Goal: Information Seeking & Learning: Learn about a topic

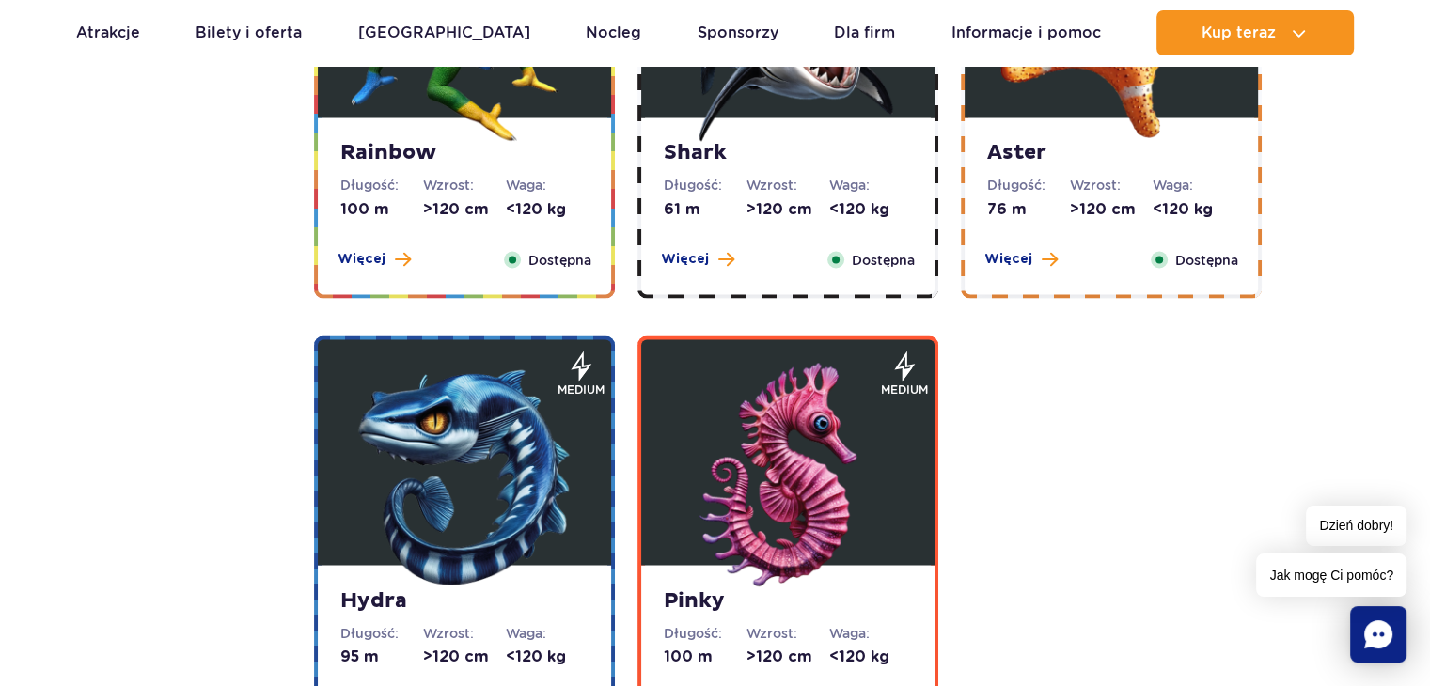
scroll to position [3384, 0]
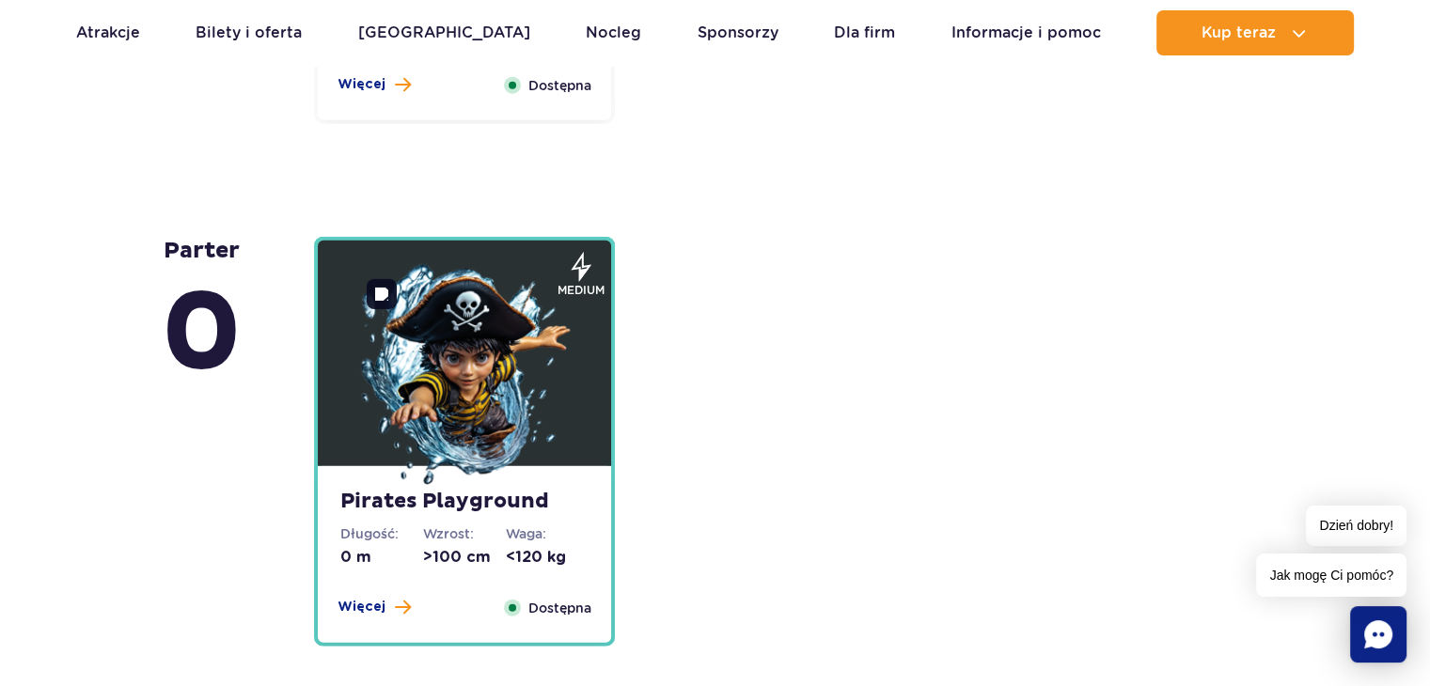
click at [458, 426] on img at bounding box center [465, 377] width 226 height 226
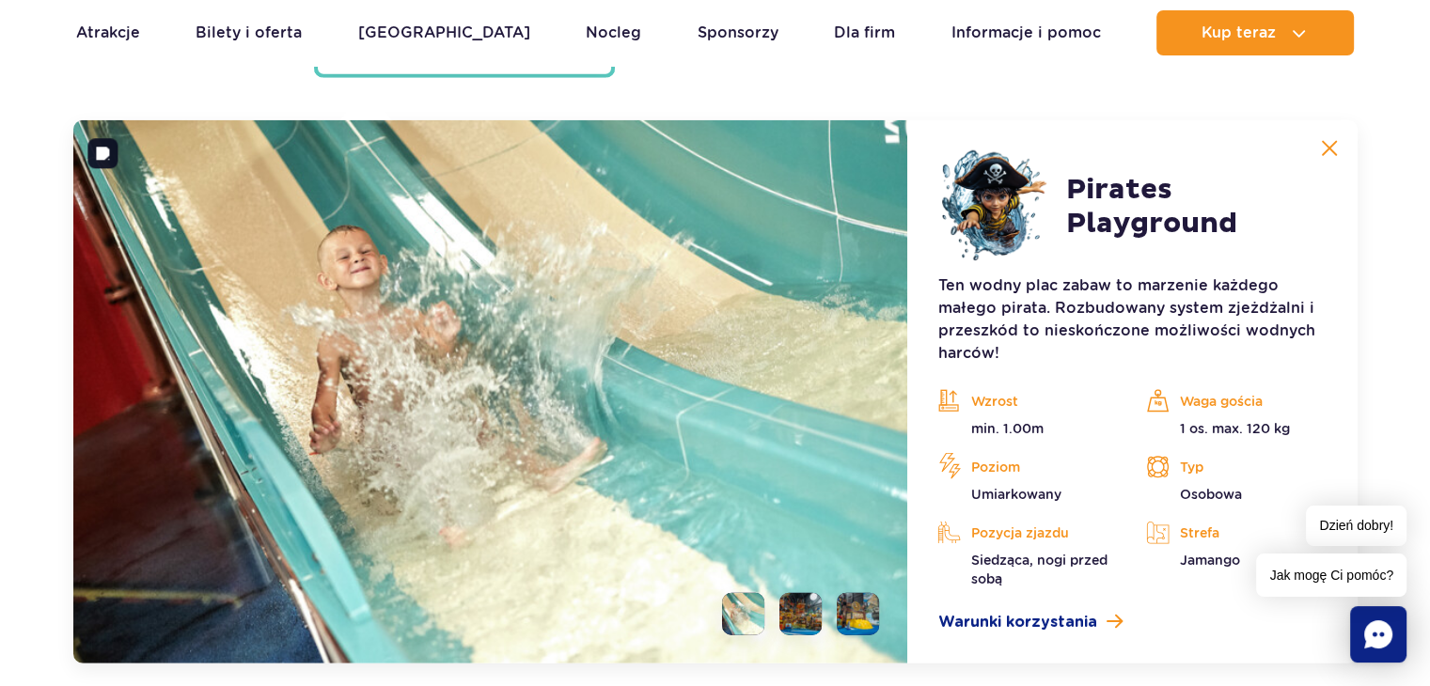
scroll to position [5087, 0]
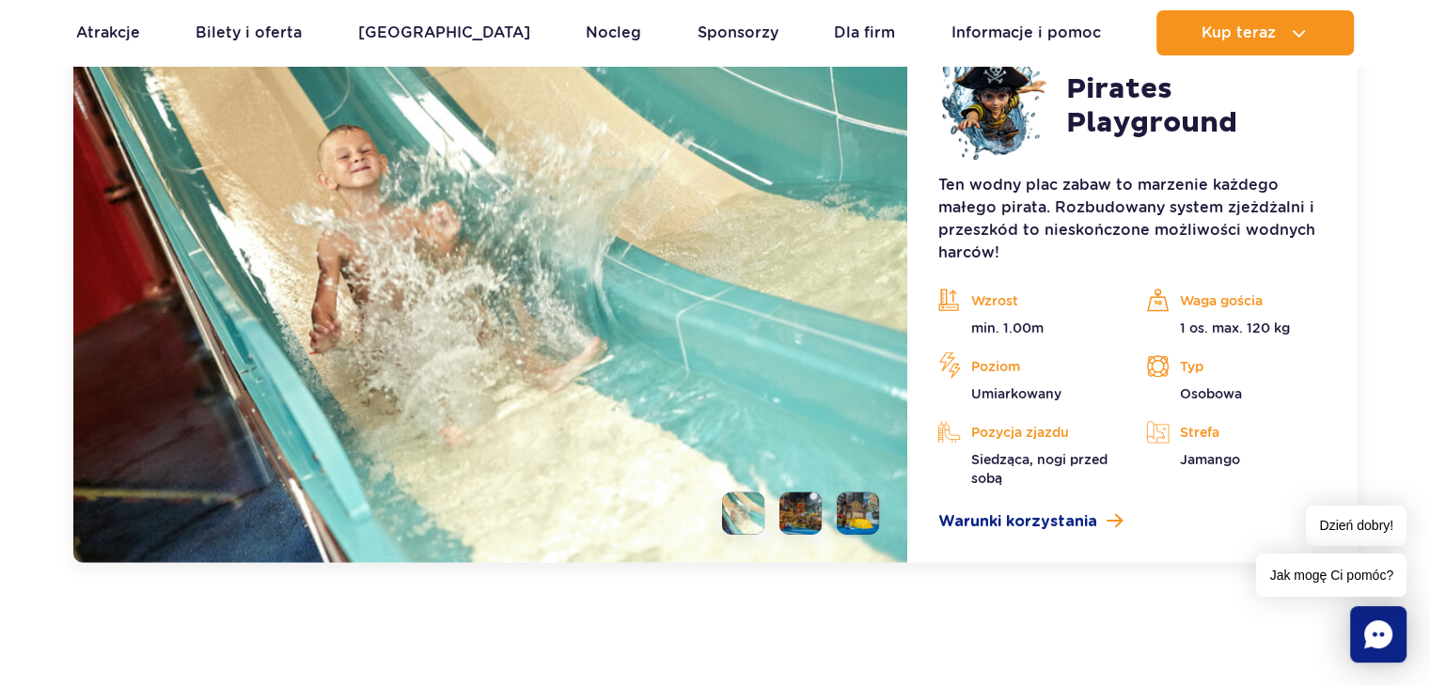
click at [791, 510] on li at bounding box center [800, 514] width 42 height 42
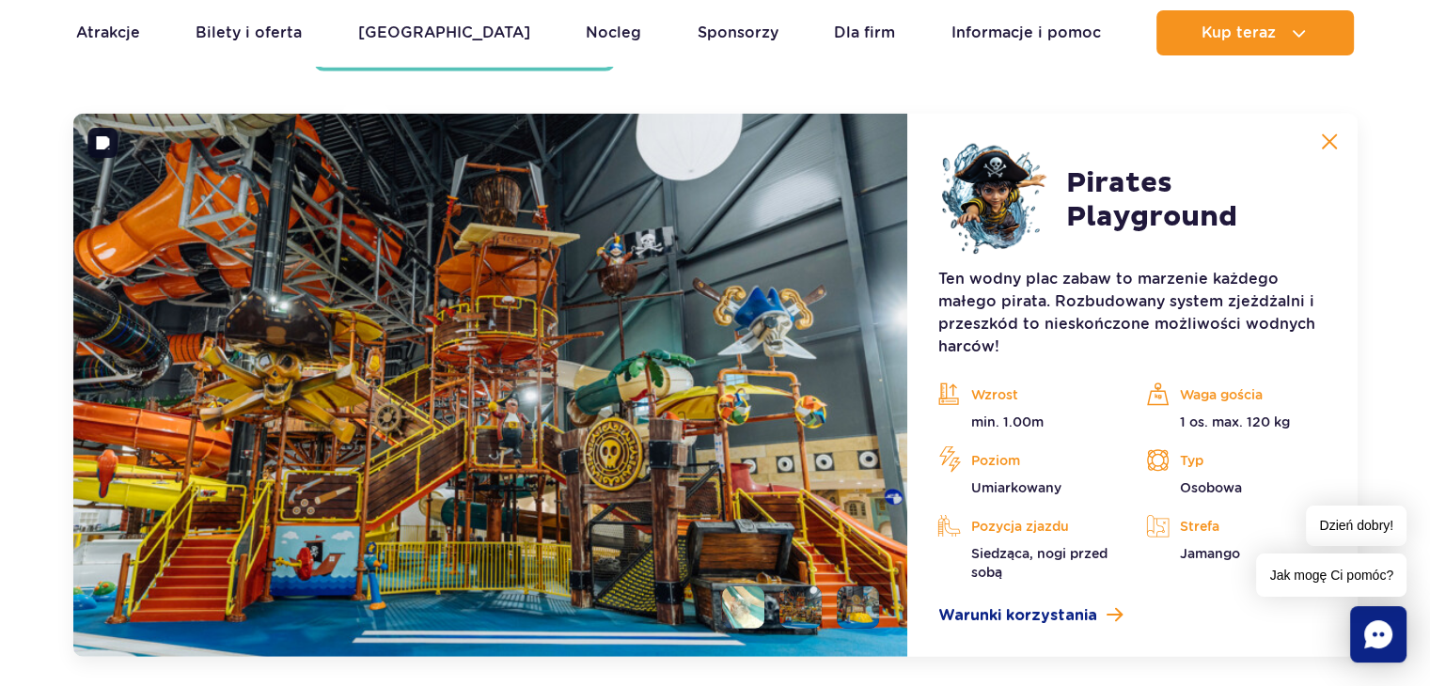
click at [839, 591] on li at bounding box center [858, 608] width 42 height 42
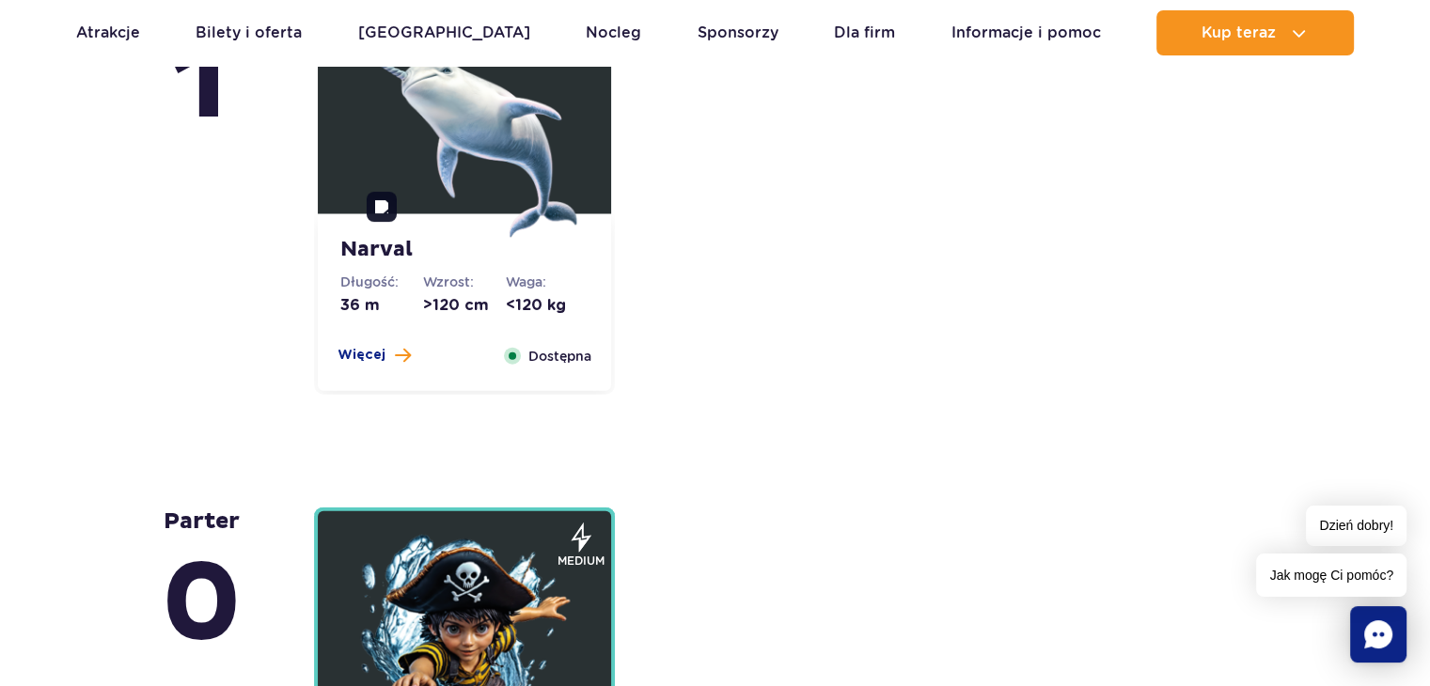
click at [478, 223] on img at bounding box center [465, 125] width 226 height 226
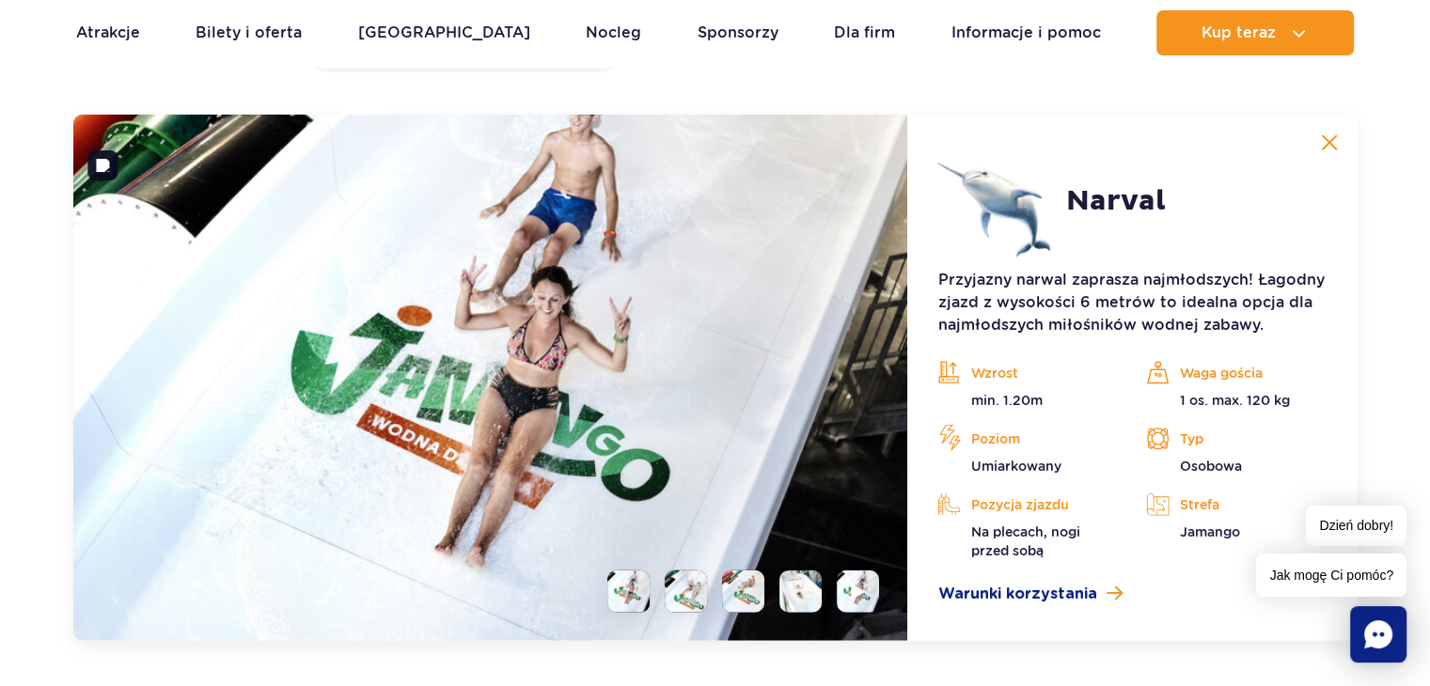
scroll to position [4565, 0]
click at [670, 587] on li at bounding box center [686, 591] width 42 height 42
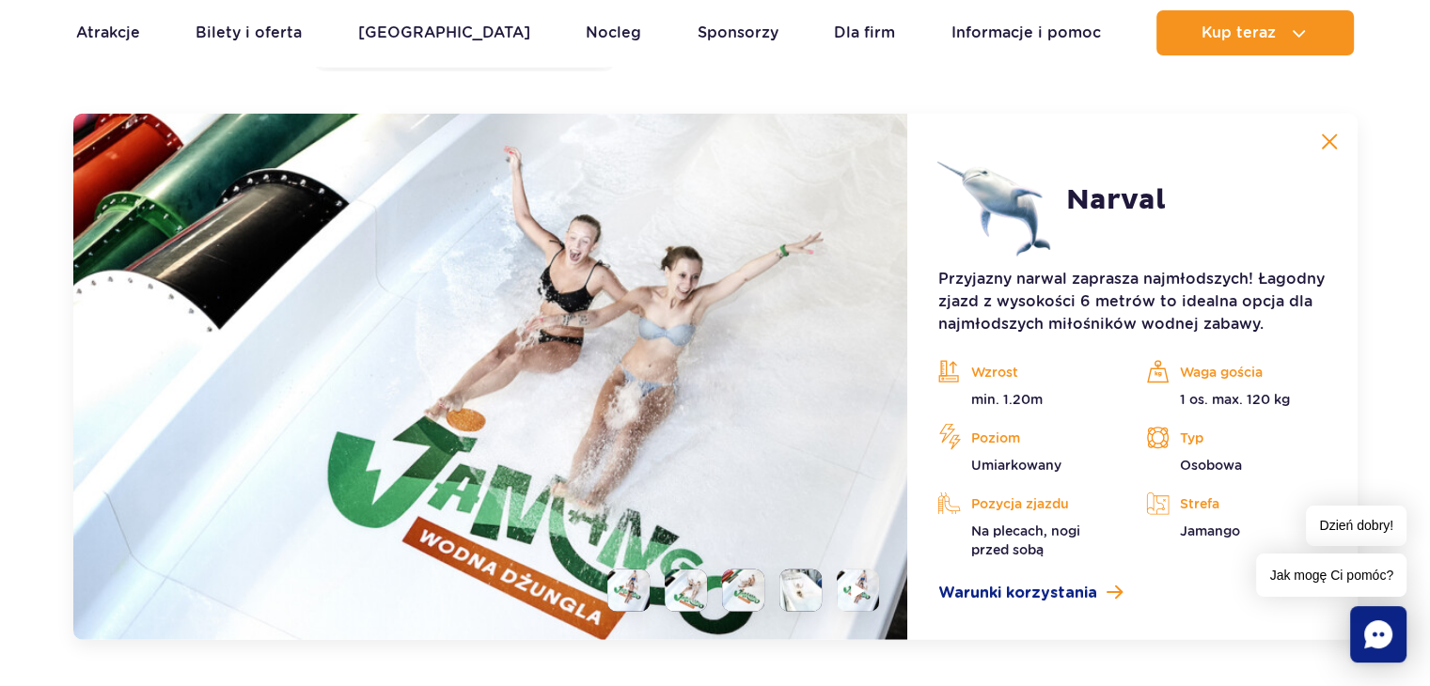
click at [755, 595] on li at bounding box center [743, 591] width 42 height 42
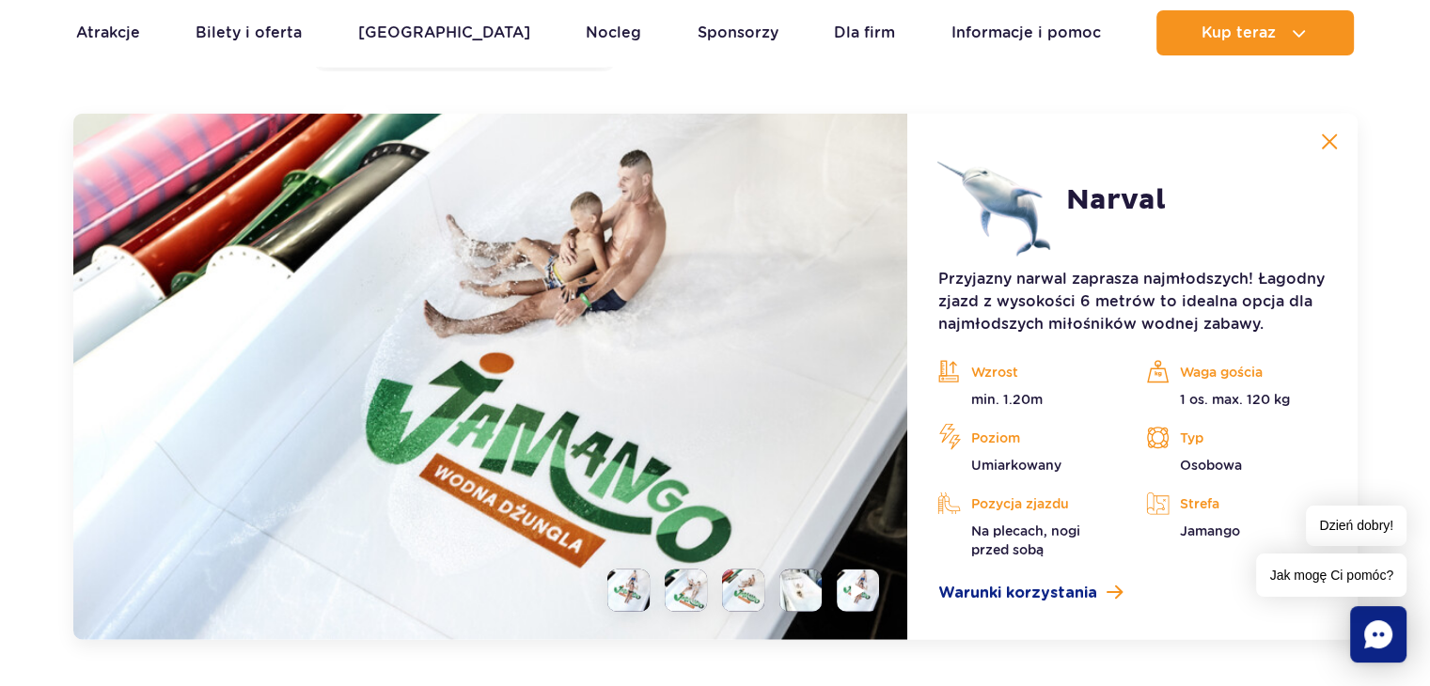
click at [801, 602] on li at bounding box center [800, 591] width 42 height 42
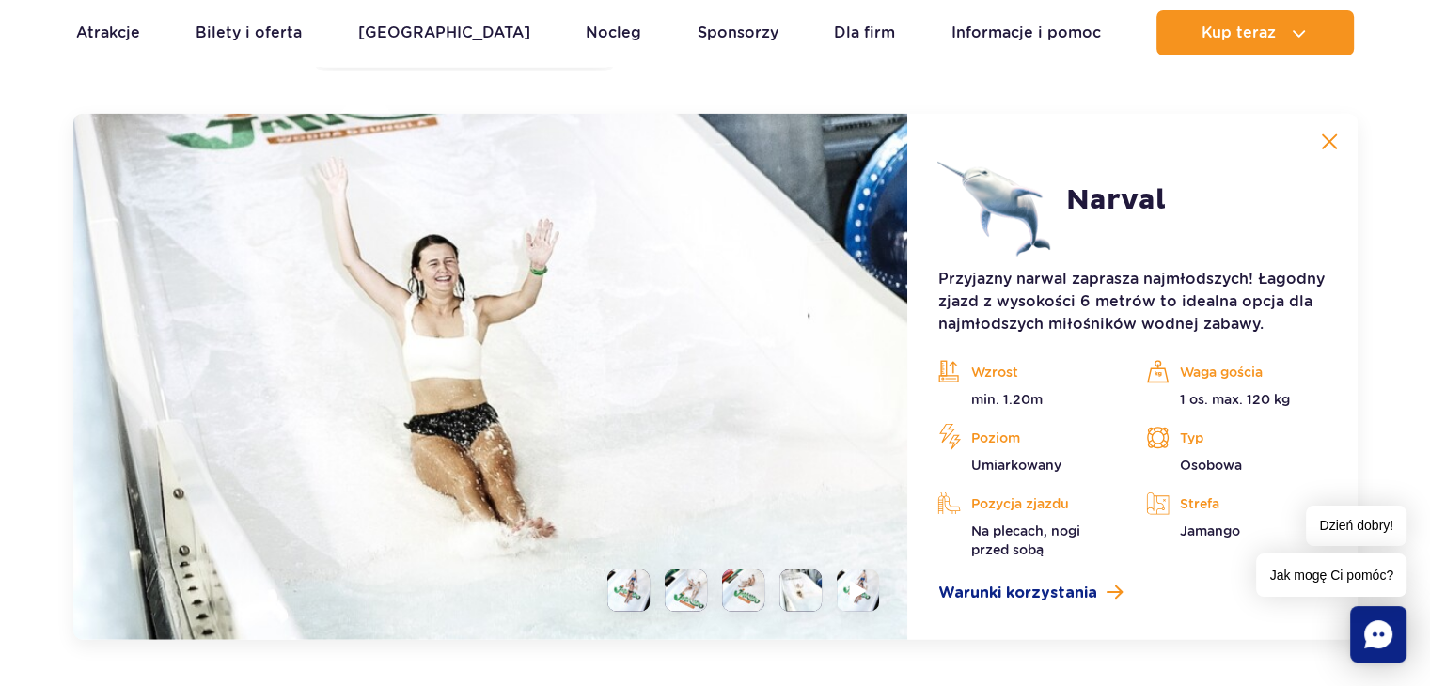
click at [856, 593] on img at bounding box center [859, 591] width 18 height 22
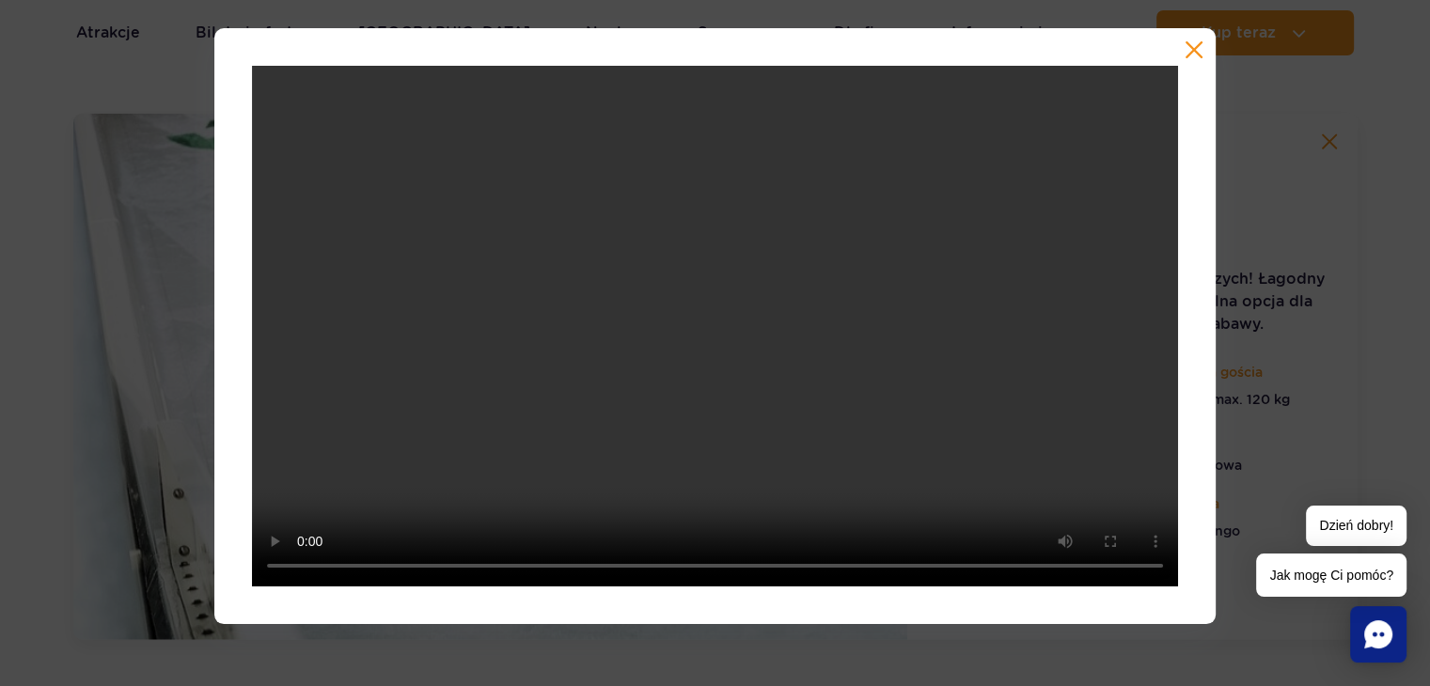
click at [1330, 451] on div at bounding box center [715, 326] width 1430 height 596
click at [1190, 57] on button "button" at bounding box center [1193, 49] width 19 height 19
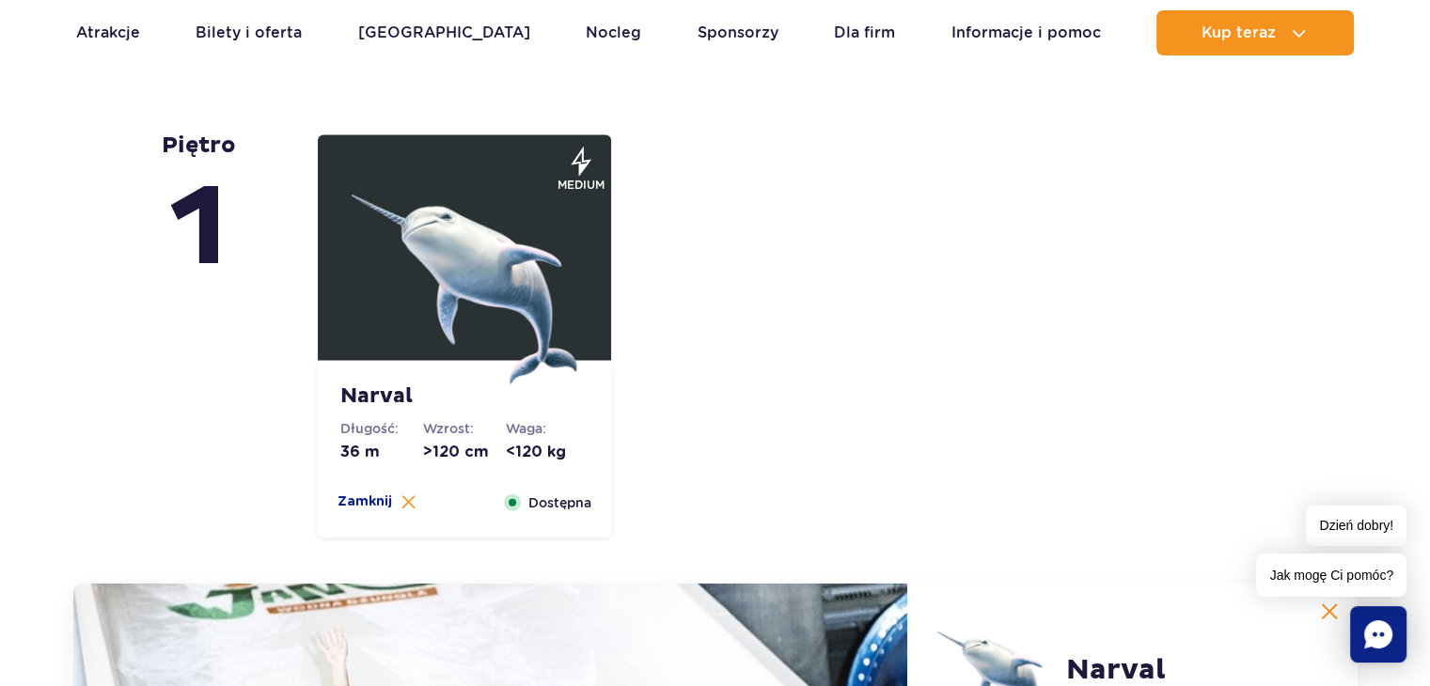
scroll to position [3625, 0]
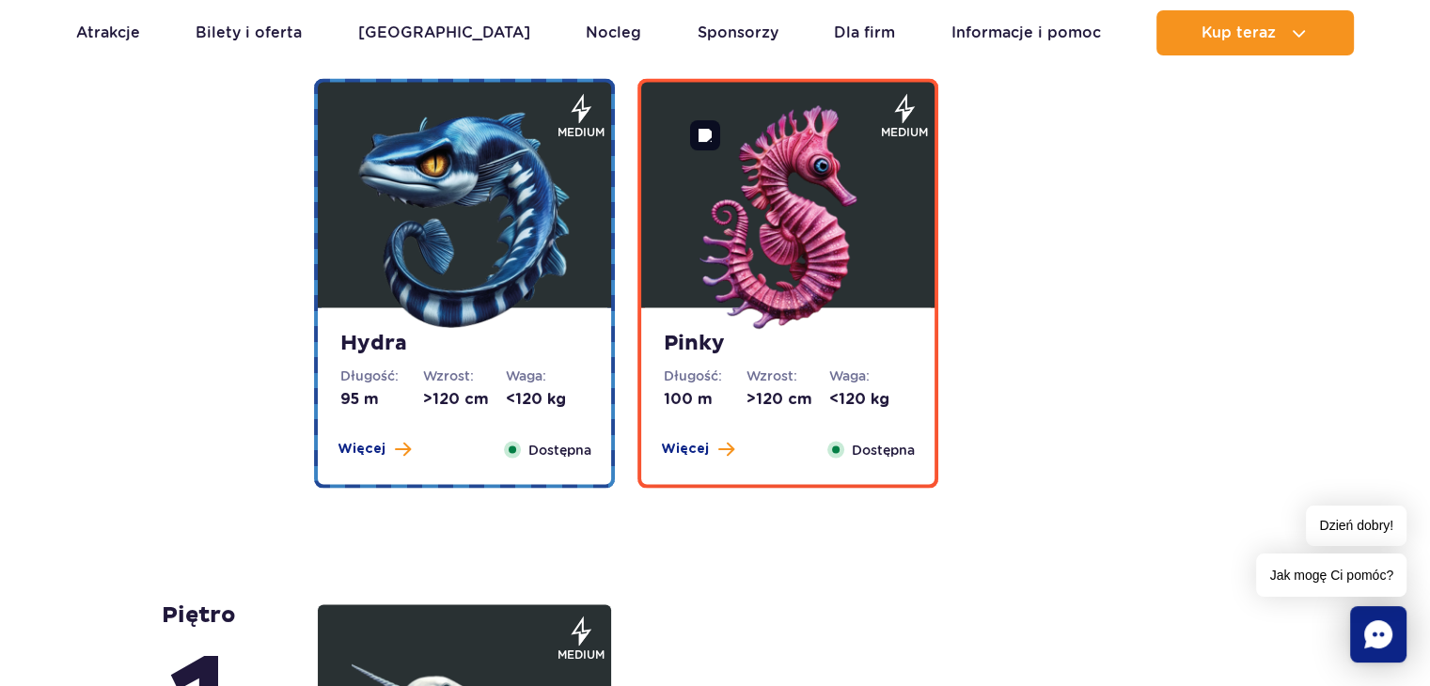
click at [755, 275] on img at bounding box center [788, 219] width 226 height 226
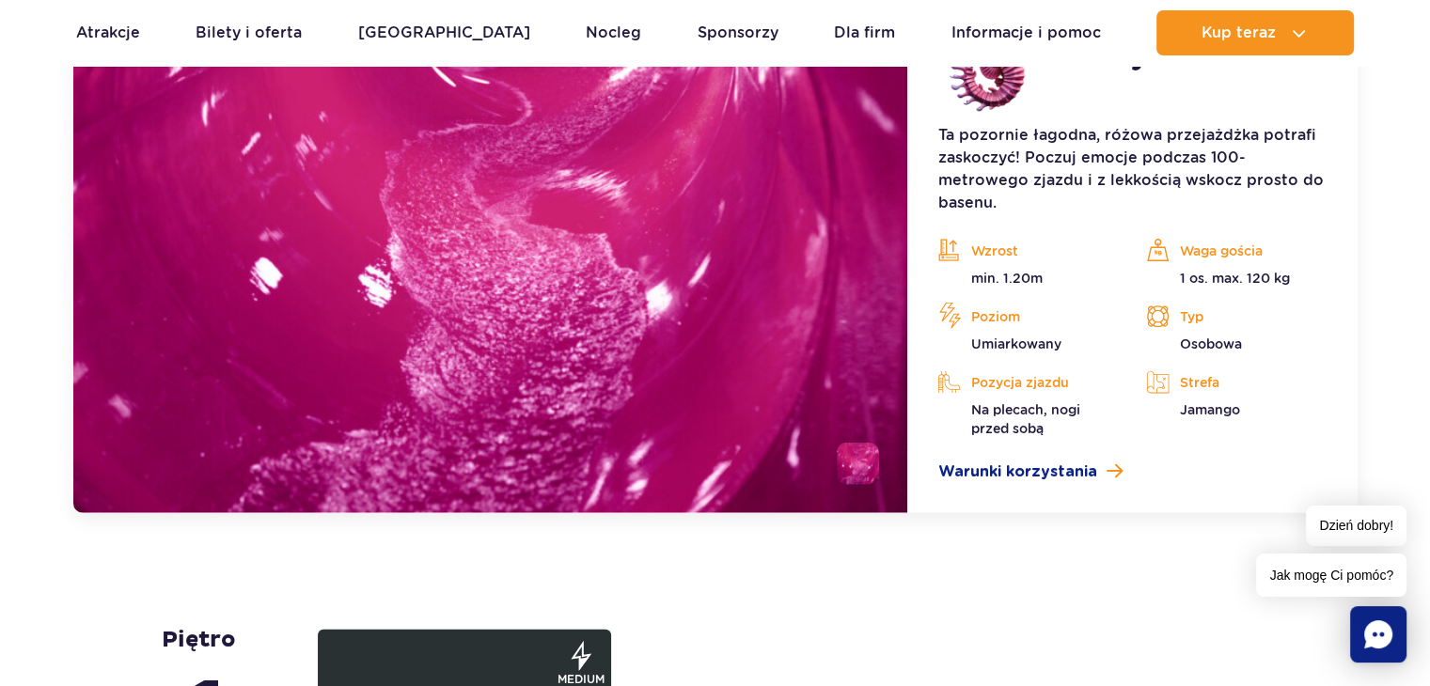
scroll to position [4042, 0]
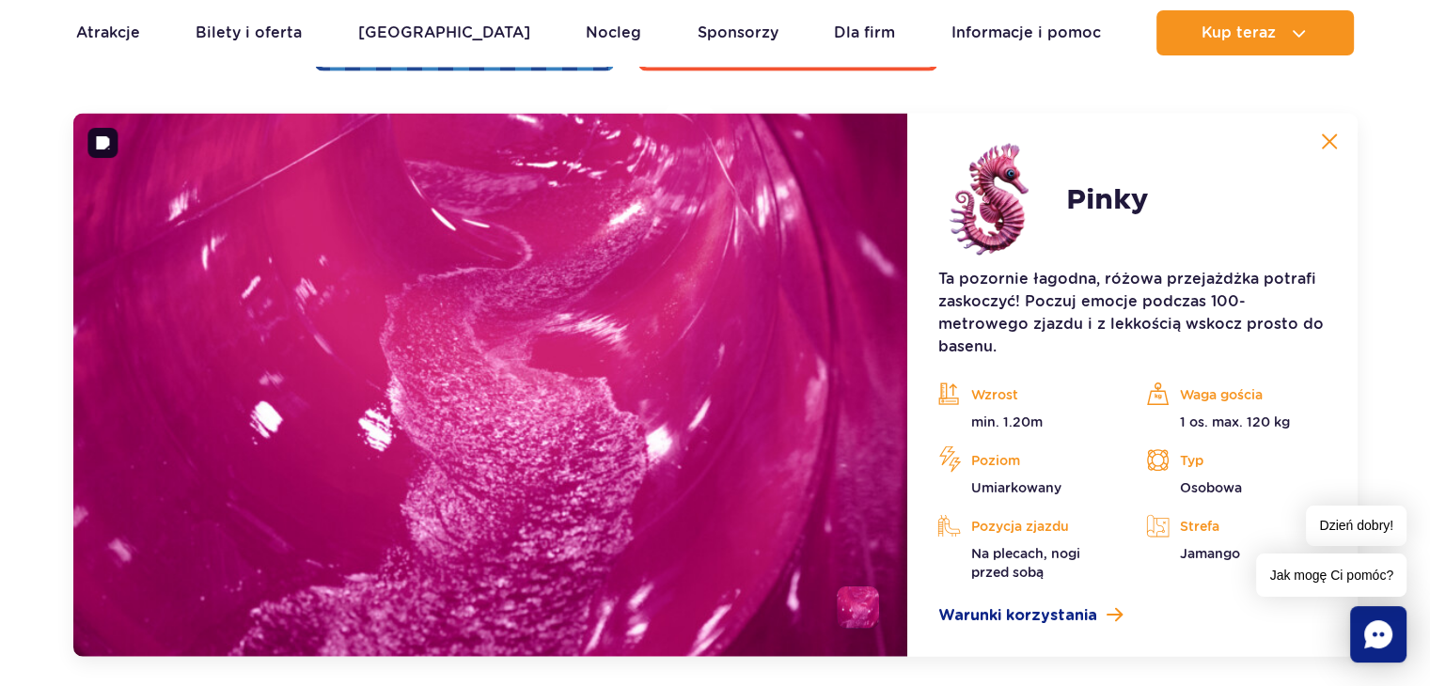
click at [846, 597] on li at bounding box center [858, 608] width 42 height 42
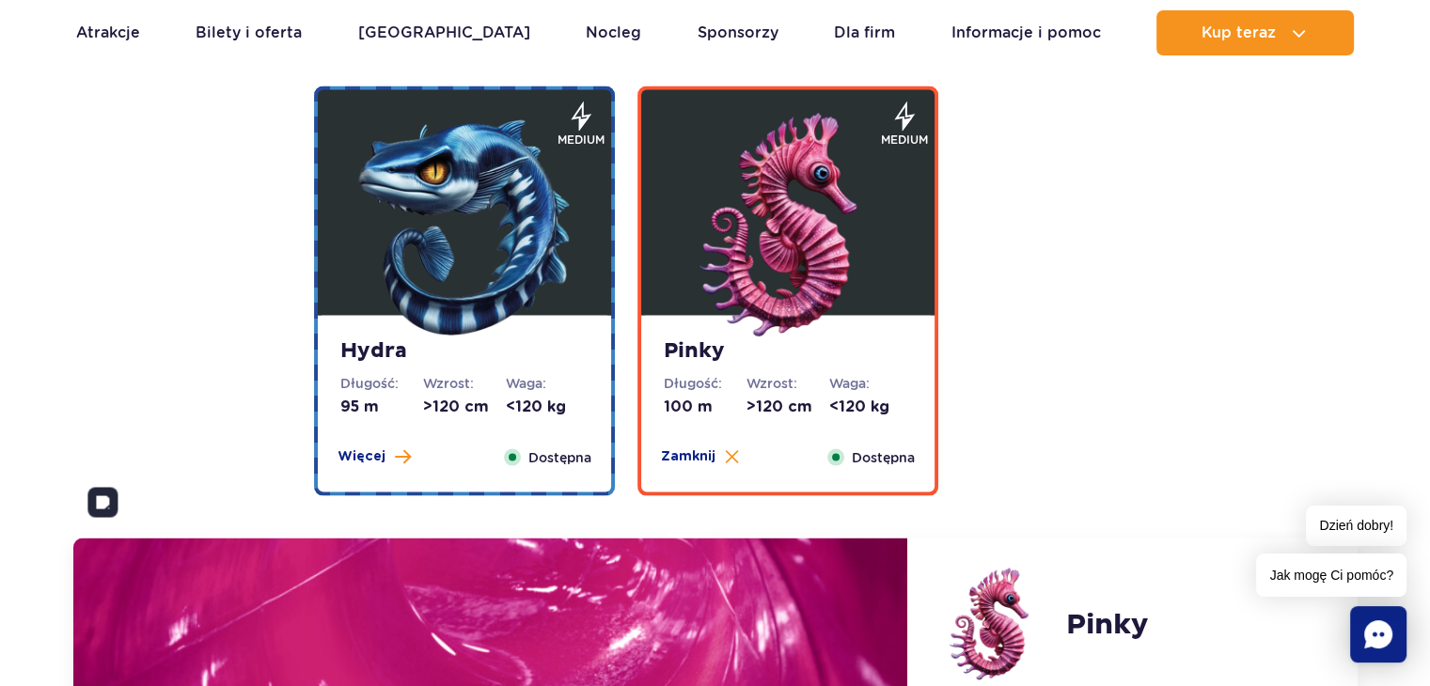
scroll to position [3572, 0]
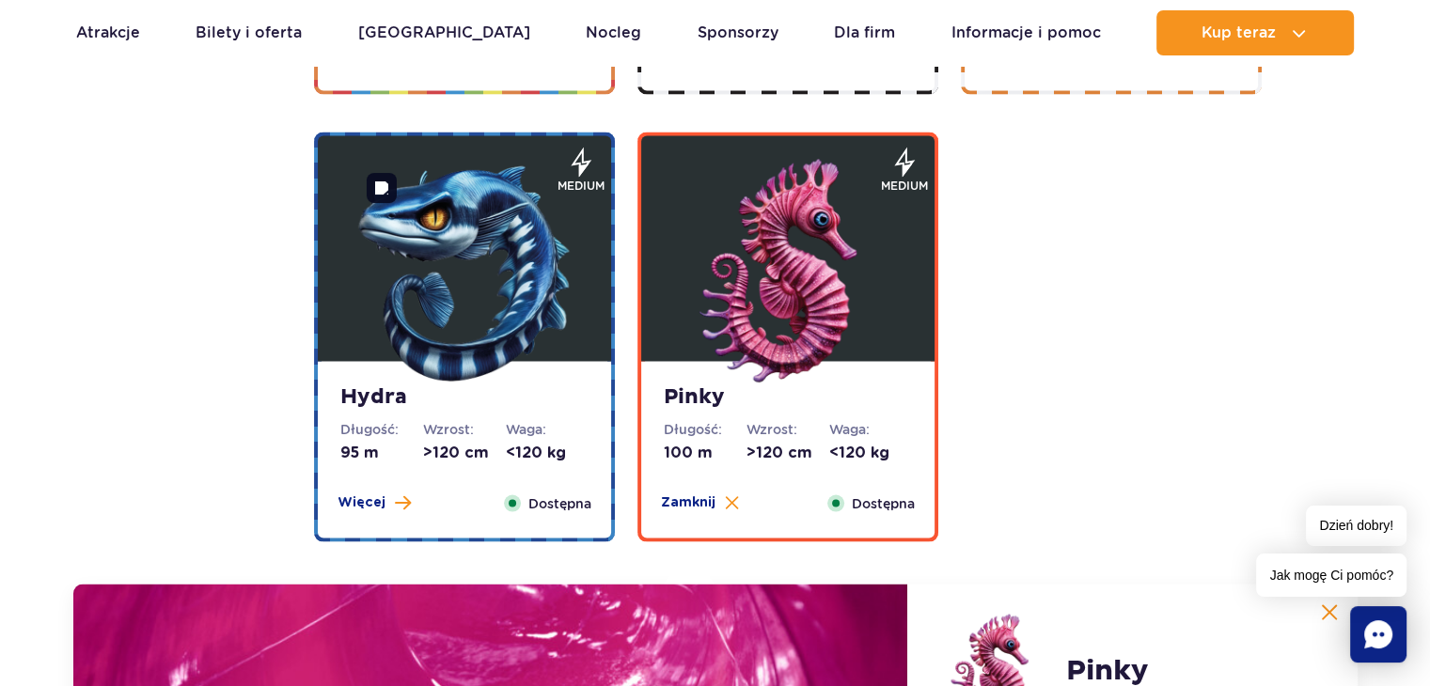
click at [494, 344] on img at bounding box center [465, 272] width 226 height 226
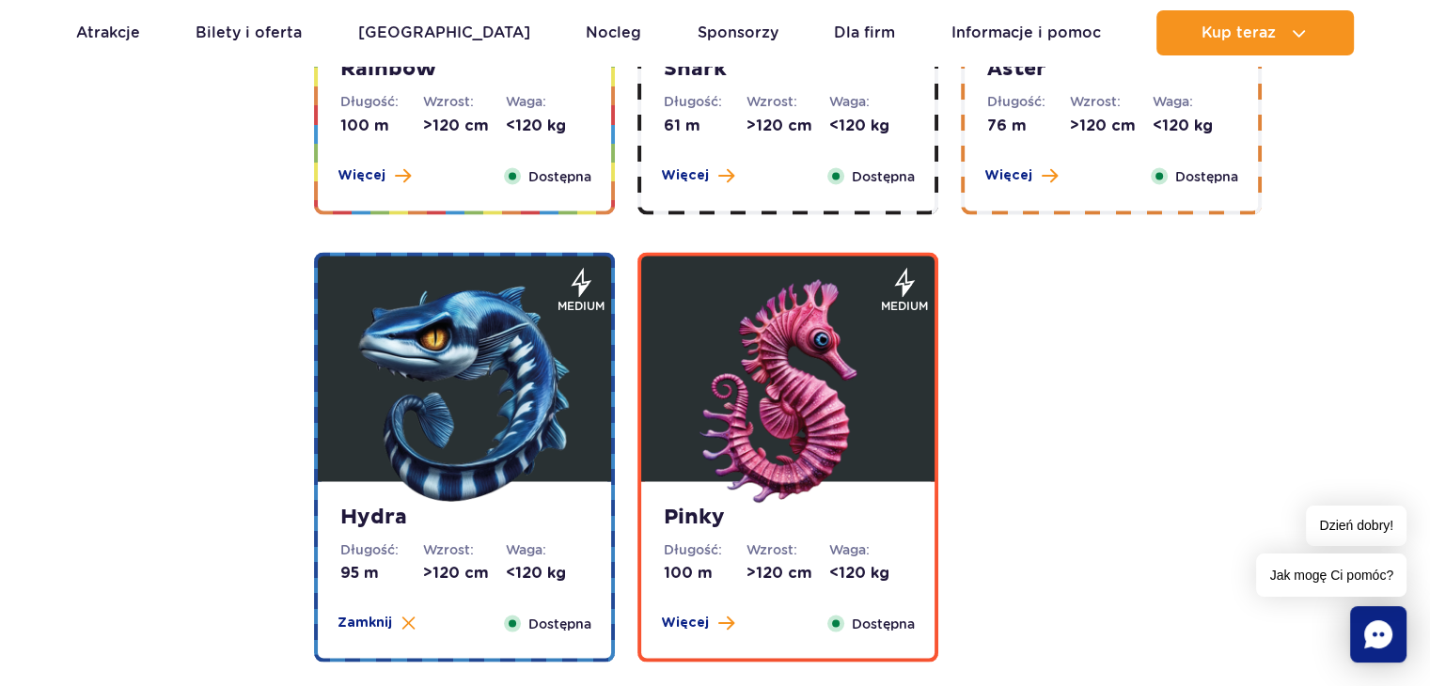
scroll to position [3290, 0]
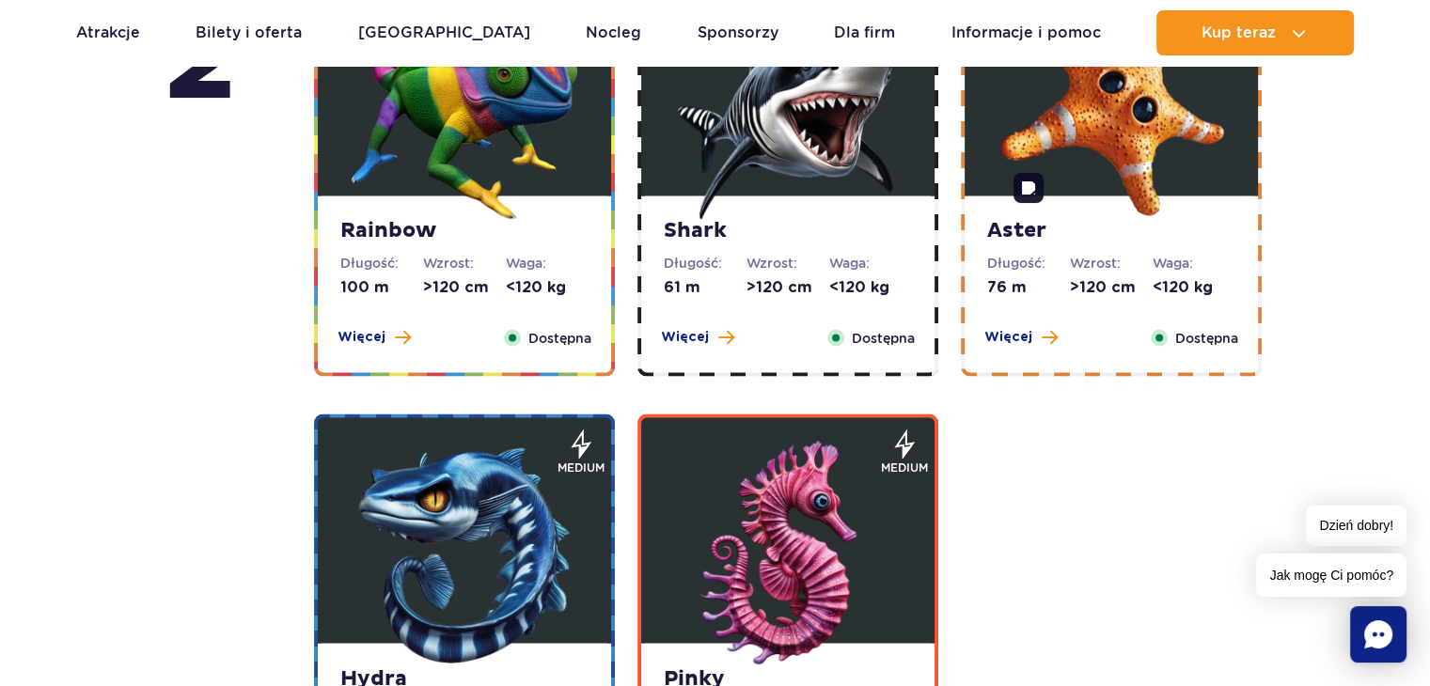
click at [1181, 206] on img at bounding box center [1111, 106] width 226 height 226
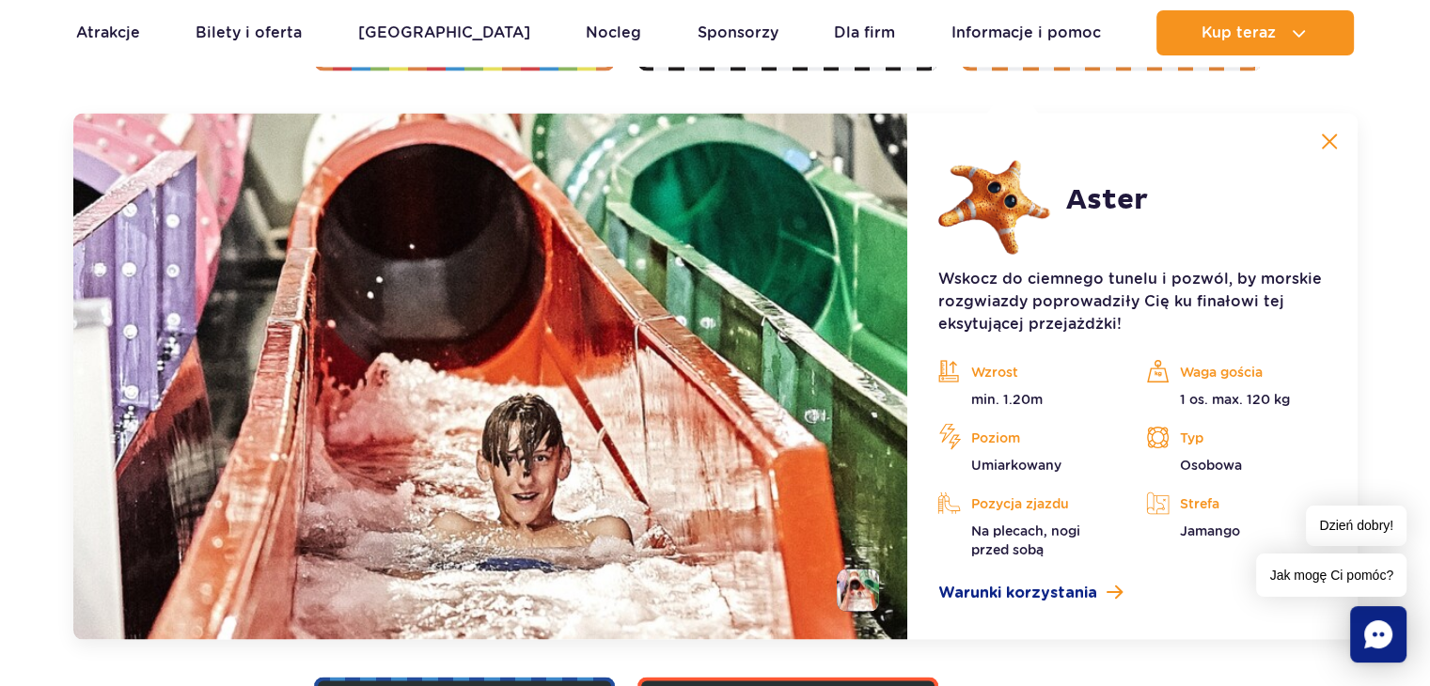
scroll to position [3219, 0]
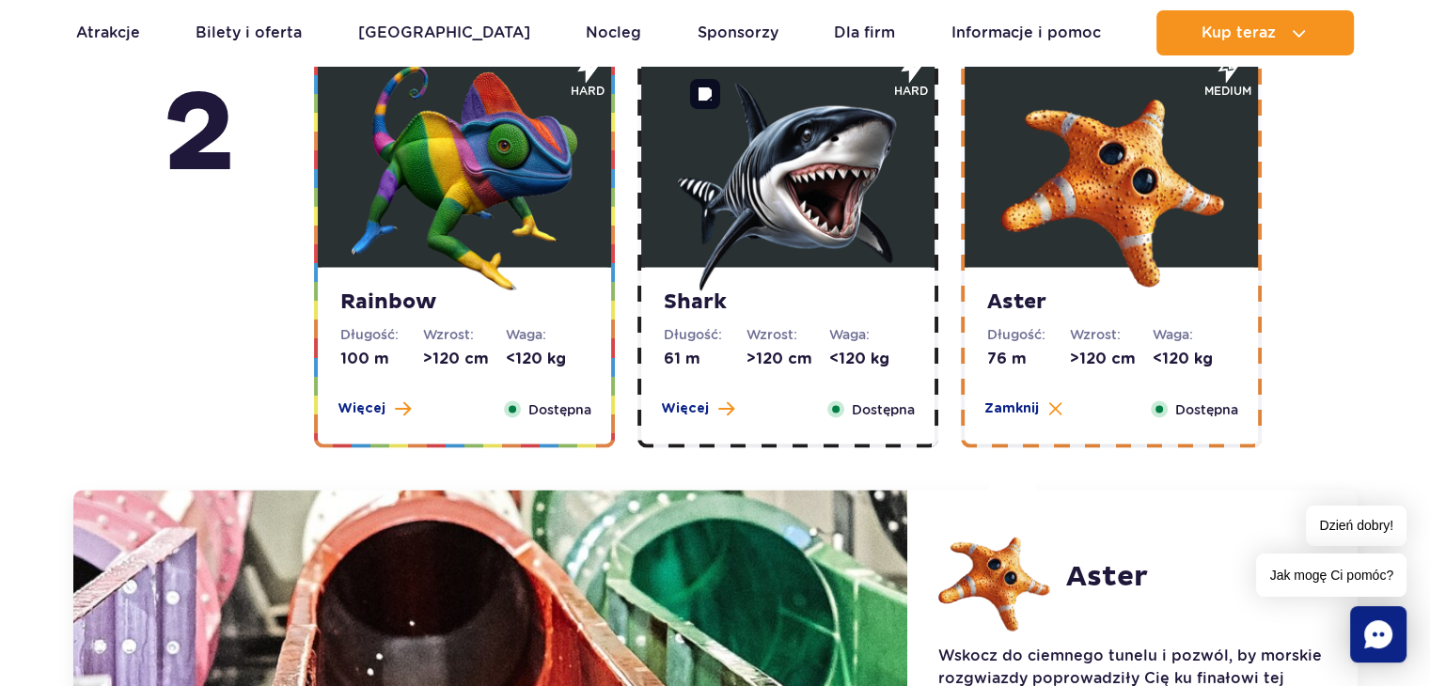
click at [816, 159] on img at bounding box center [788, 178] width 226 height 226
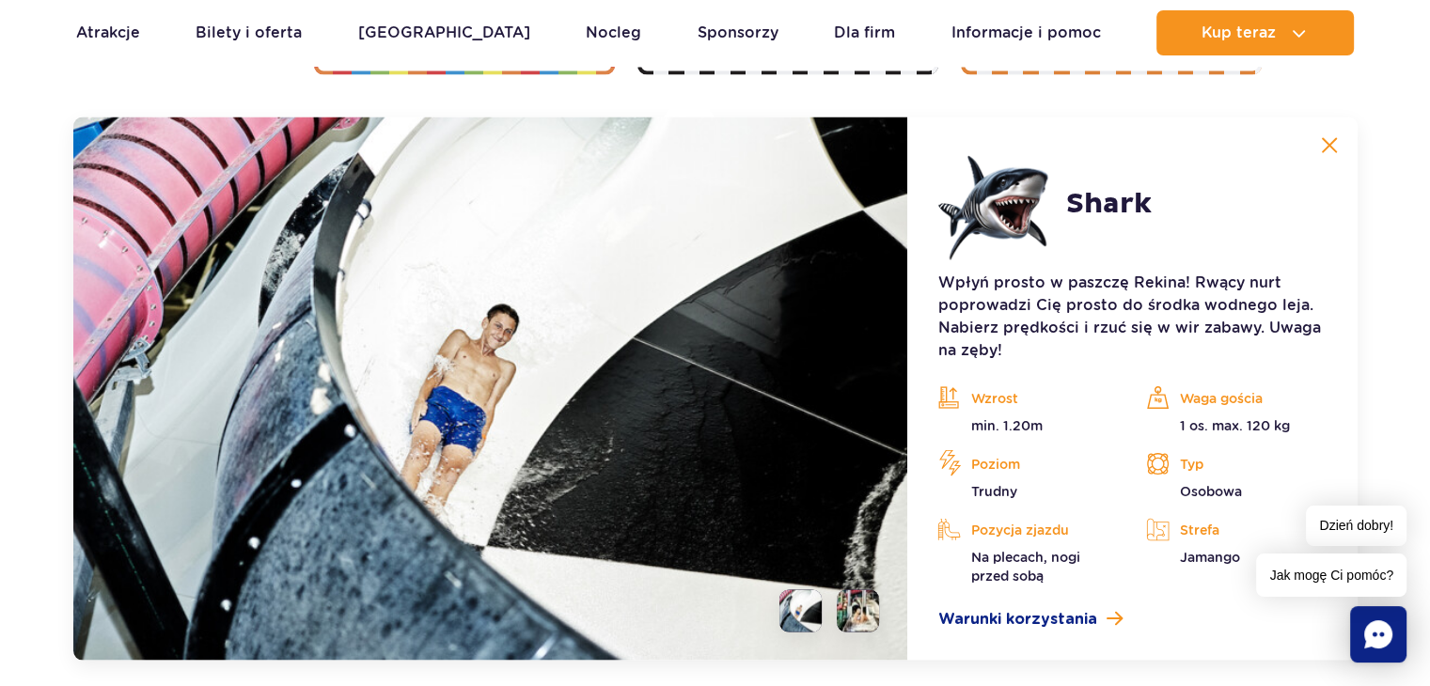
scroll to position [3595, 0]
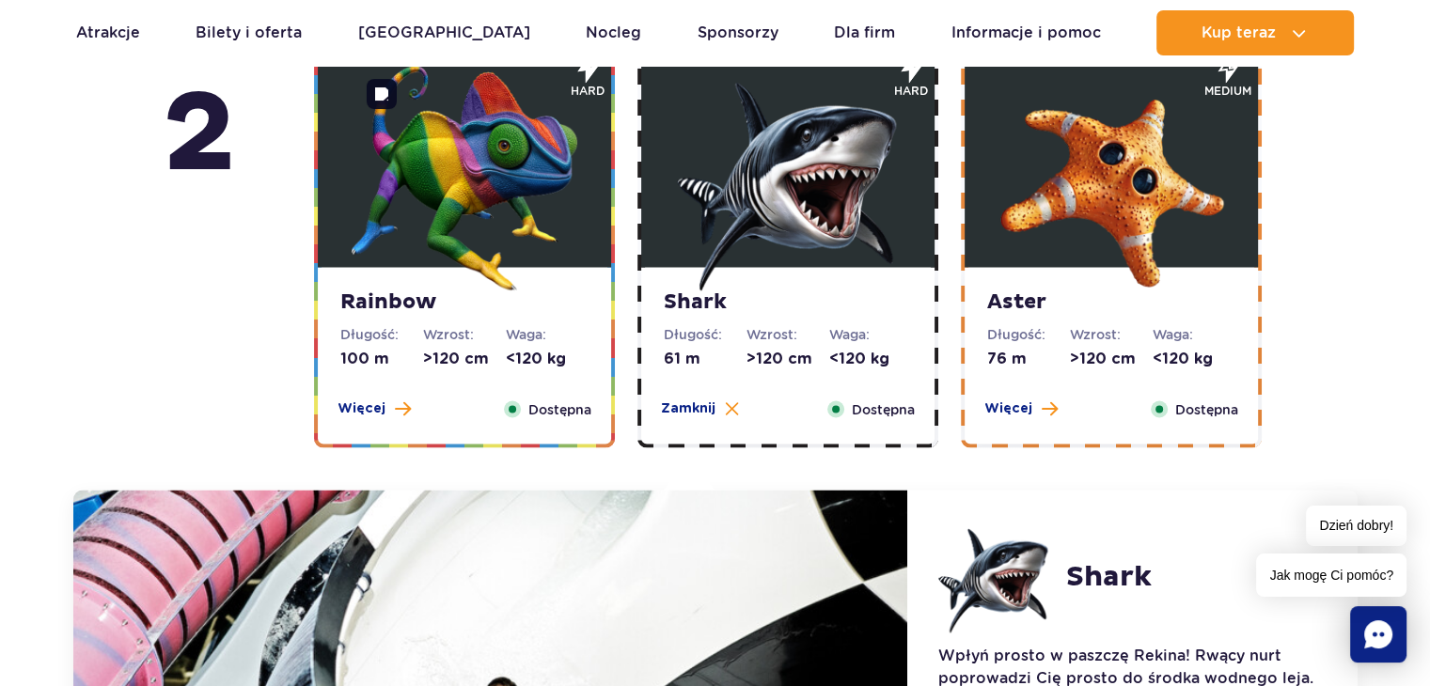
click at [556, 192] on img at bounding box center [465, 178] width 226 height 226
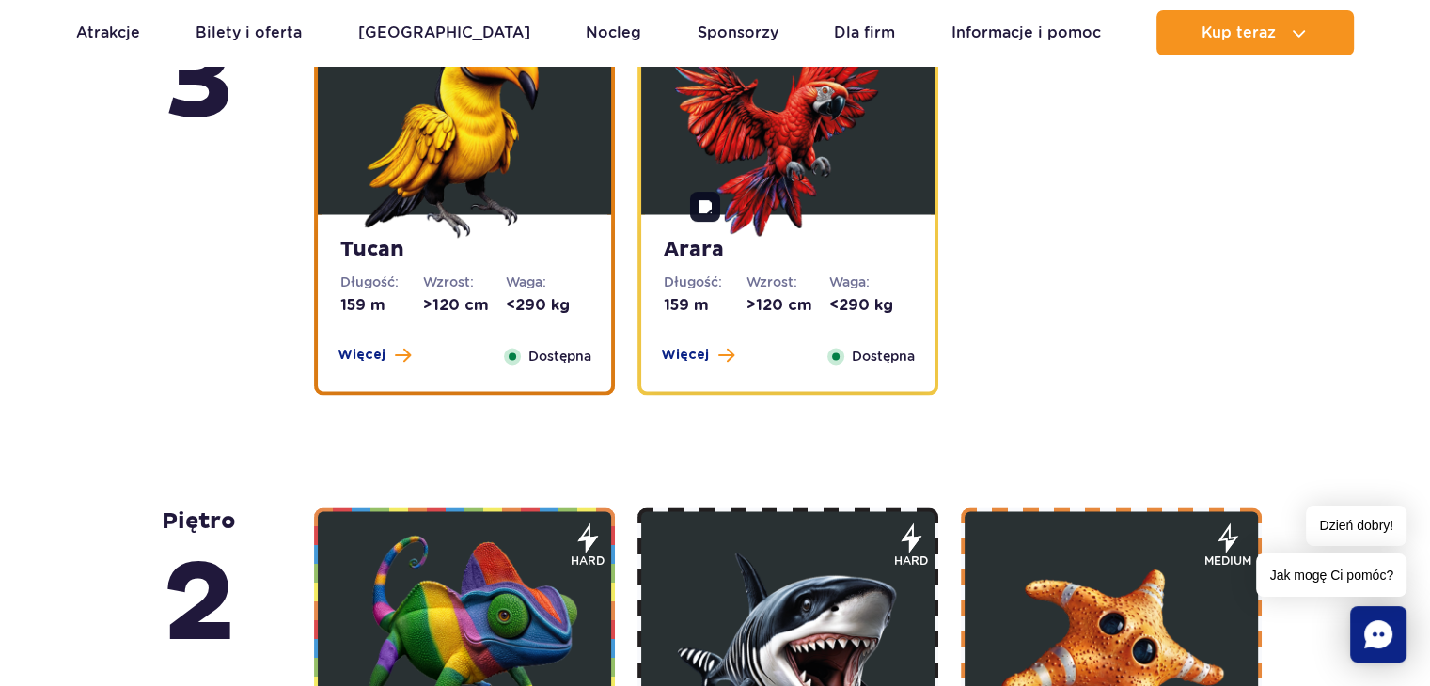
click at [848, 186] on img at bounding box center [788, 125] width 226 height 226
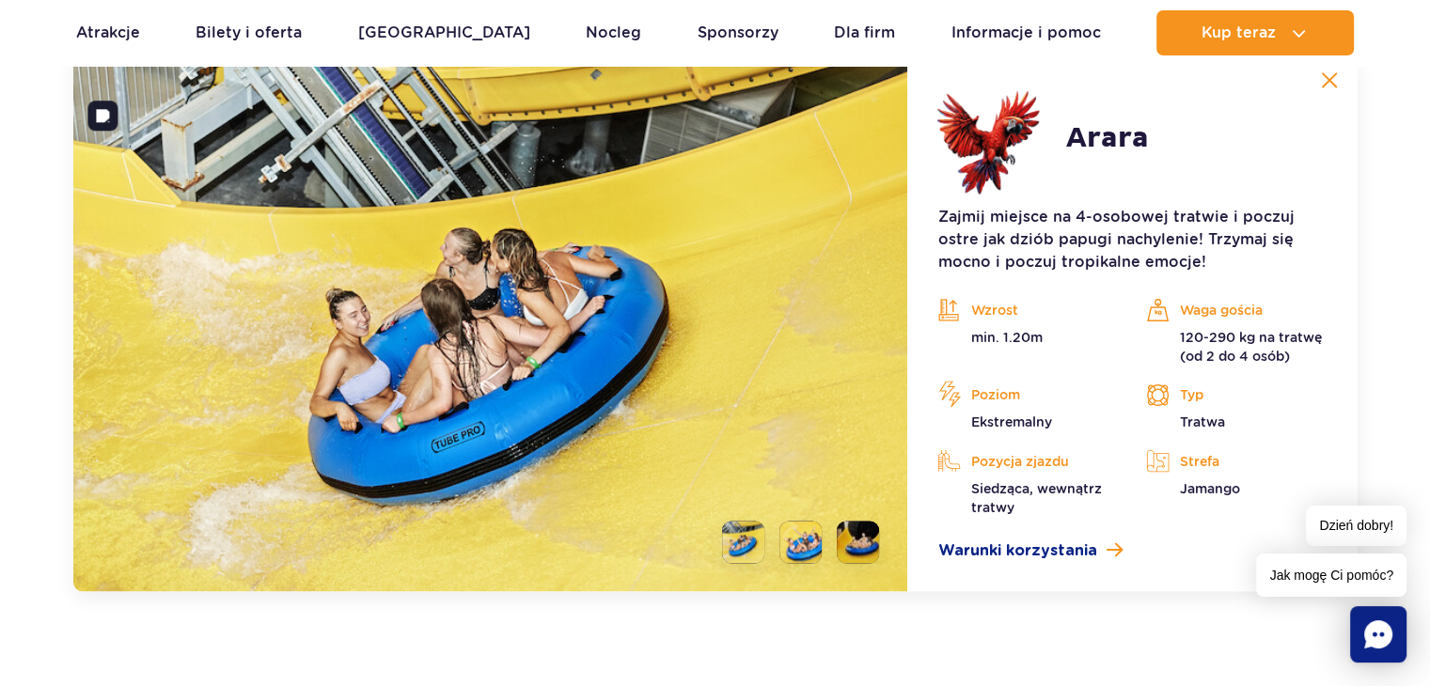
scroll to position [3072, 0]
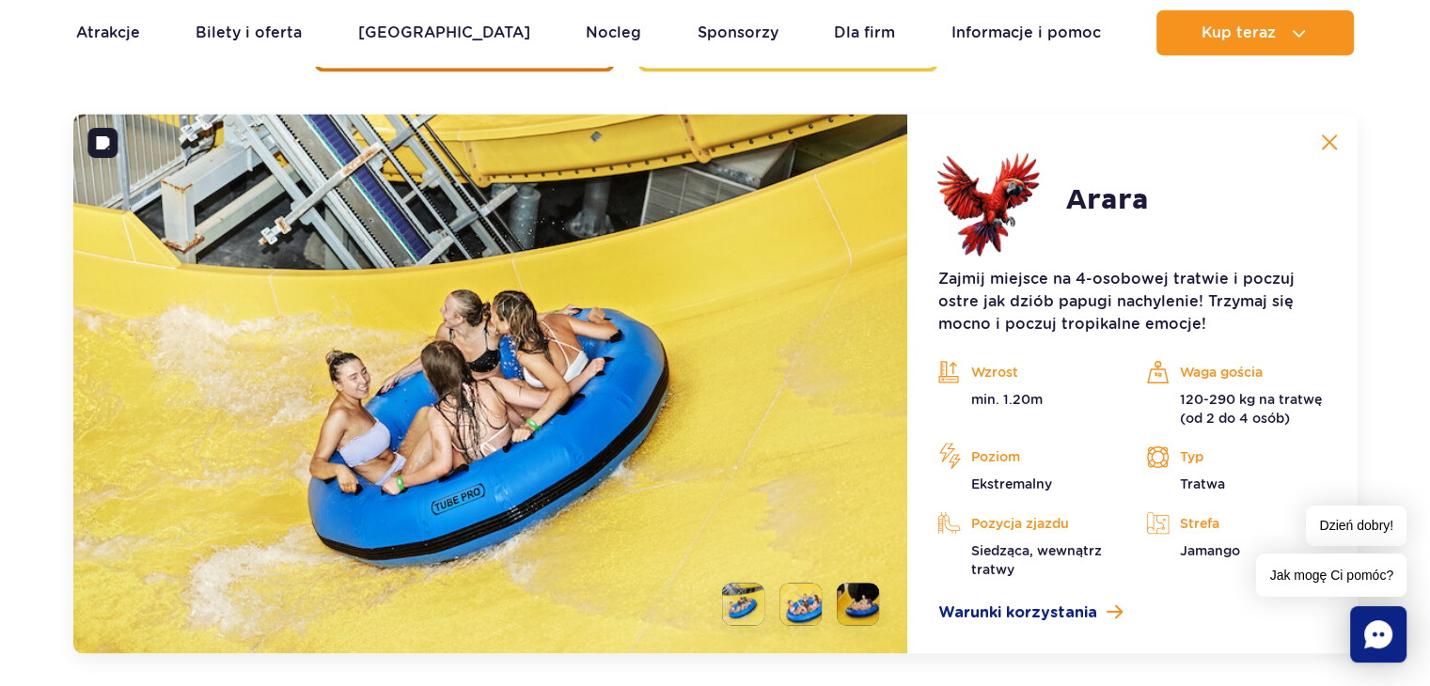
click at [775, 595] on ul at bounding box center [793, 604] width 172 height 42
click at [801, 613] on li at bounding box center [800, 604] width 42 height 42
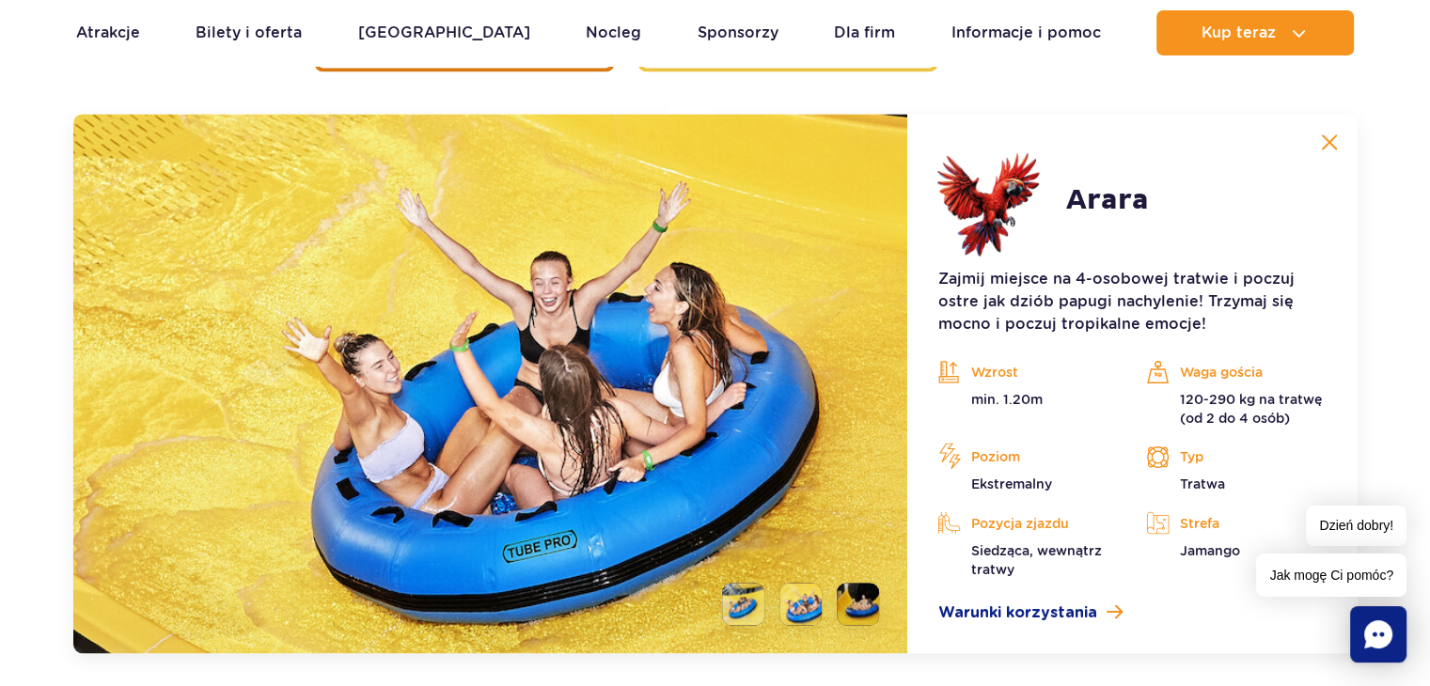
click at [855, 610] on li at bounding box center [858, 604] width 42 height 42
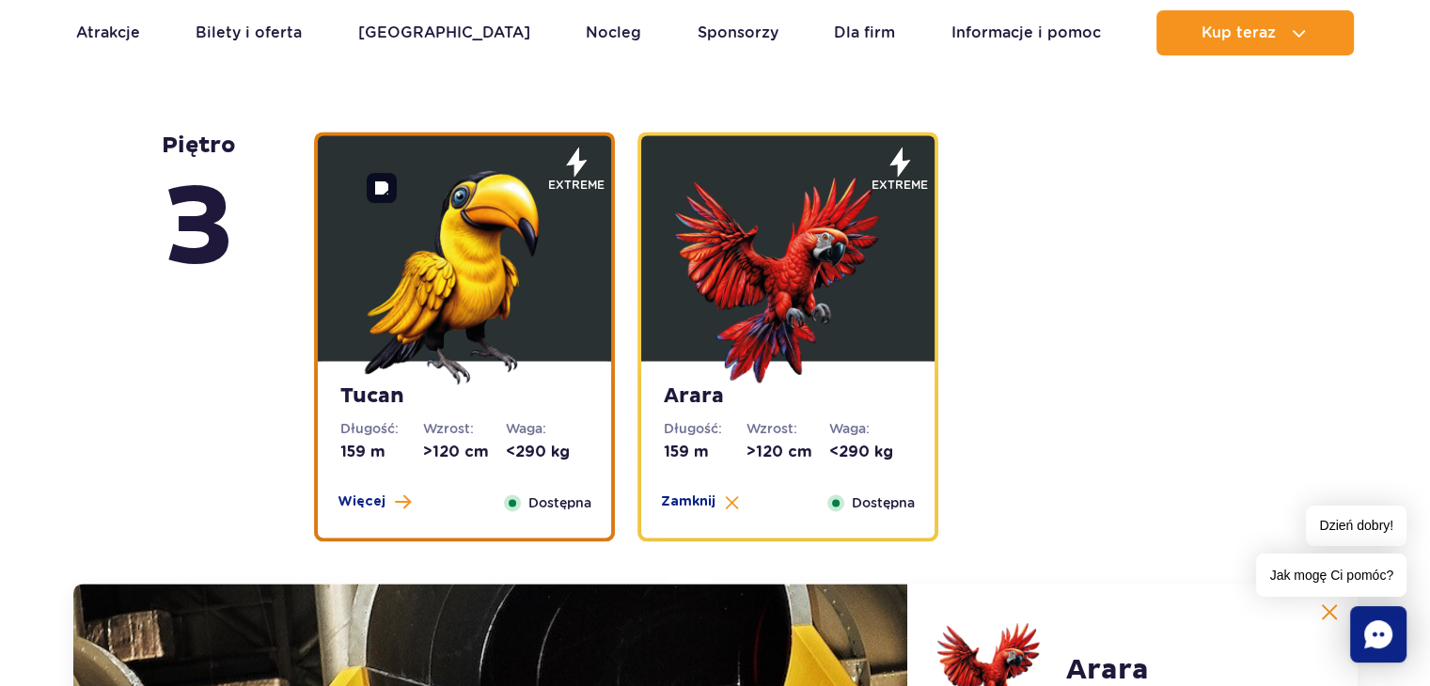
click at [556, 287] on img at bounding box center [465, 272] width 226 height 226
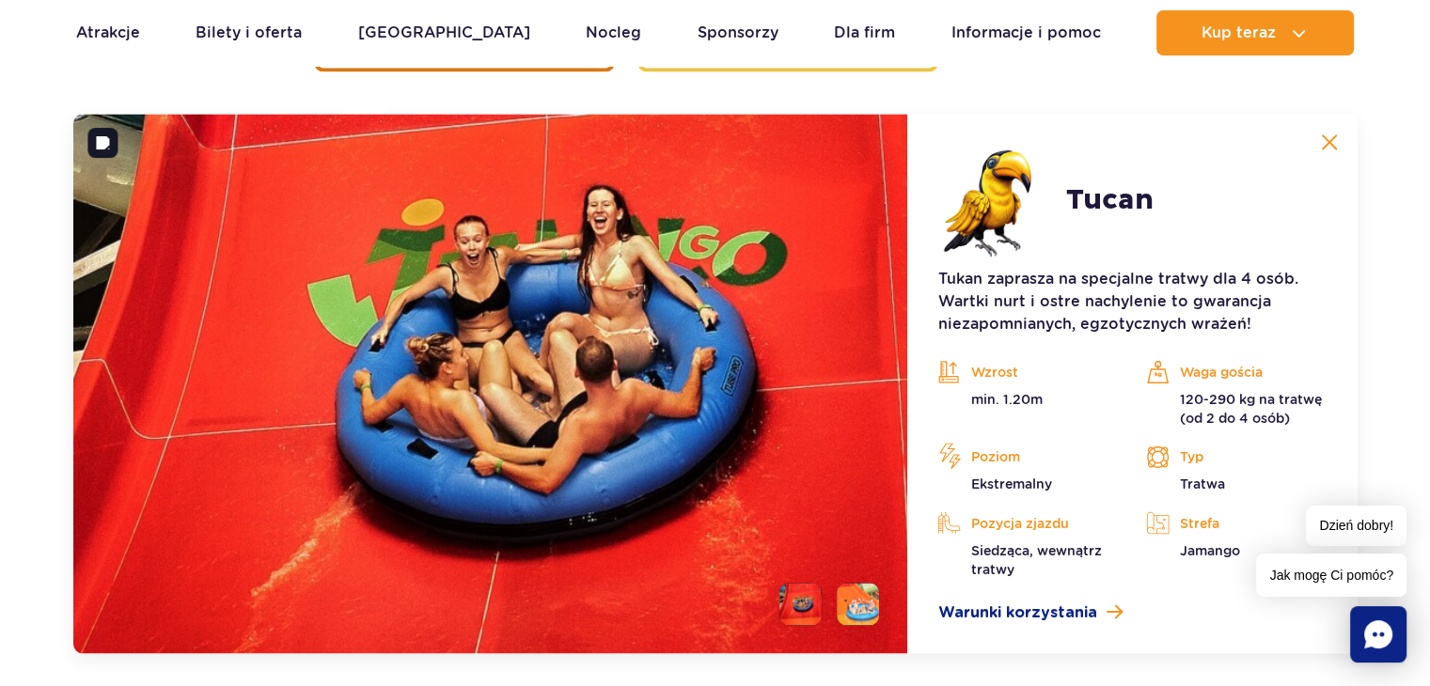
click at [851, 604] on li at bounding box center [858, 604] width 42 height 42
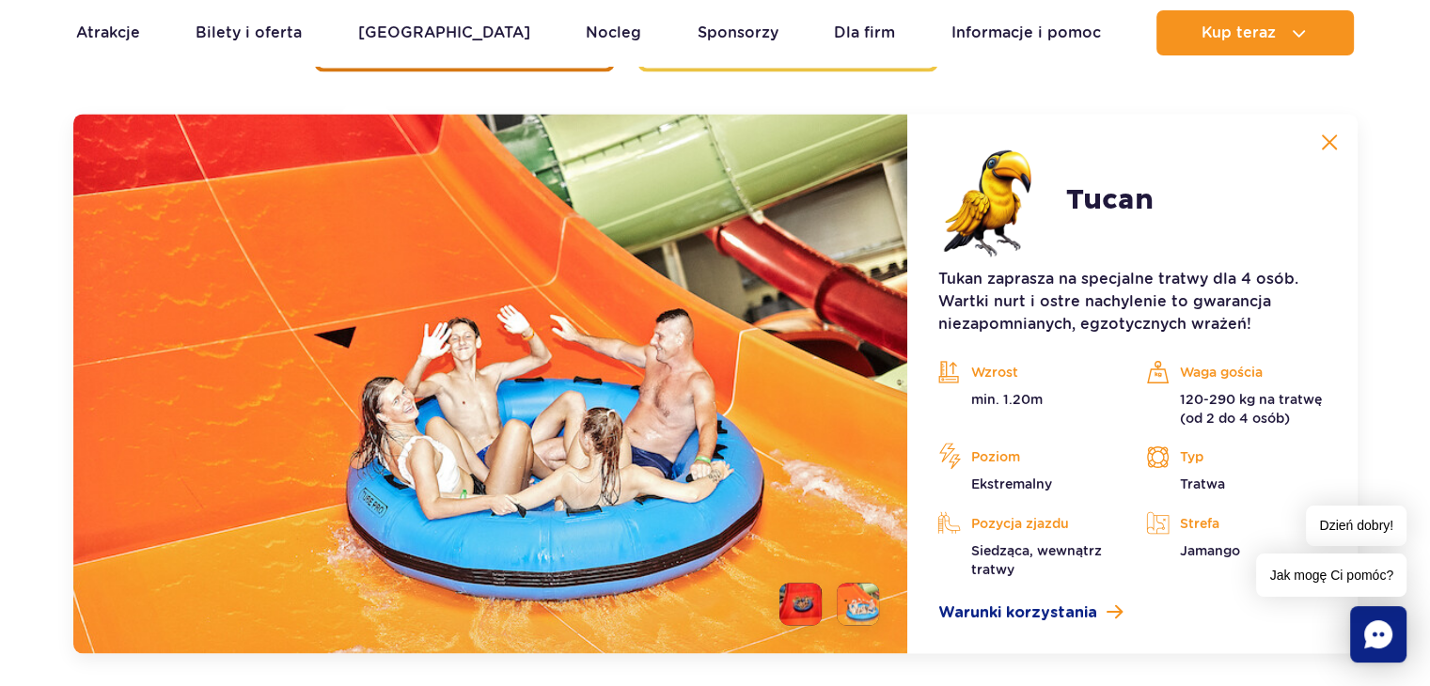
click at [815, 599] on li at bounding box center [800, 604] width 42 height 42
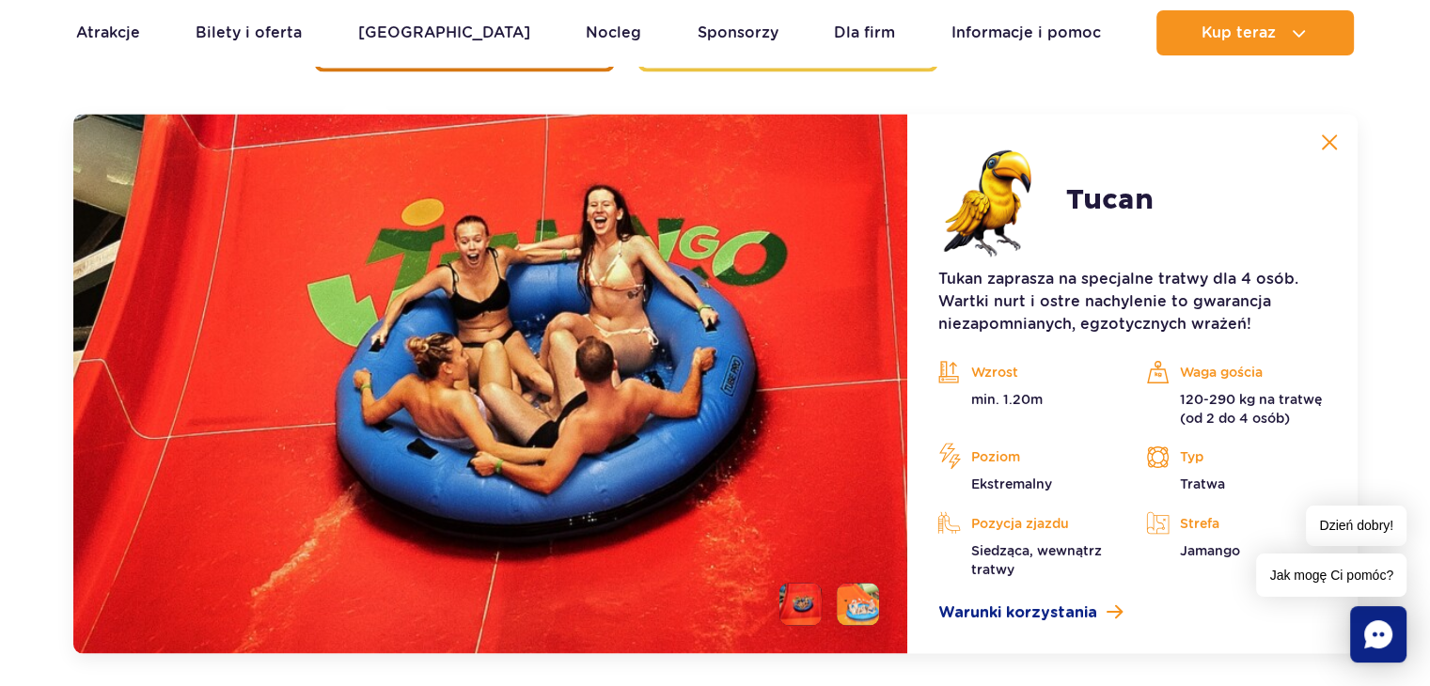
click at [849, 609] on li at bounding box center [858, 604] width 42 height 42
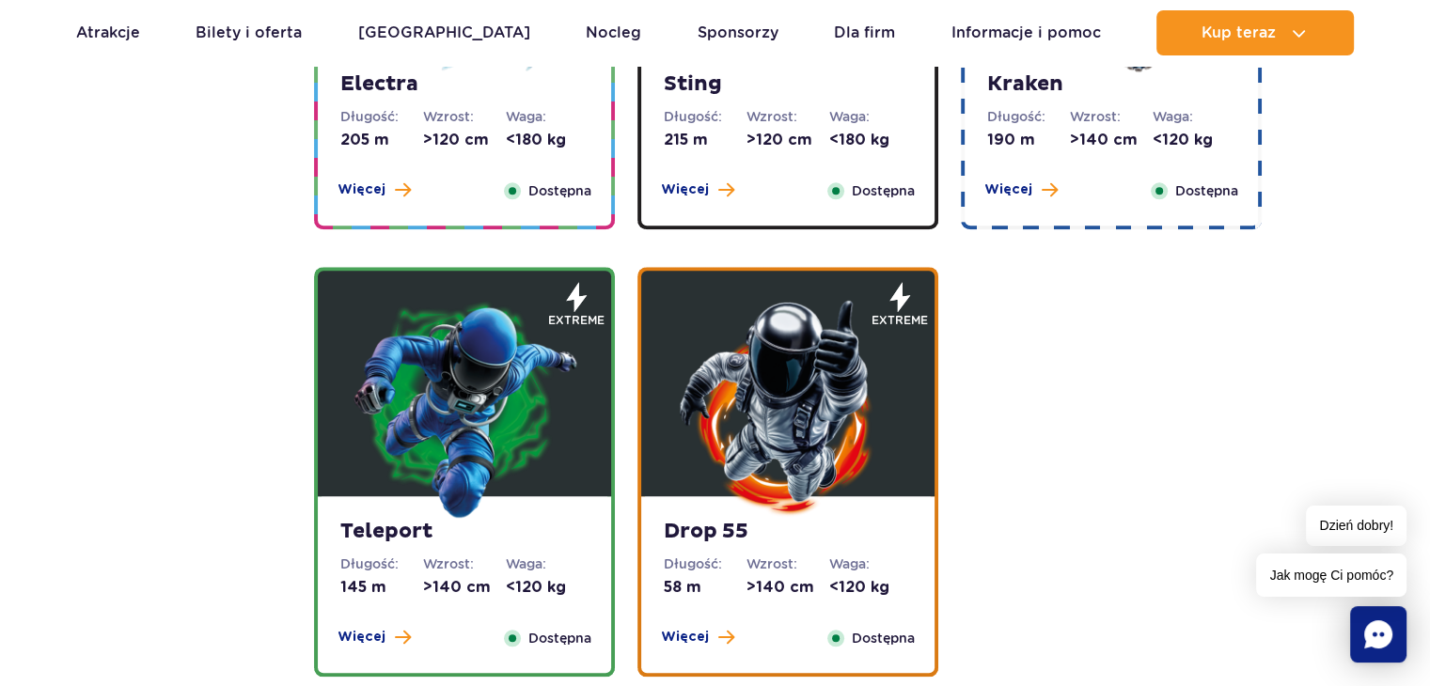
click at [767, 462] on img at bounding box center [788, 407] width 226 height 226
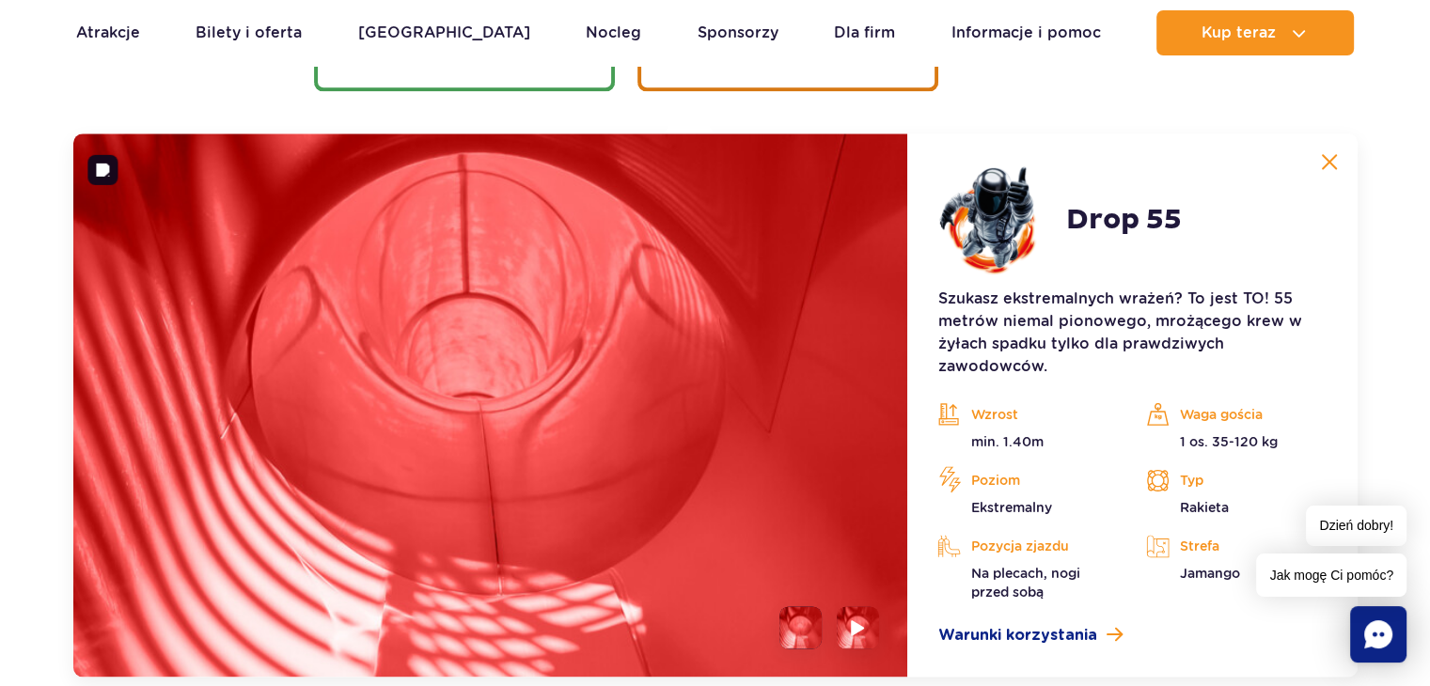
scroll to position [2549, 0]
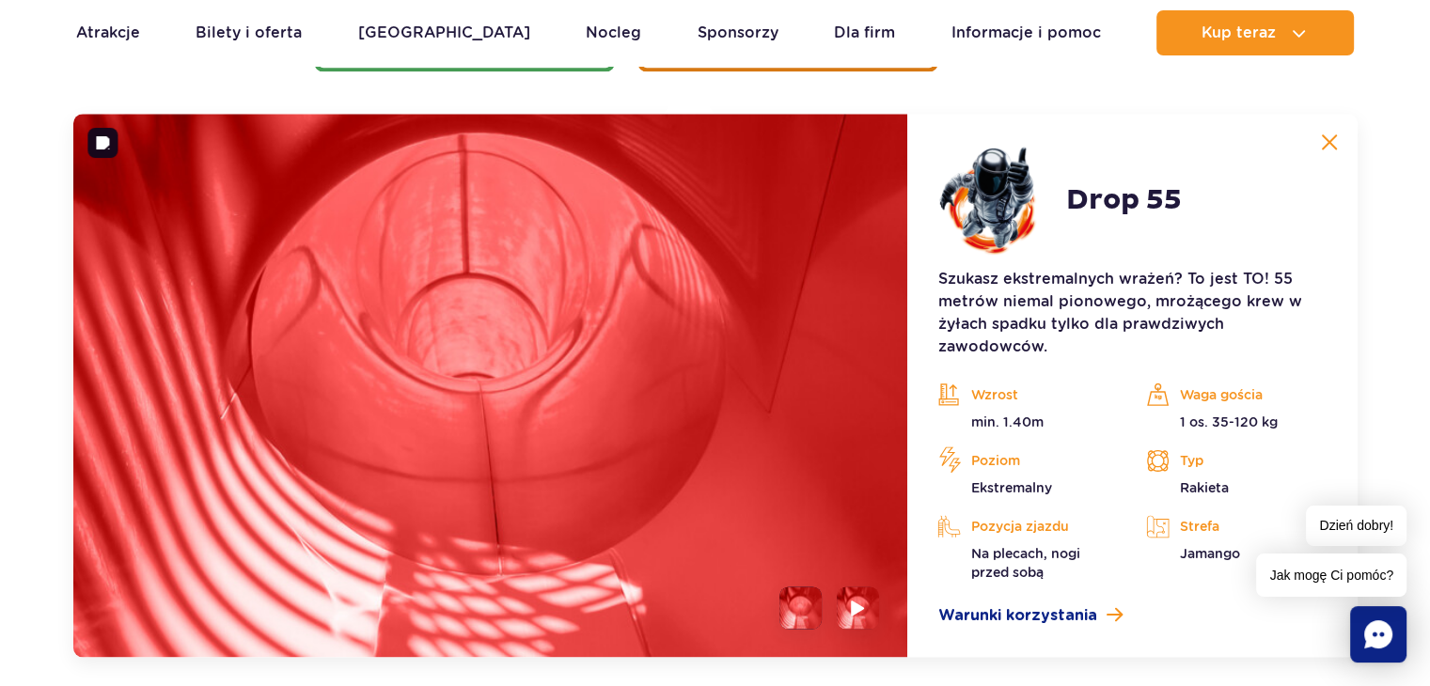
click at [812, 618] on li at bounding box center [800, 608] width 42 height 42
click at [858, 615] on img at bounding box center [859, 608] width 18 height 22
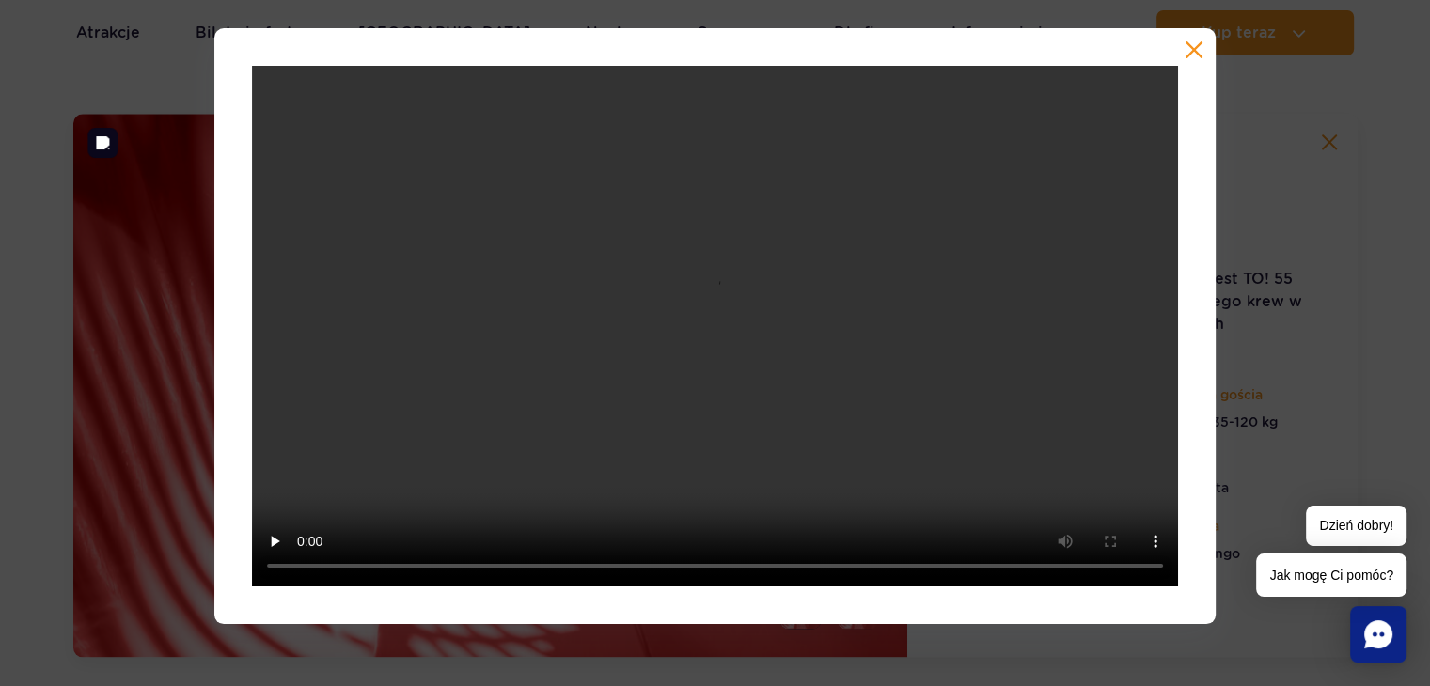
click at [149, 310] on div at bounding box center [715, 326] width 1430 height 596
click at [1192, 43] on button "button" at bounding box center [1193, 49] width 19 height 19
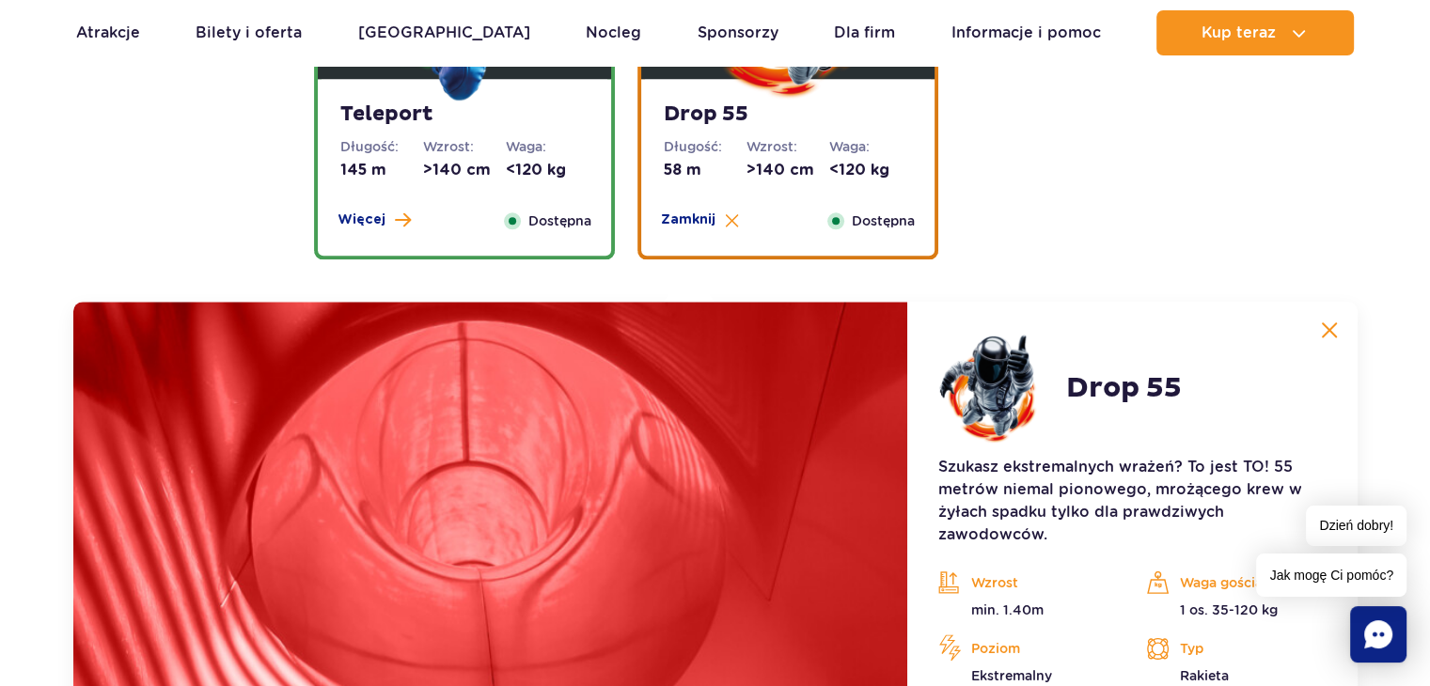
click at [498, 163] on dd ">140 cm" at bounding box center [464, 170] width 83 height 21
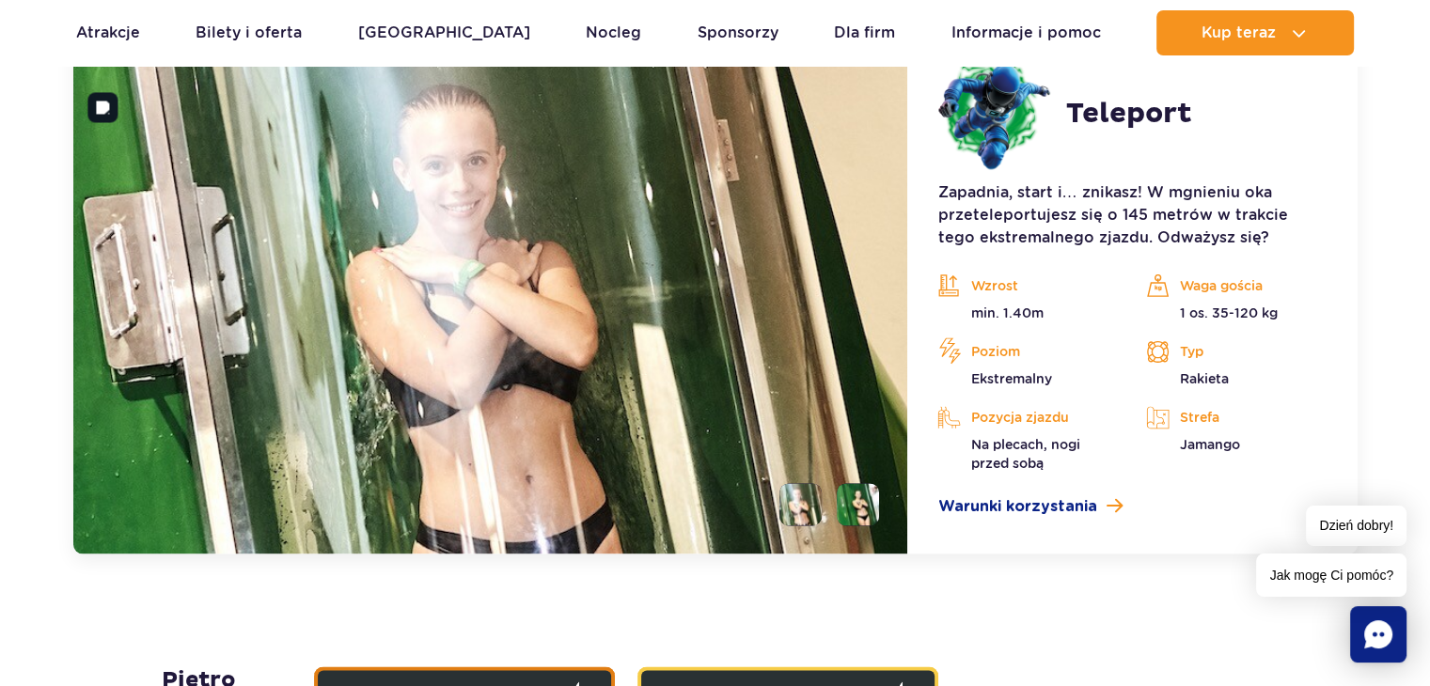
scroll to position [2643, 0]
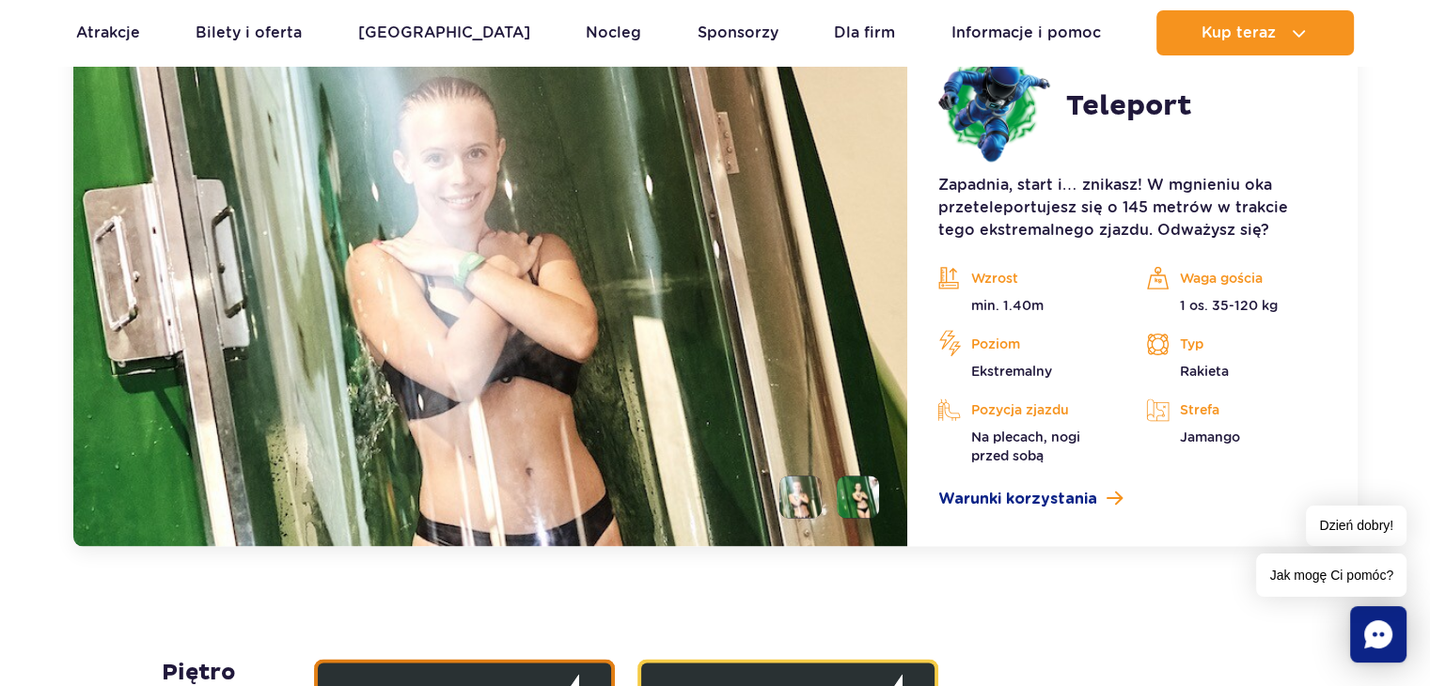
click at [860, 509] on li at bounding box center [858, 497] width 42 height 42
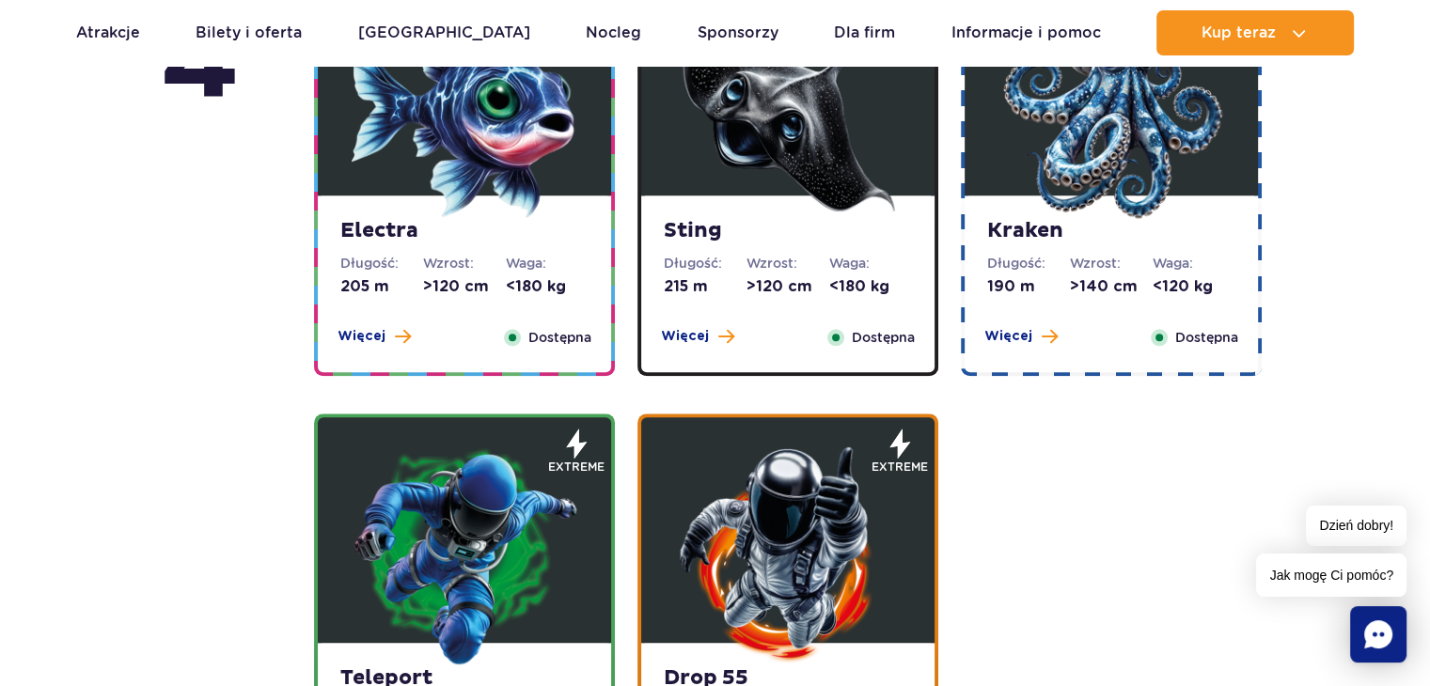
click at [1092, 195] on img at bounding box center [1111, 106] width 226 height 226
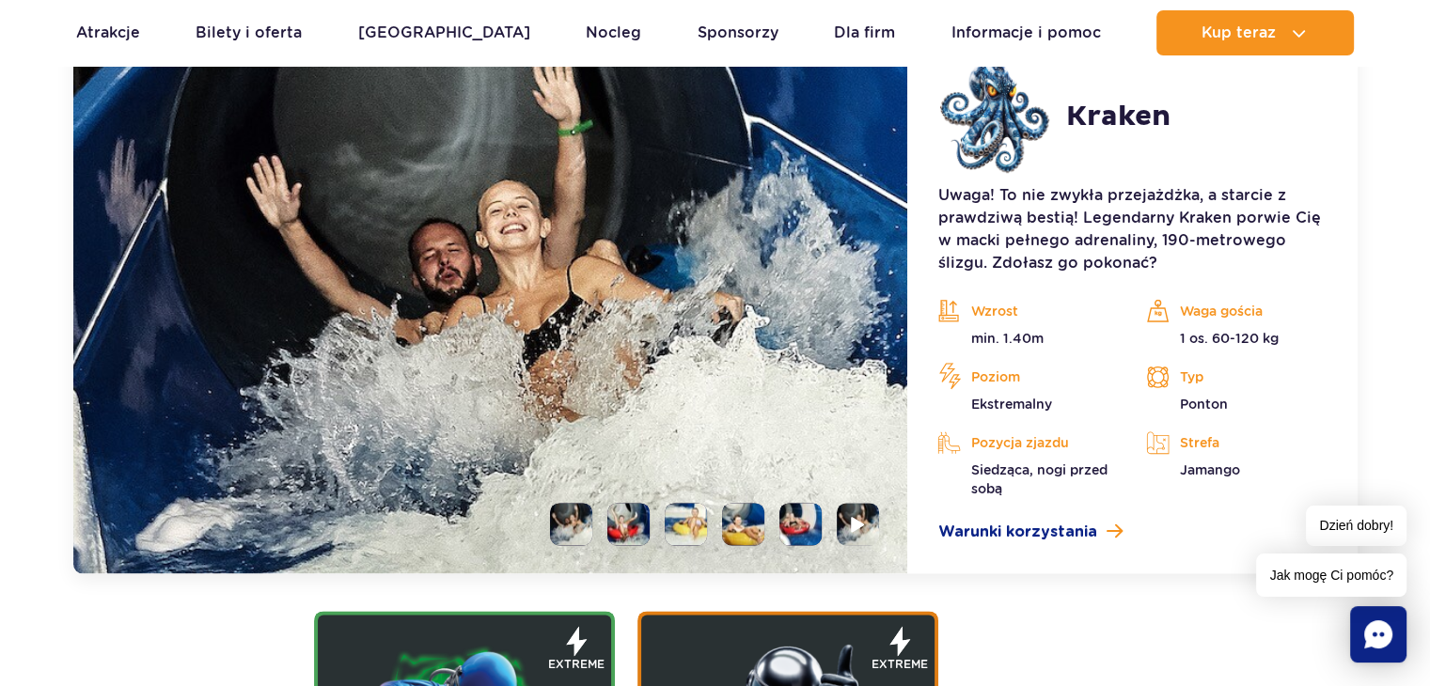
scroll to position [2196, 0]
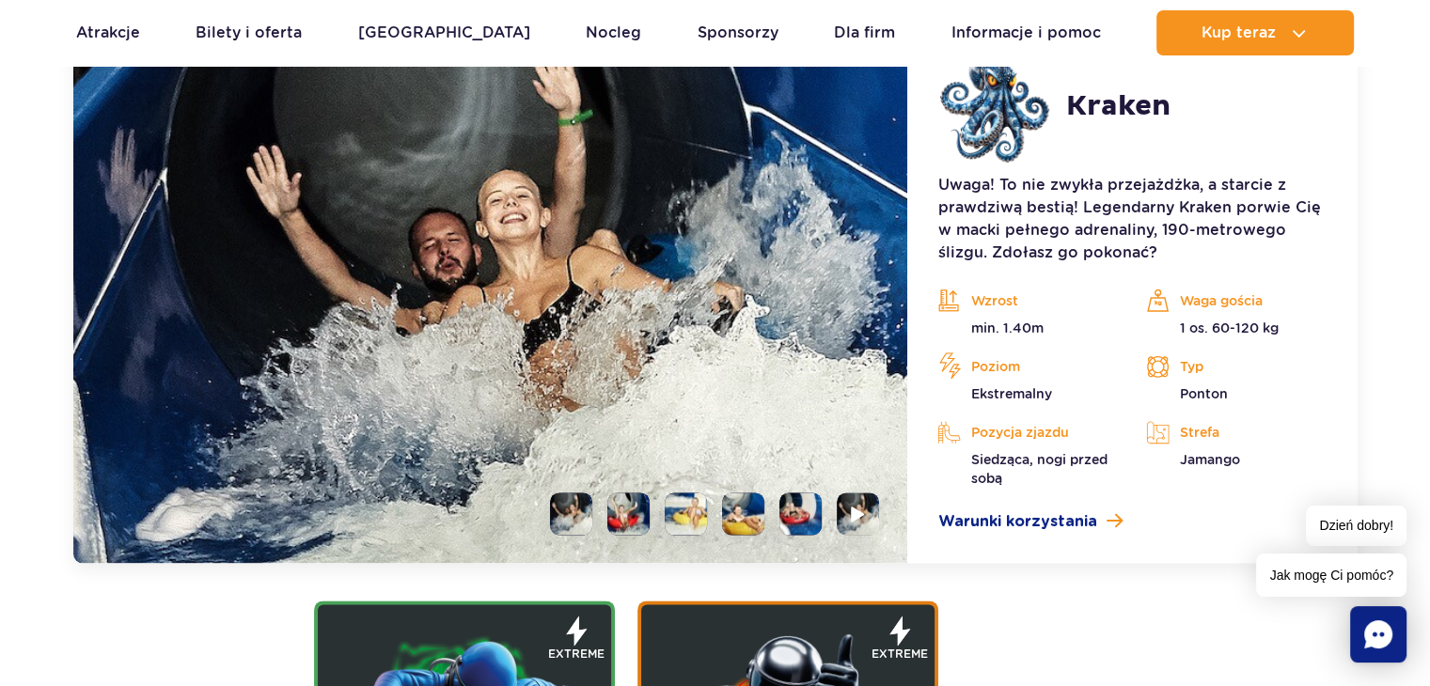
click at [623, 497] on li at bounding box center [628, 514] width 42 height 42
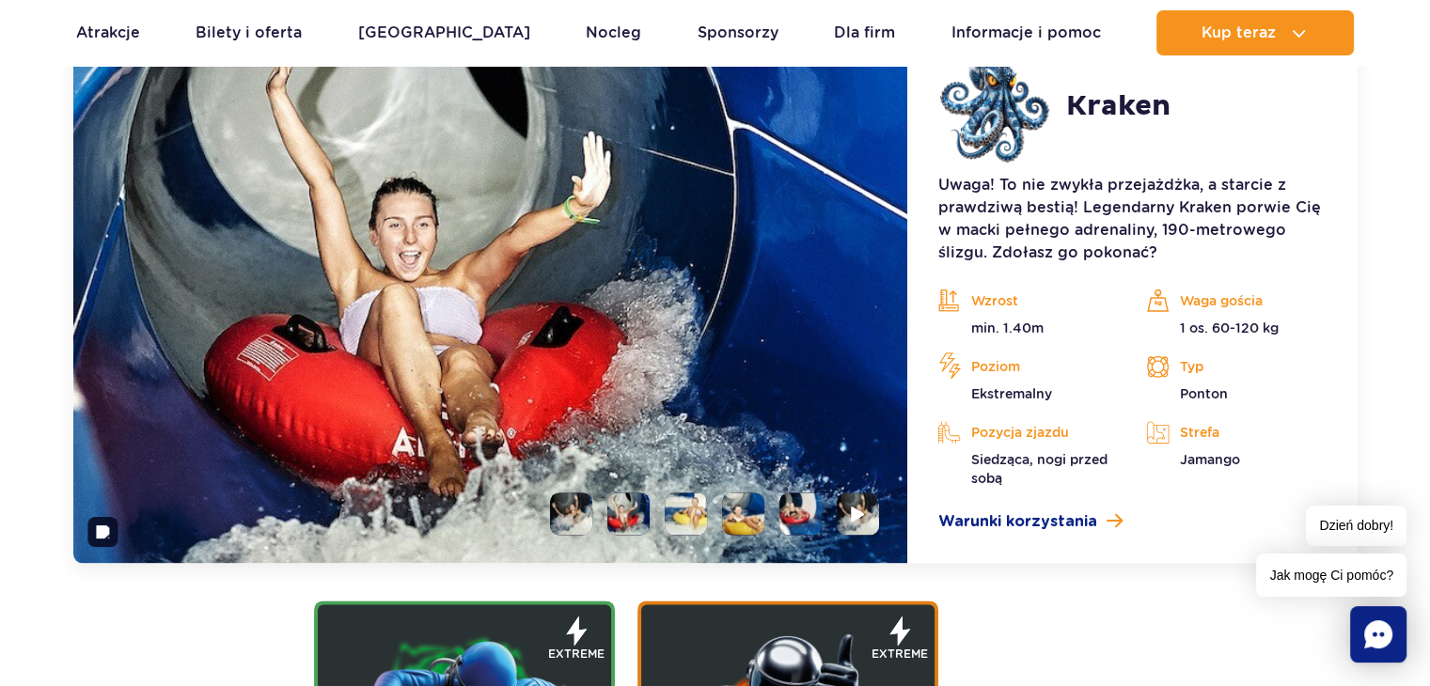
click at [688, 512] on li at bounding box center [686, 514] width 42 height 42
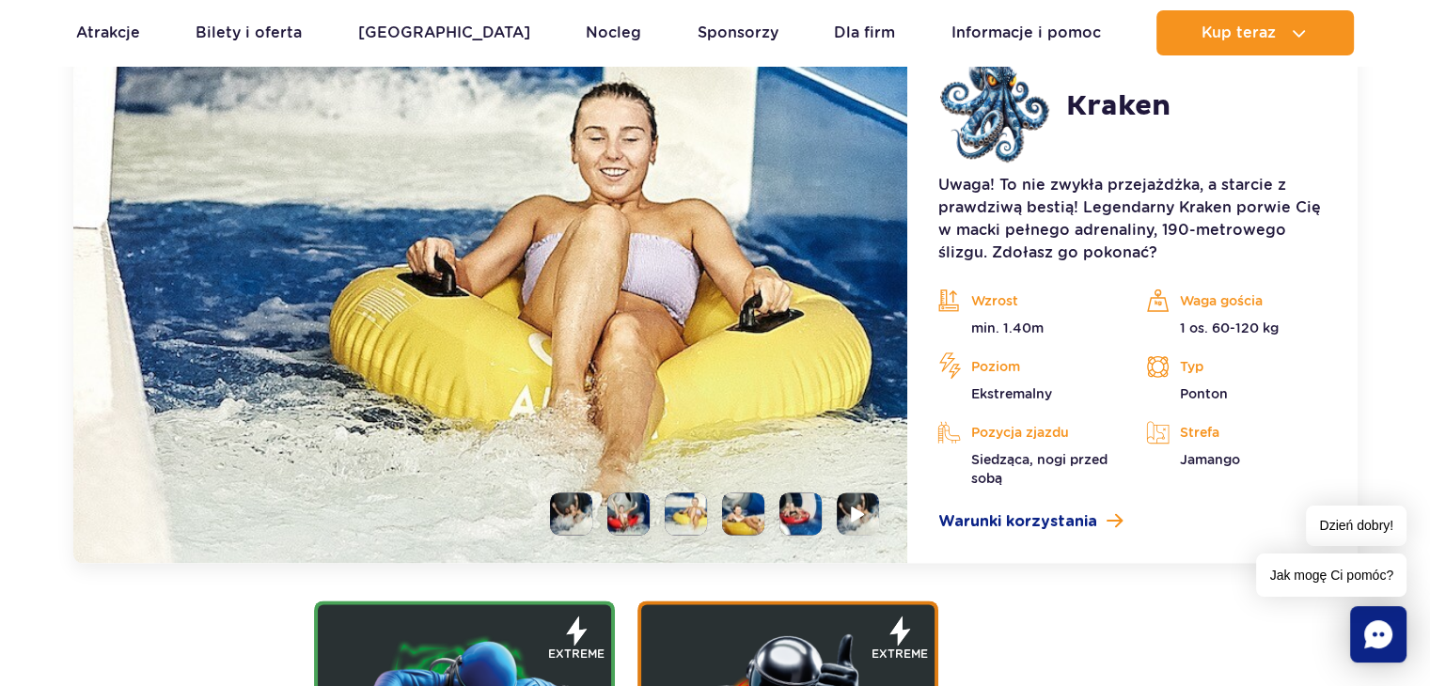
click at [733, 515] on li at bounding box center [743, 514] width 42 height 42
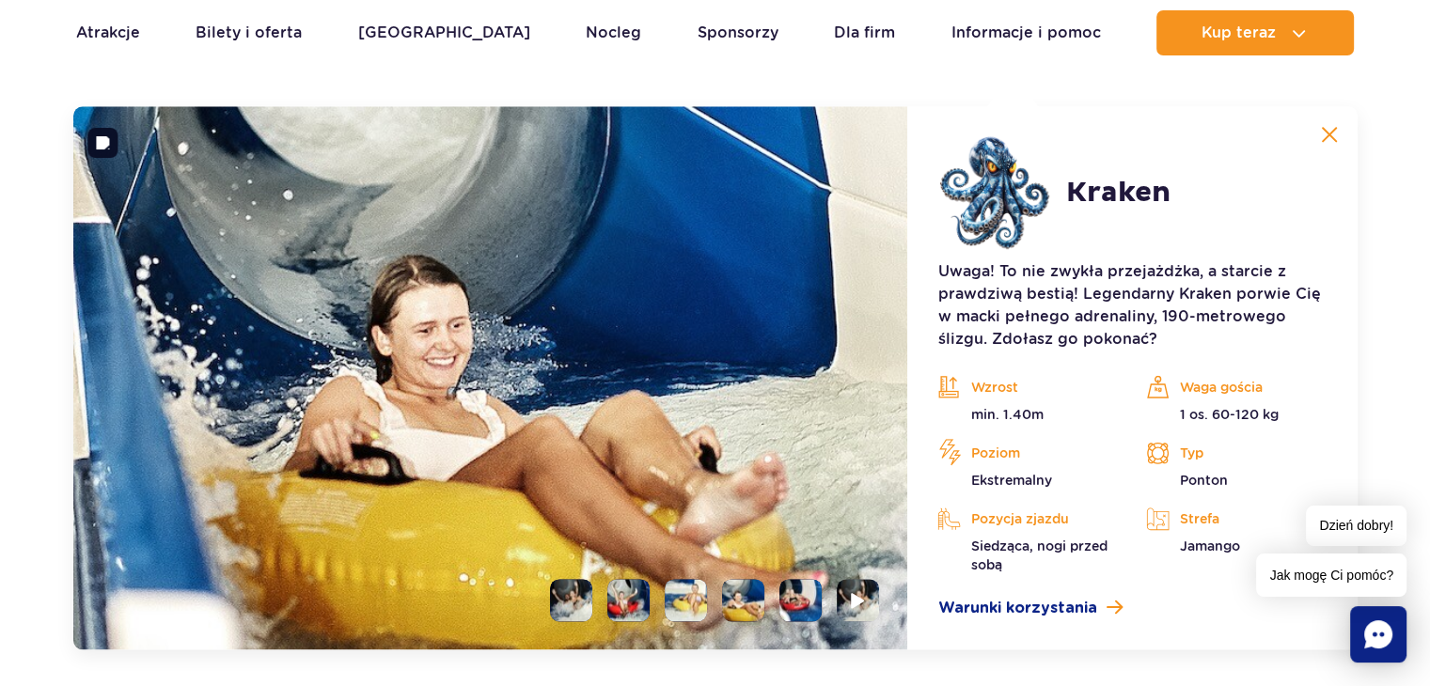
scroll to position [2102, 0]
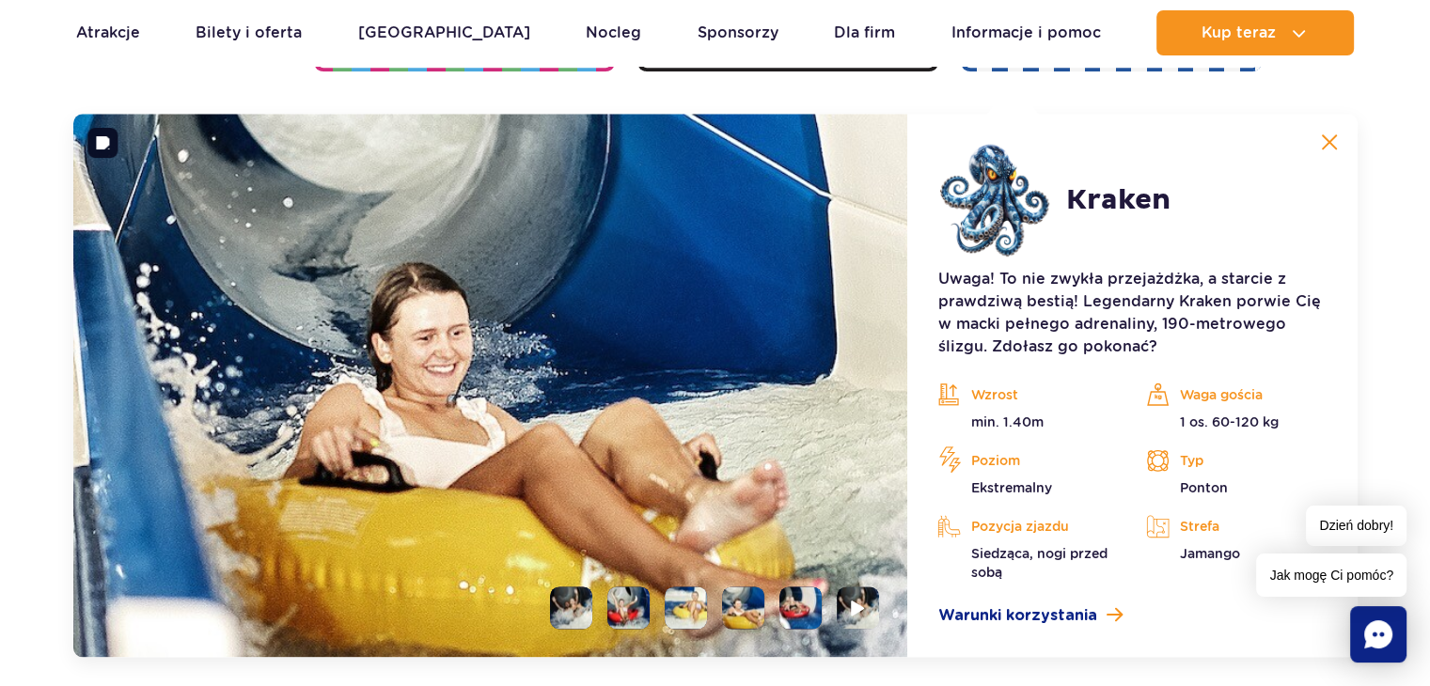
click at [801, 580] on img at bounding box center [490, 385] width 835 height 543
click at [801, 586] on div at bounding box center [490, 385] width 835 height 543
click at [798, 588] on li at bounding box center [800, 608] width 42 height 42
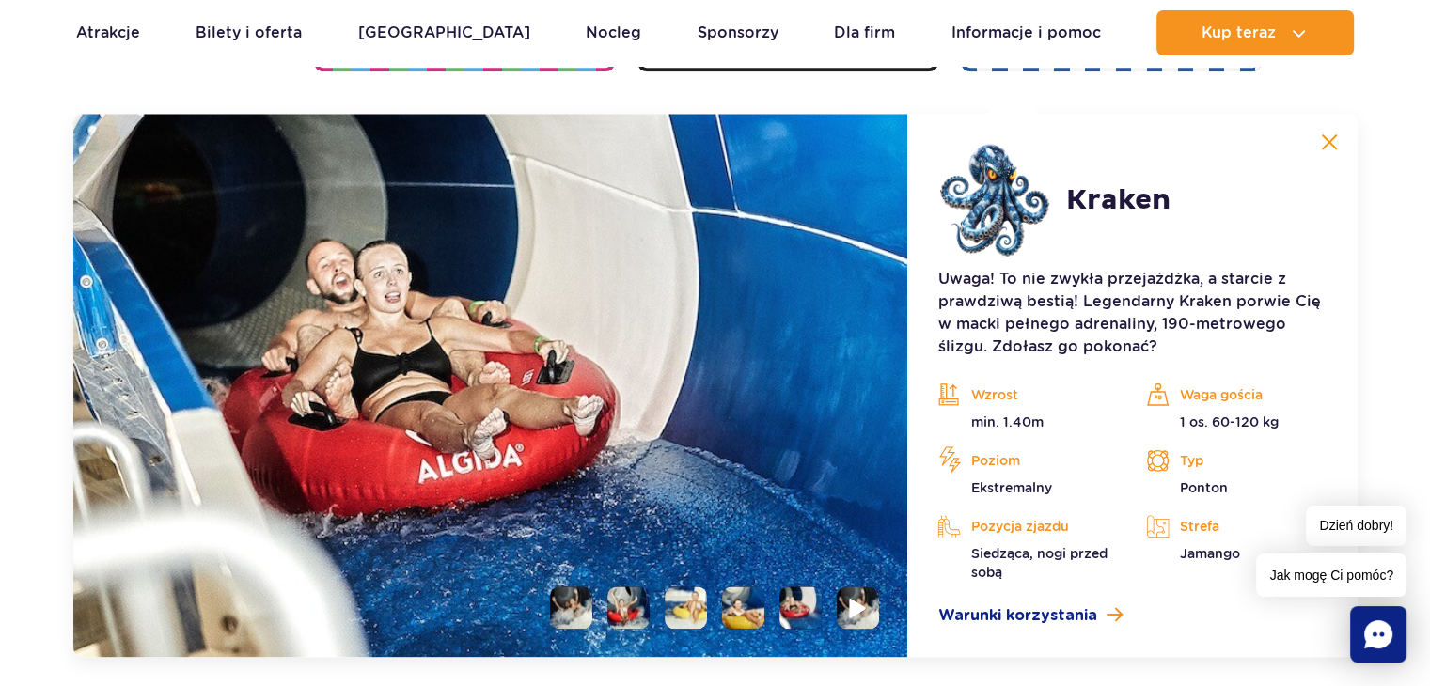
click at [850, 607] on img at bounding box center [859, 608] width 18 height 22
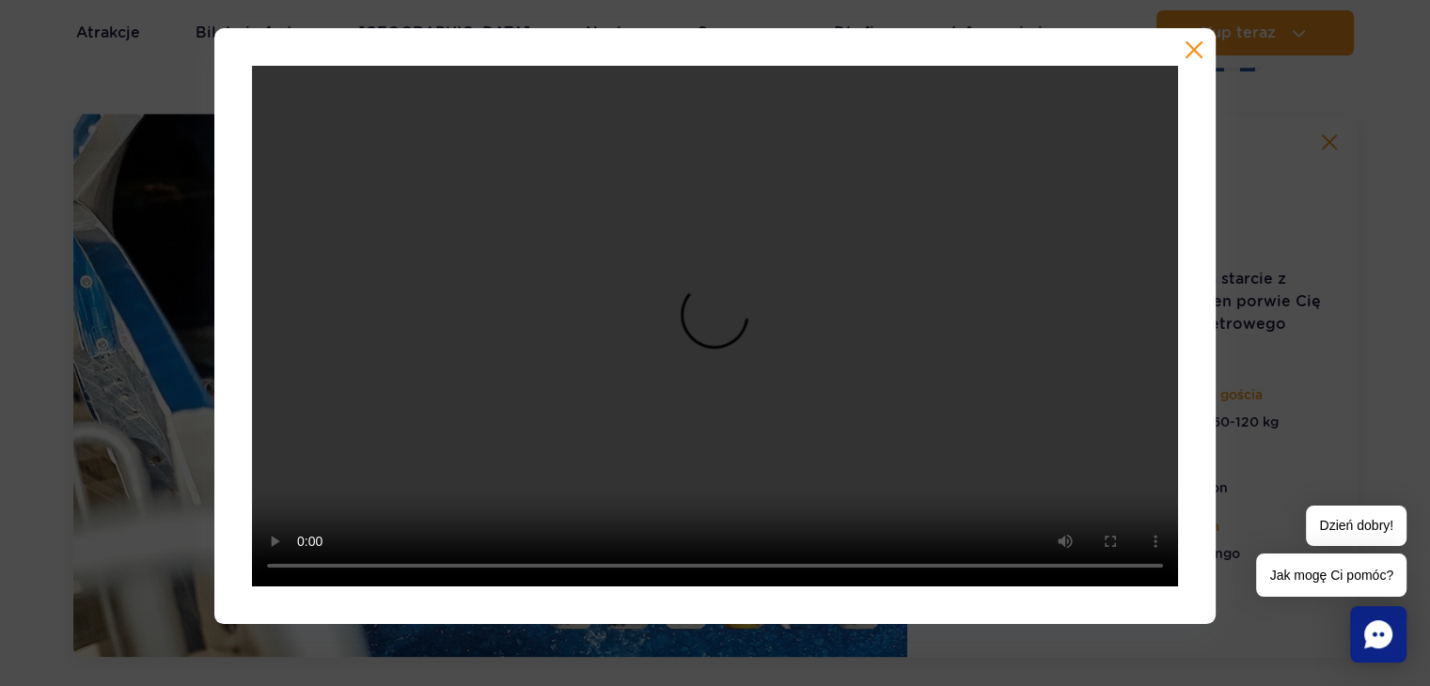
click at [1202, 57] on button "button" at bounding box center [1193, 49] width 19 height 19
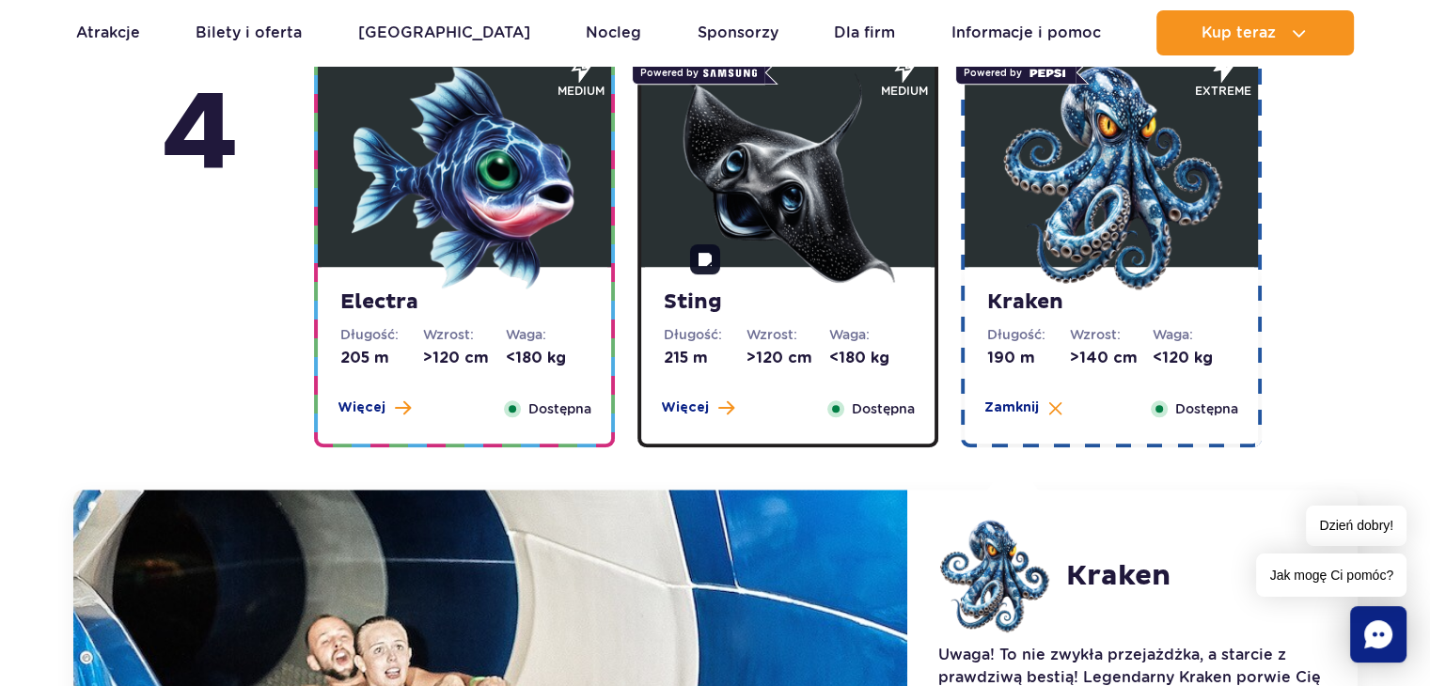
click at [806, 216] on img at bounding box center [788, 178] width 226 height 226
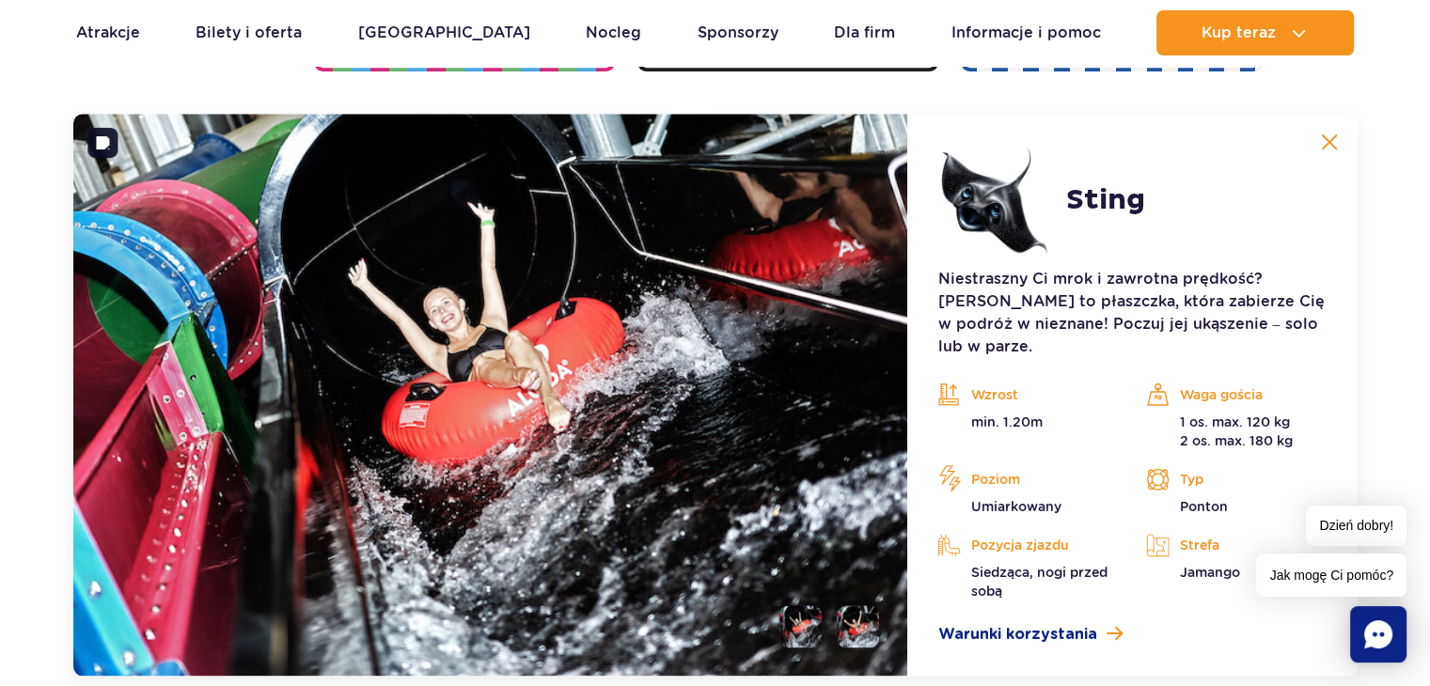
click at [783, 605] on li at bounding box center [800, 626] width 42 height 42
click at [865, 611] on li at bounding box center [858, 626] width 42 height 42
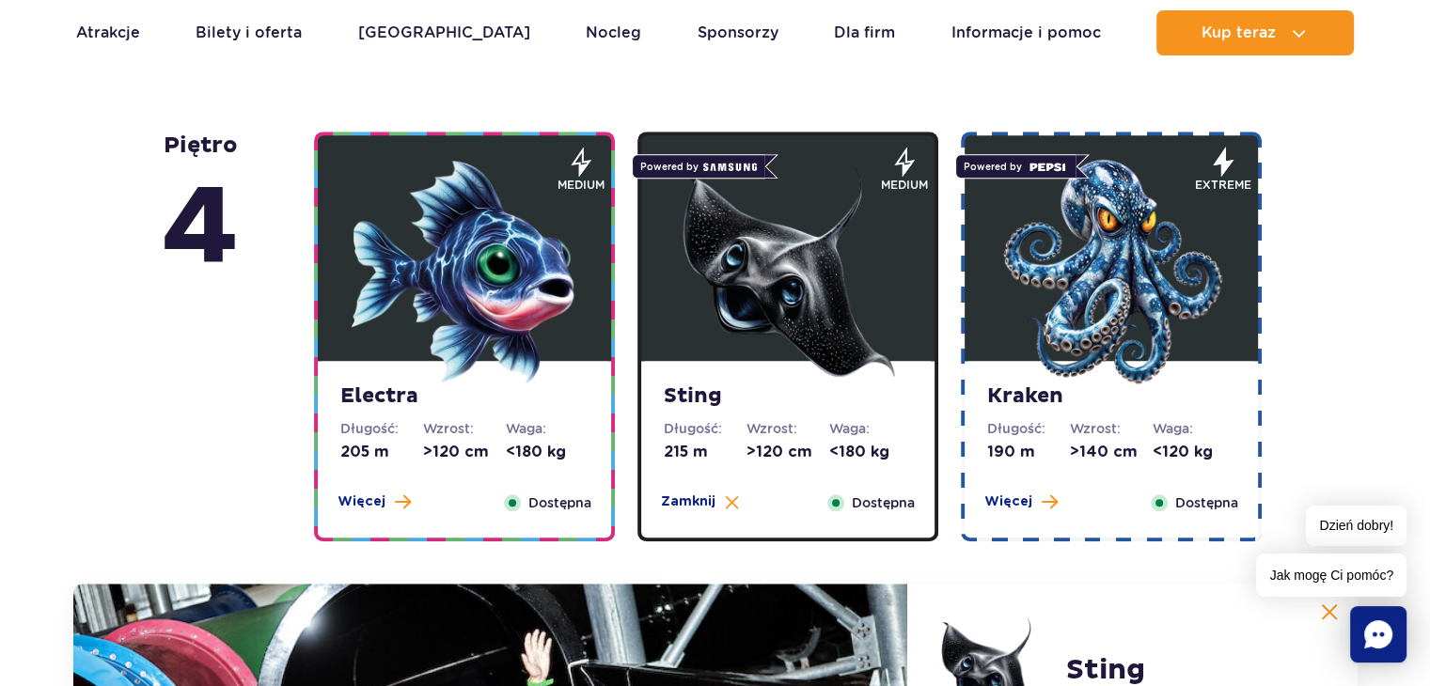
click at [572, 242] on img at bounding box center [465, 272] width 226 height 226
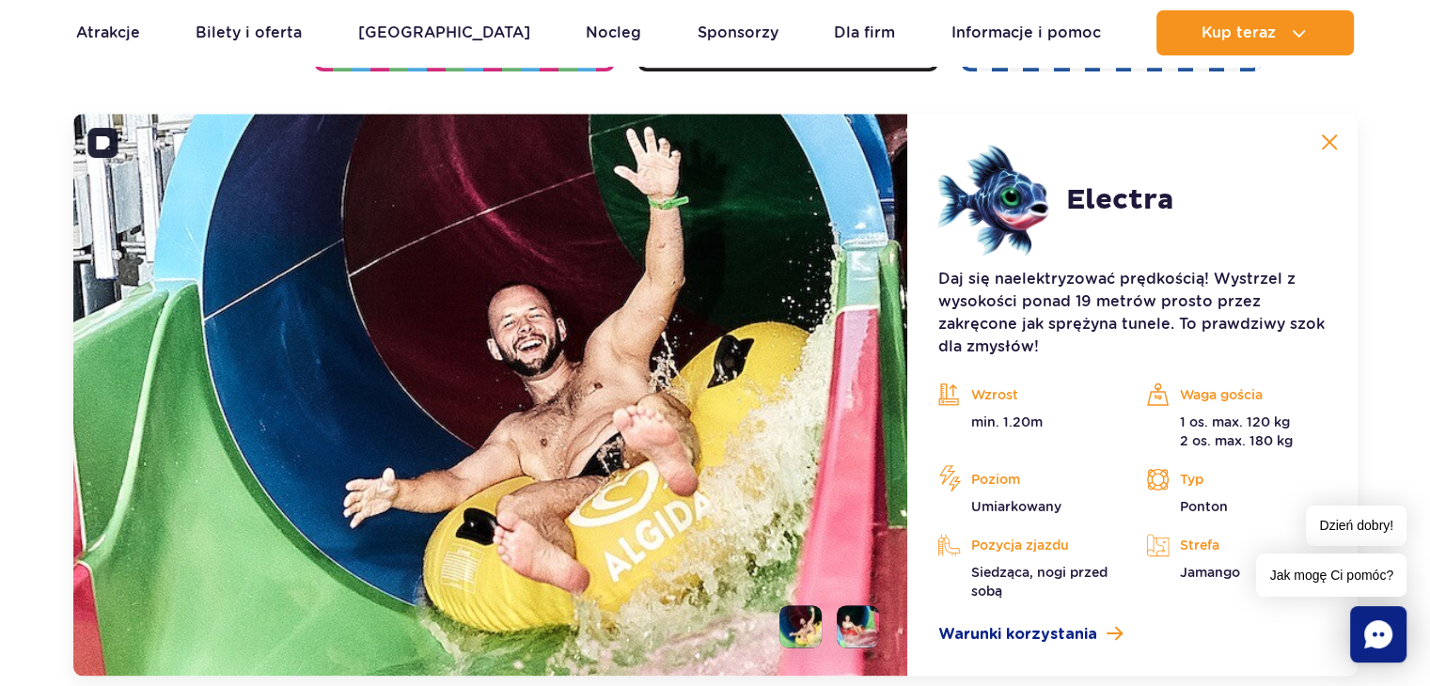
click at [842, 628] on li at bounding box center [858, 626] width 42 height 42
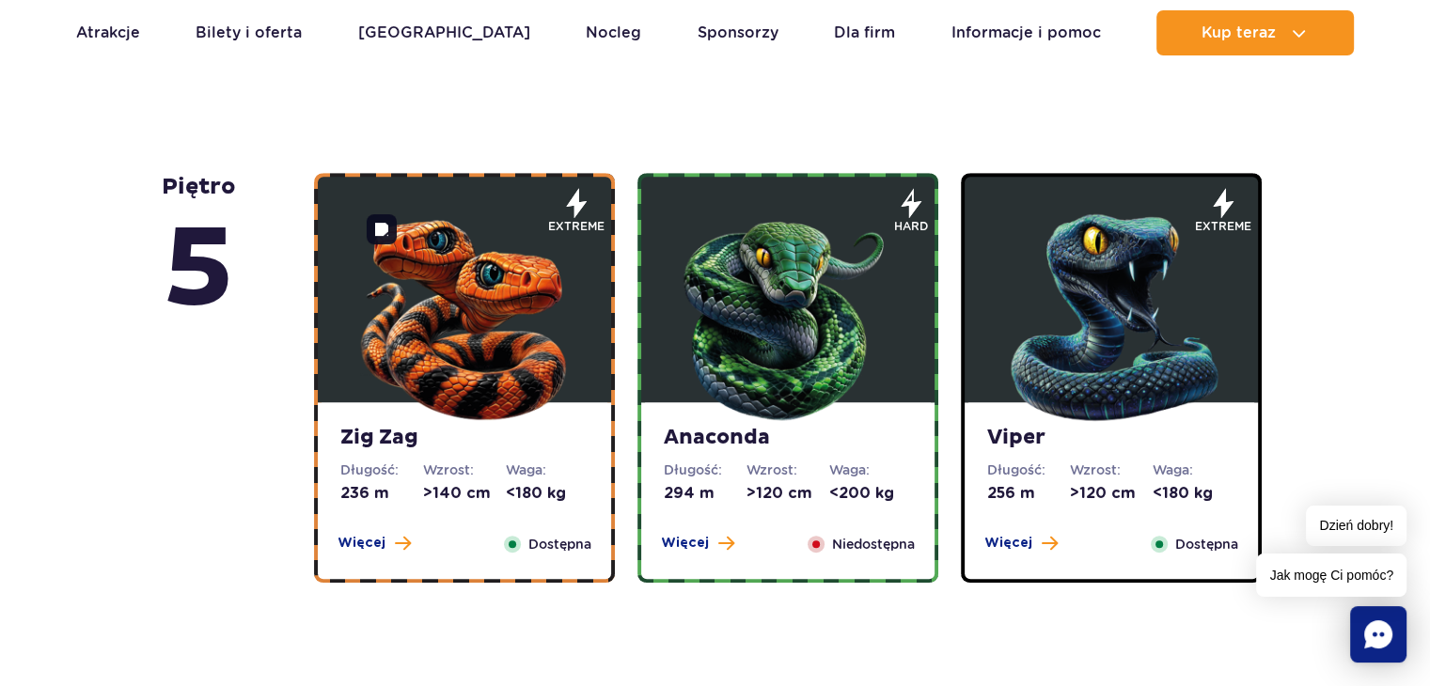
click at [527, 351] on img at bounding box center [465, 313] width 226 height 226
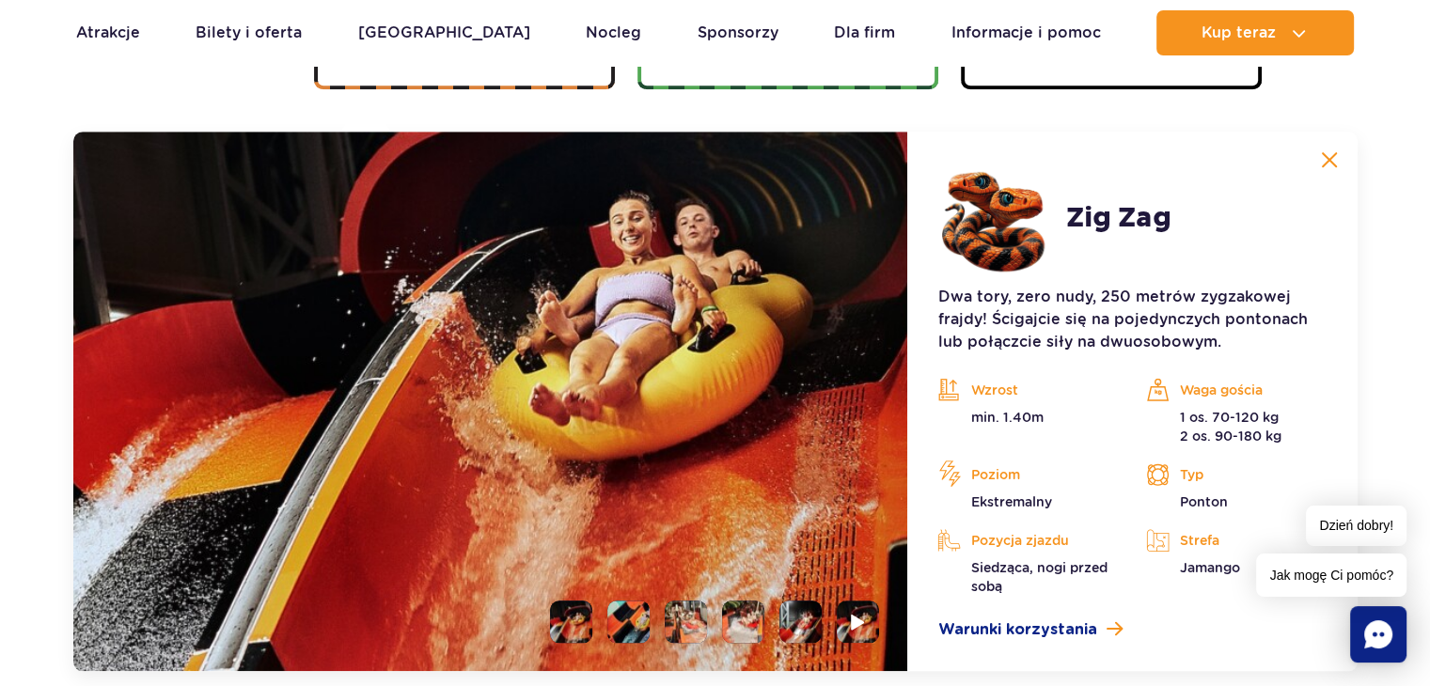
scroll to position [1579, 0]
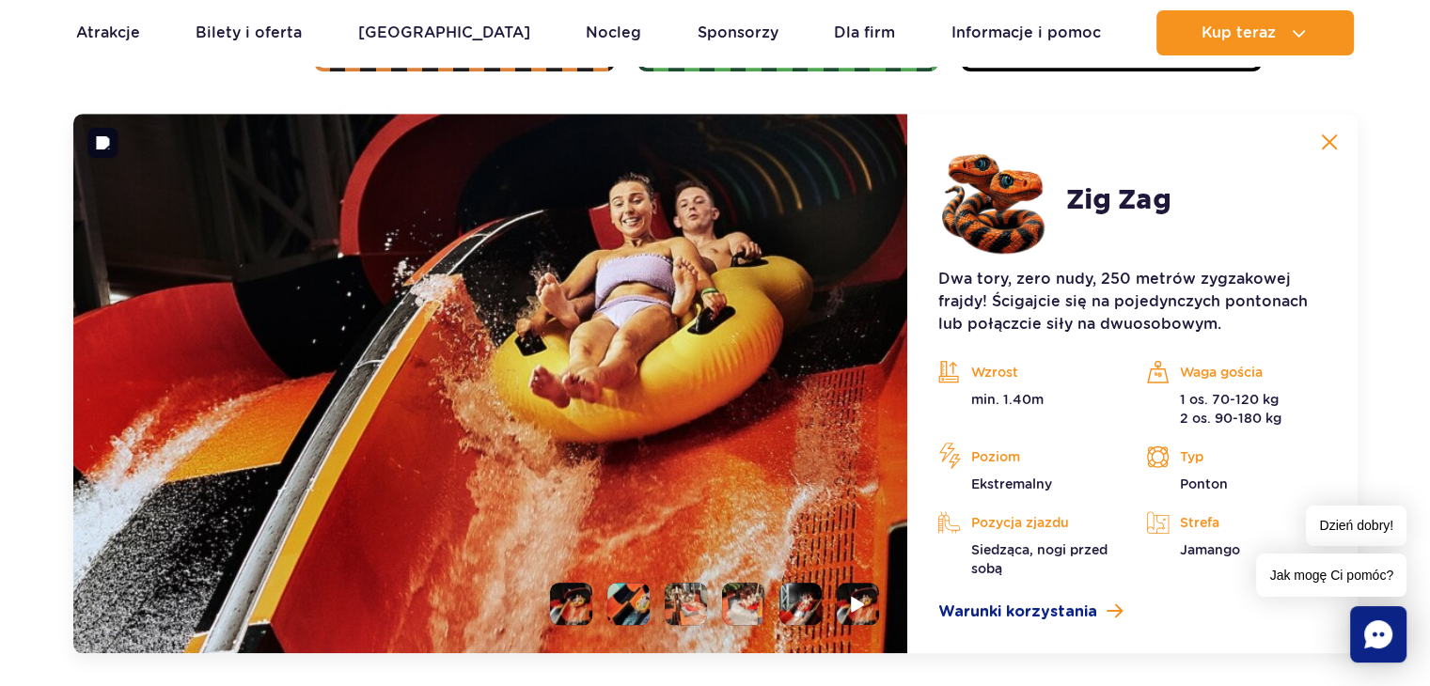
click at [621, 606] on li at bounding box center [628, 604] width 42 height 42
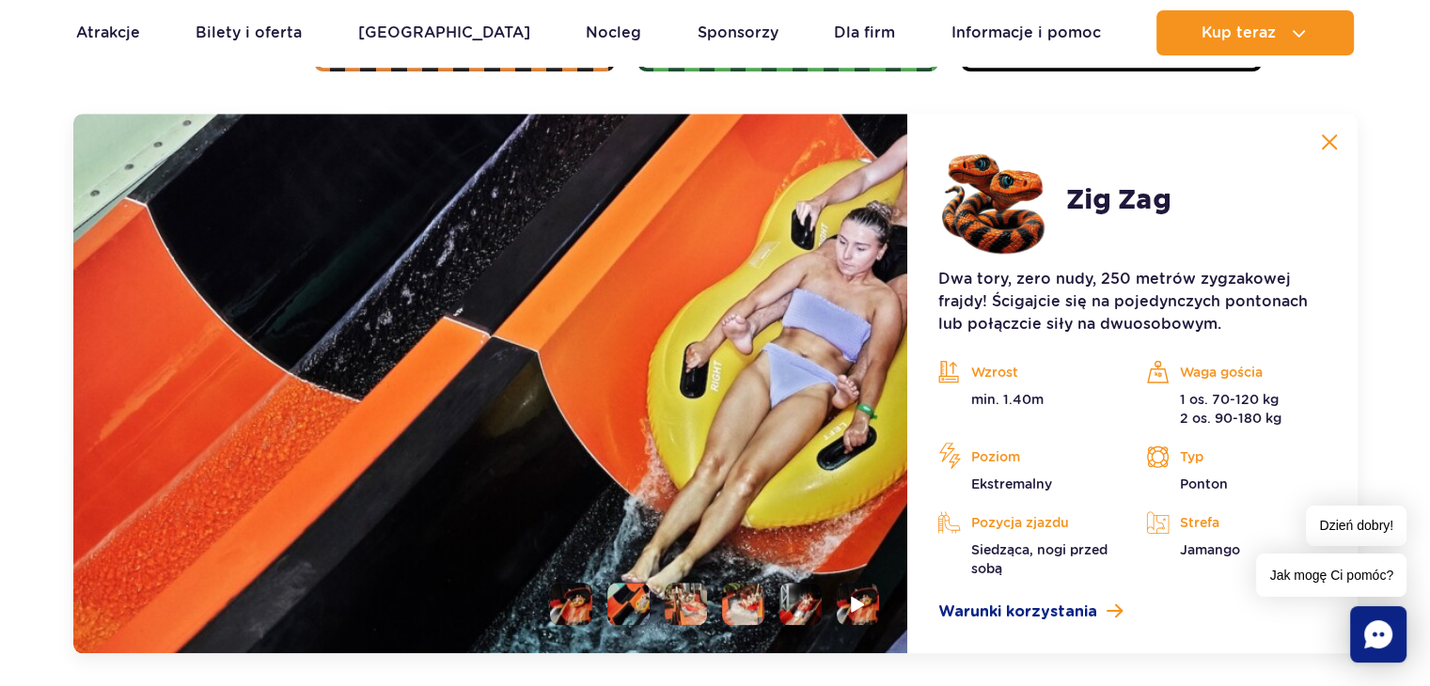
click at [669, 605] on li at bounding box center [686, 604] width 42 height 42
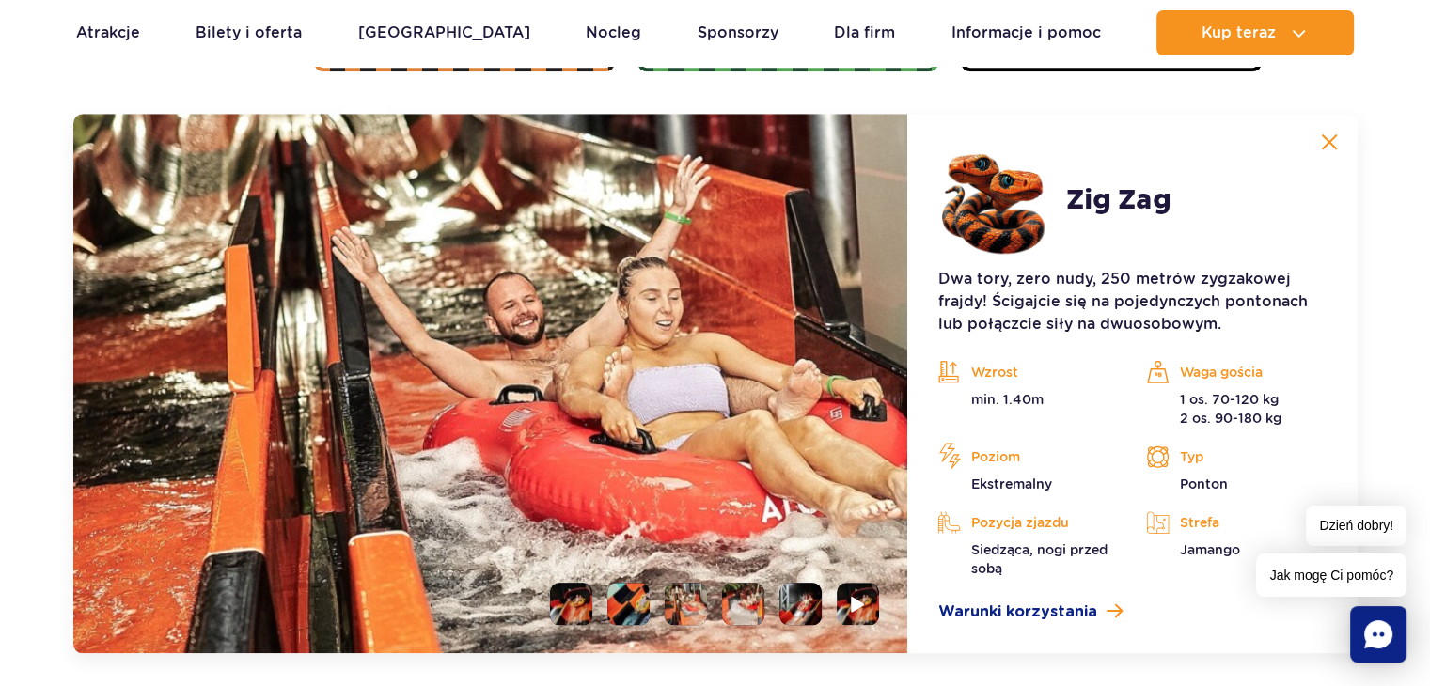
click at [760, 600] on li at bounding box center [743, 604] width 42 height 42
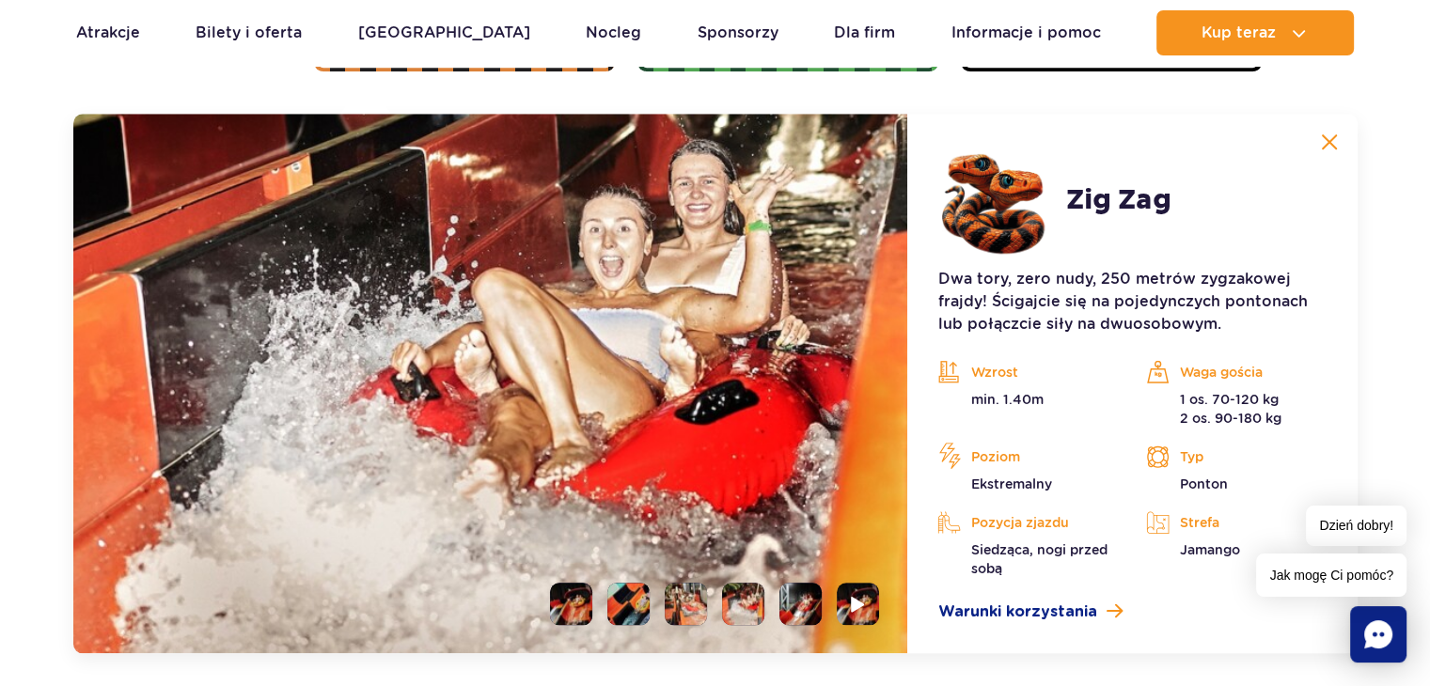
click at [779, 597] on li at bounding box center [800, 604] width 42 height 42
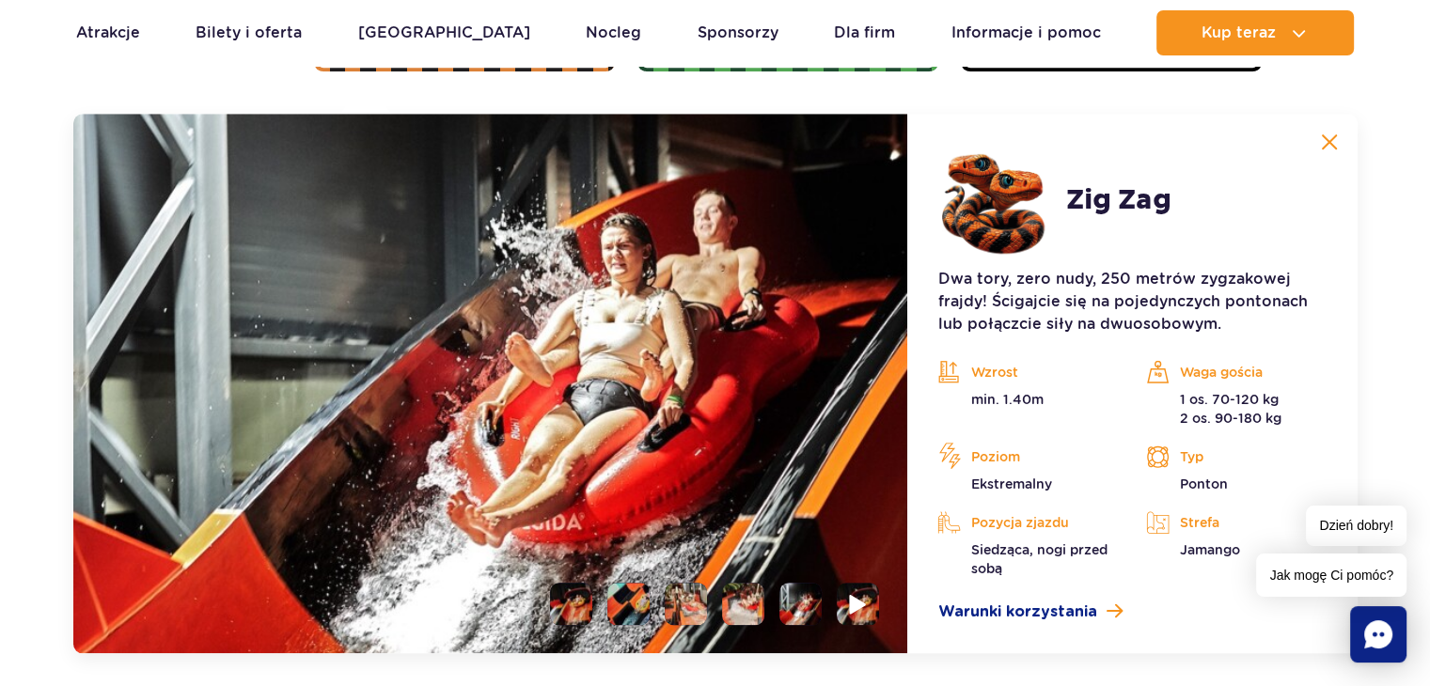
click at [861, 602] on img at bounding box center [859, 604] width 18 height 22
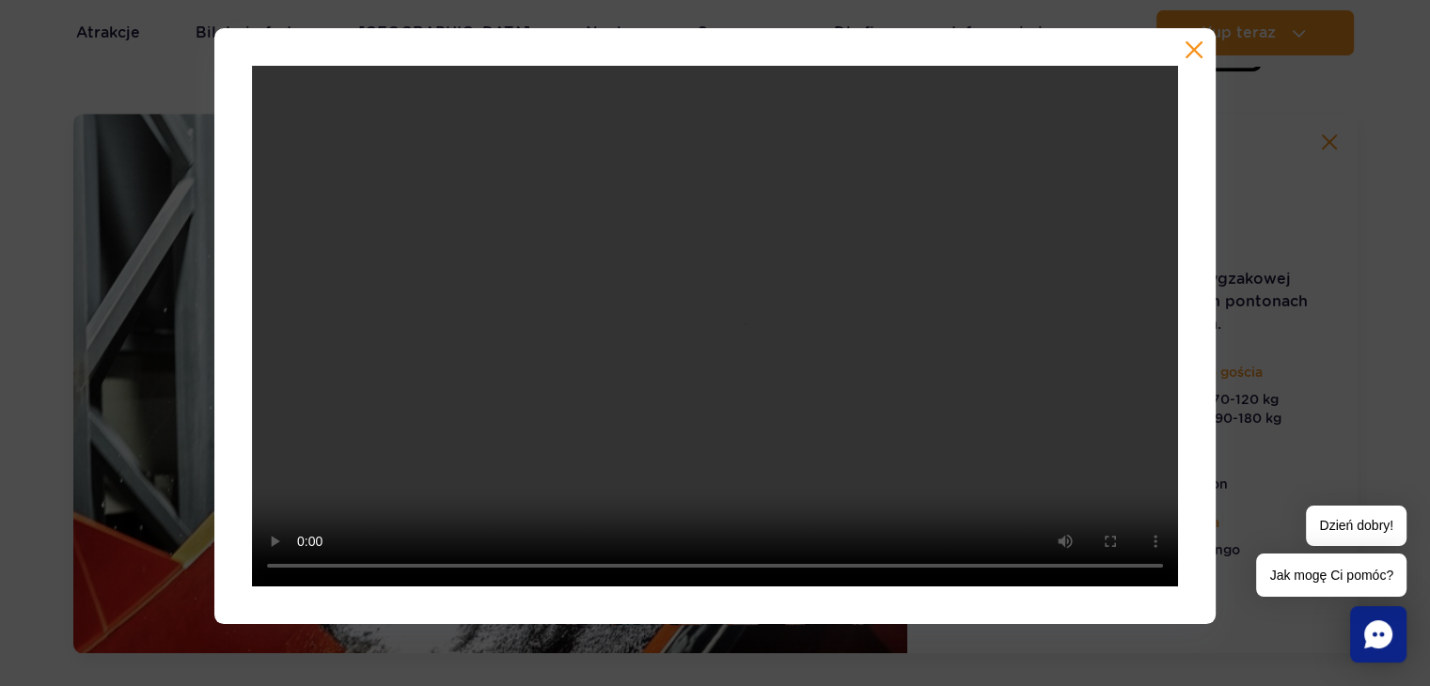
click at [1192, 50] on button "button" at bounding box center [1193, 49] width 19 height 19
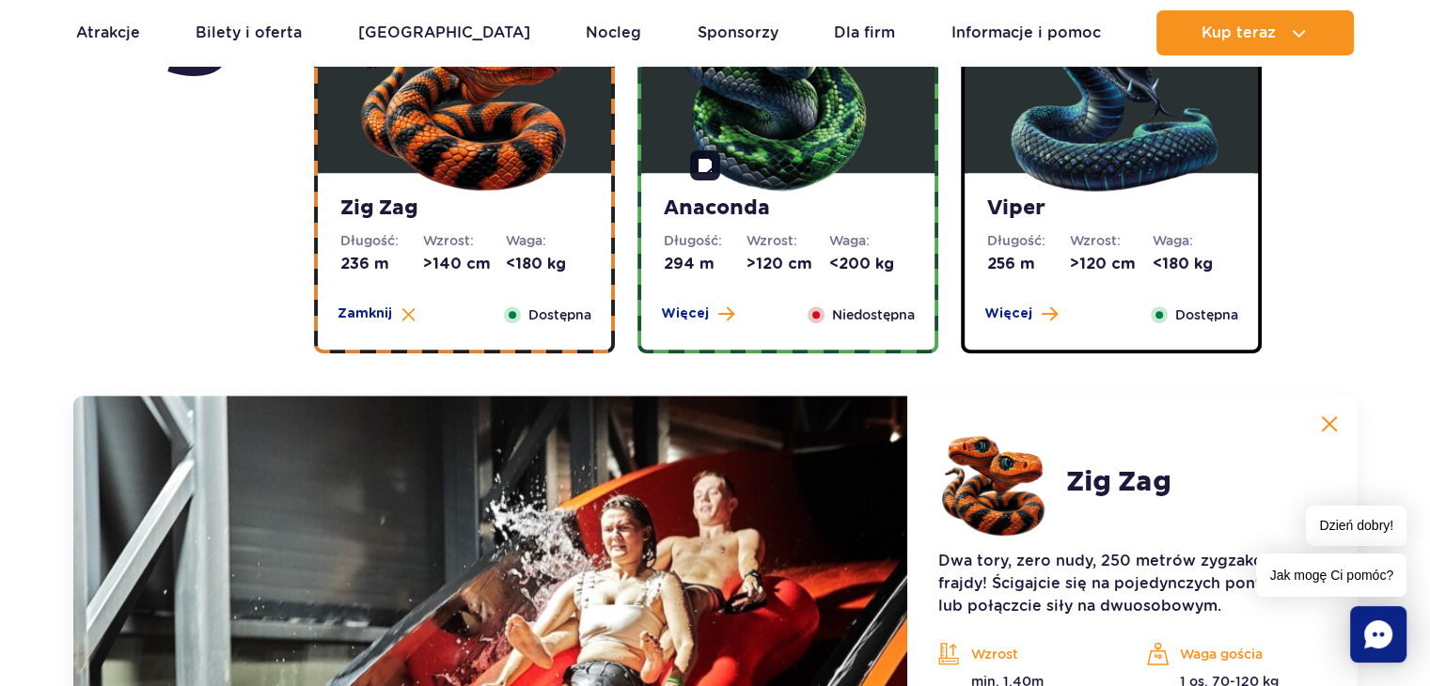
click at [763, 154] on img at bounding box center [788, 84] width 226 height 226
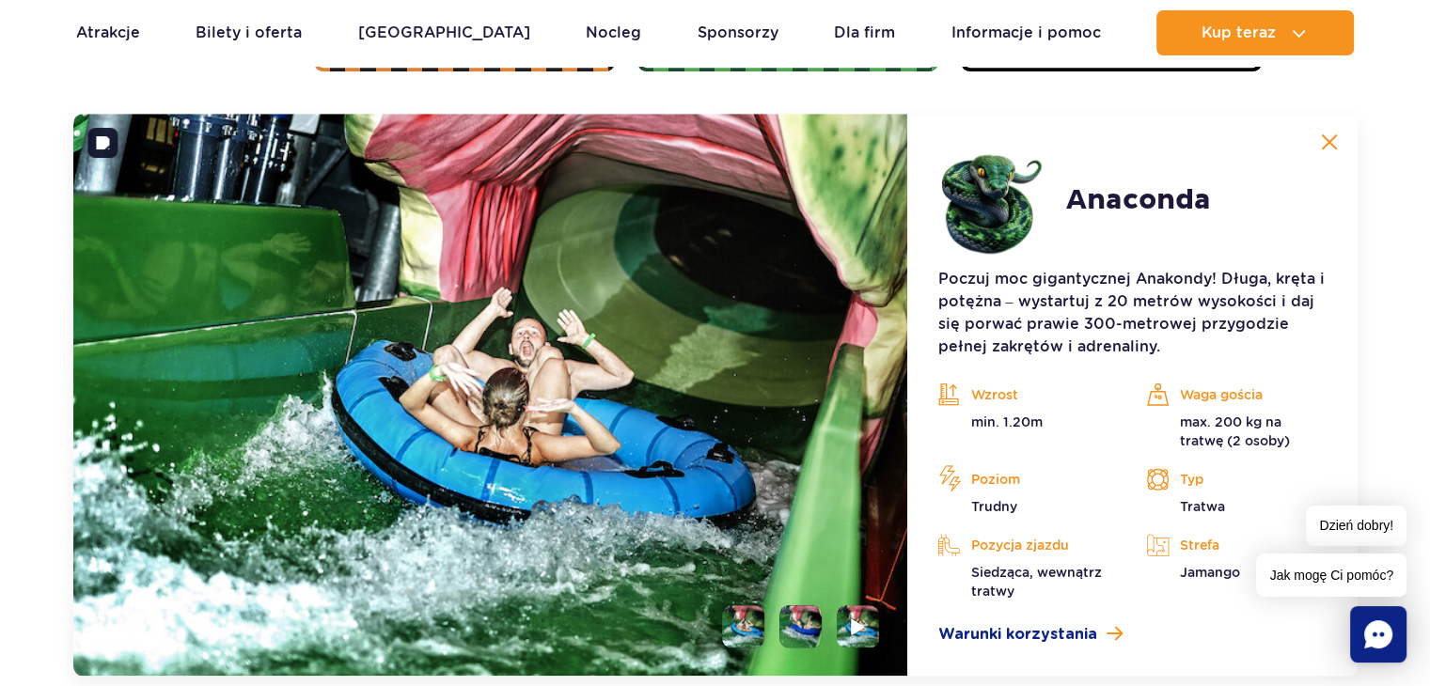
click at [803, 606] on li at bounding box center [800, 626] width 42 height 42
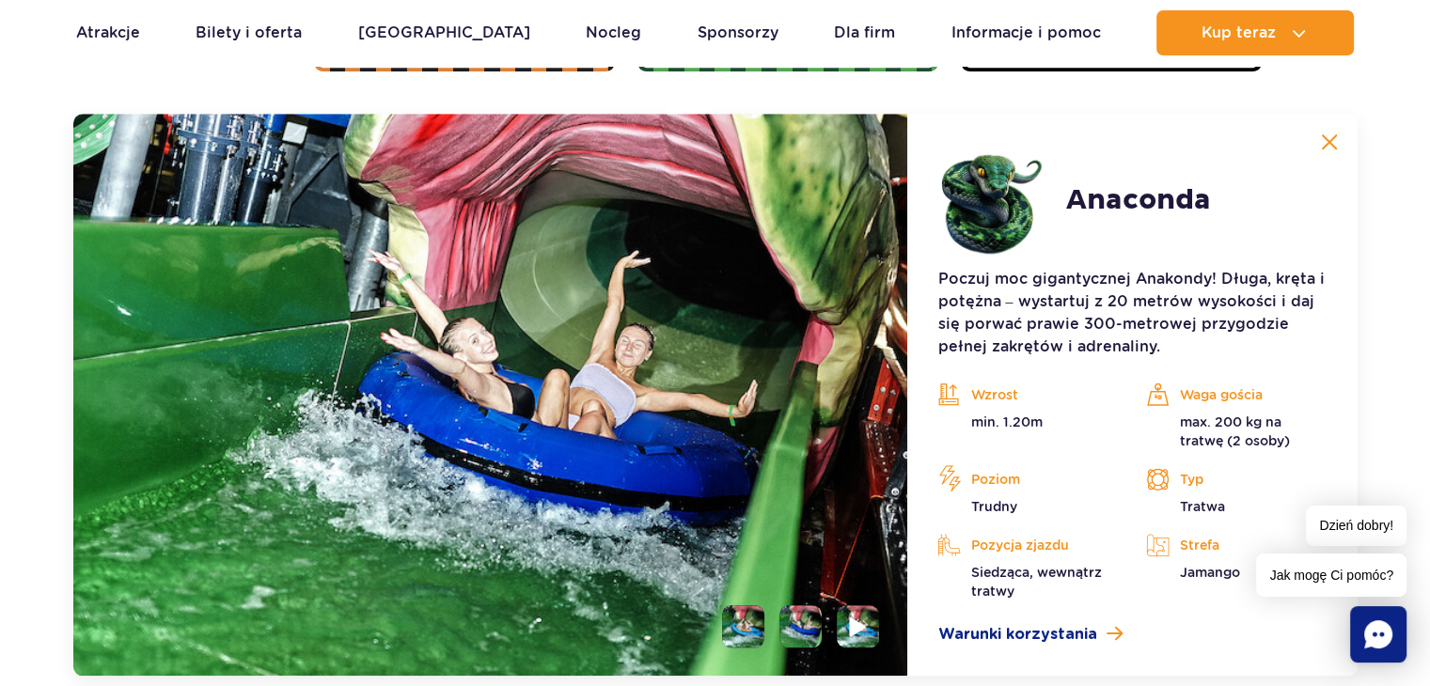
click at [846, 636] on li at bounding box center [858, 626] width 42 height 42
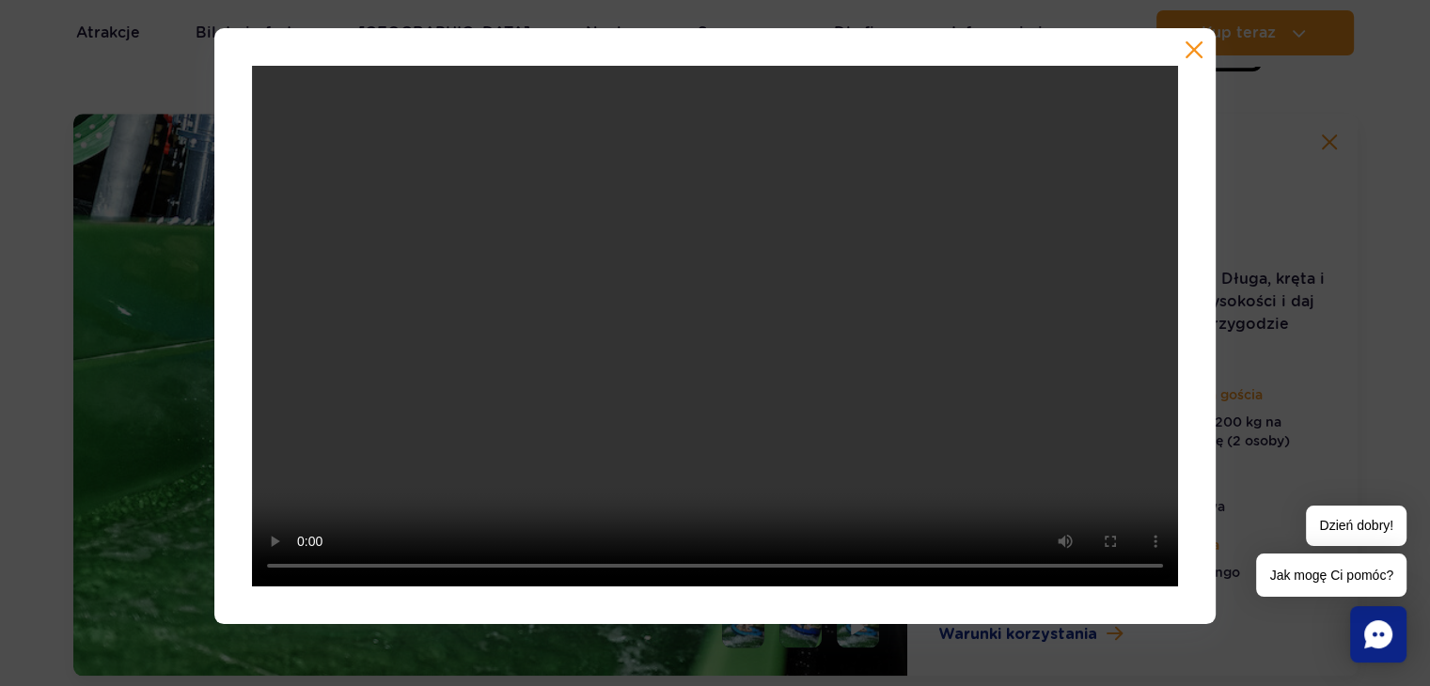
click at [1200, 49] on button "button" at bounding box center [1193, 49] width 19 height 19
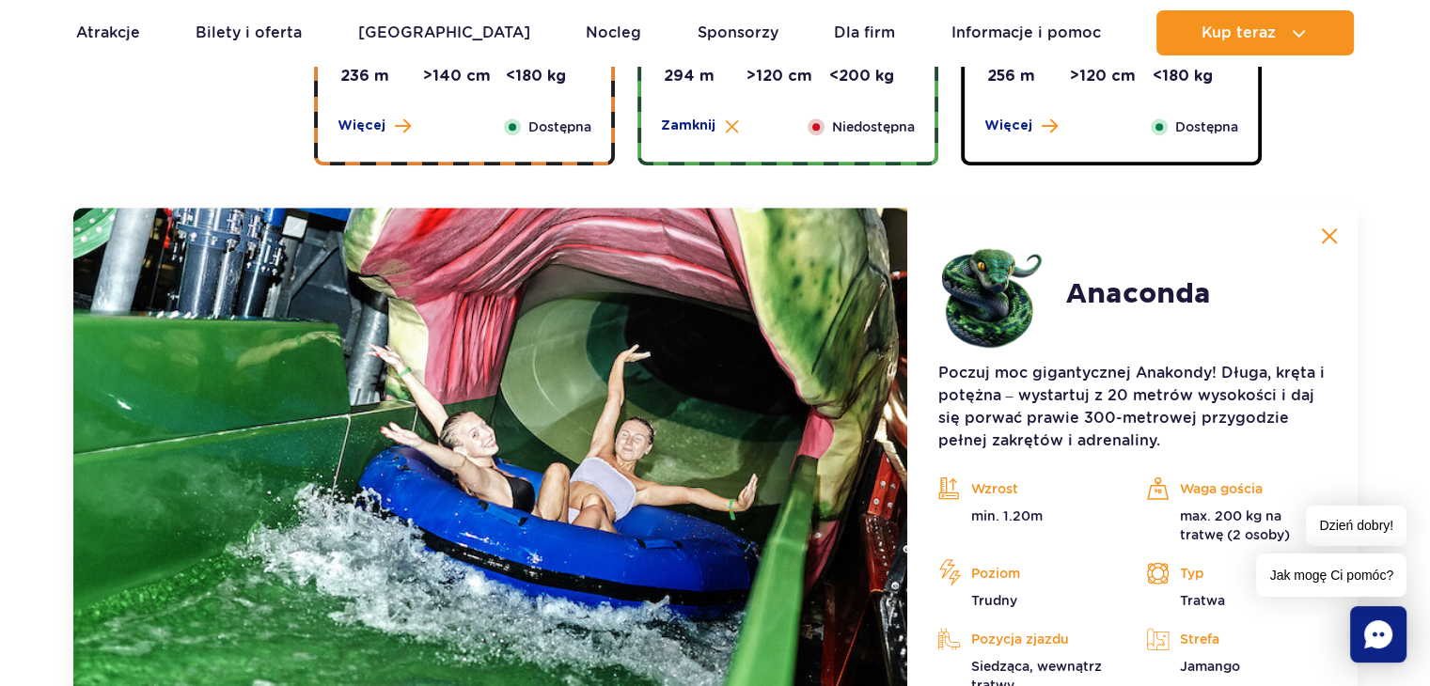
click at [1046, 91] on div "Viper Długość: 256 m Wzrost: >120 cm Waga: <180 kg Więcej Zamknij Dostępna" at bounding box center [1110, 73] width 293 height 177
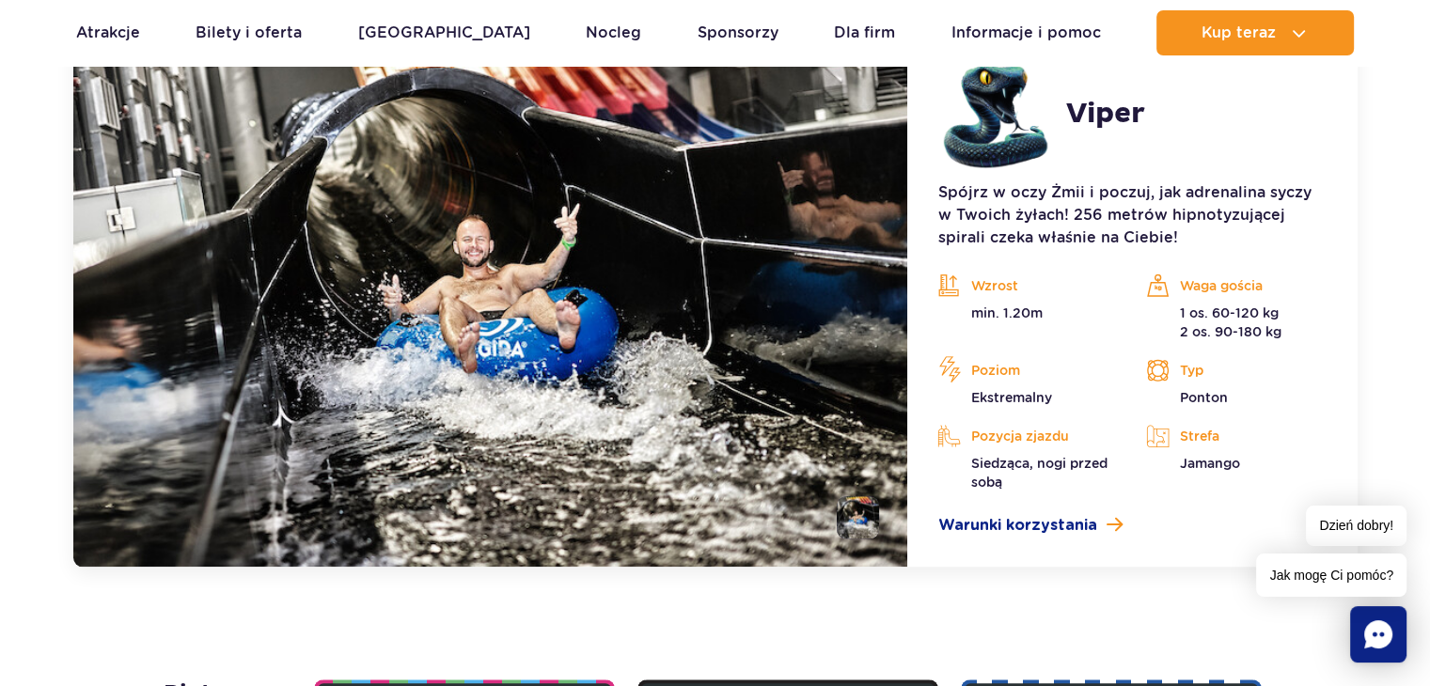
scroll to position [1673, 0]
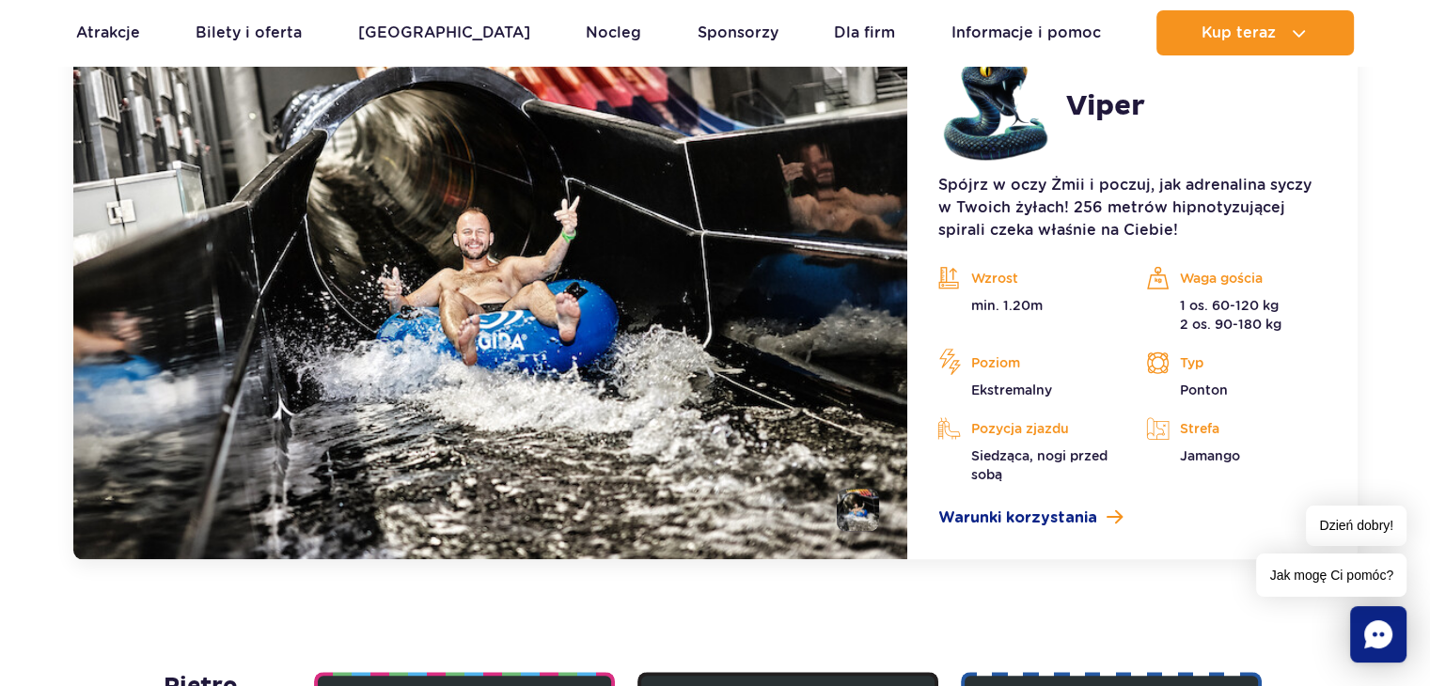
click at [855, 498] on li at bounding box center [858, 510] width 42 height 42
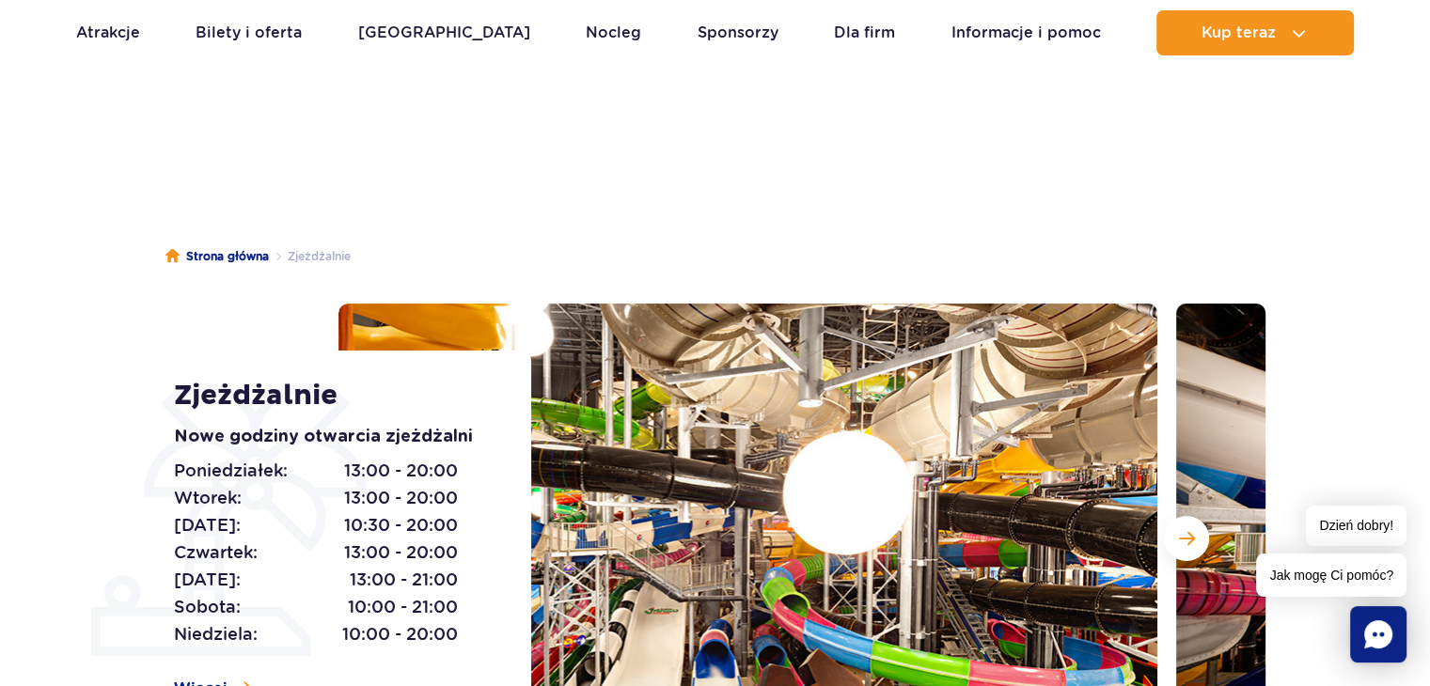
scroll to position [0, 0]
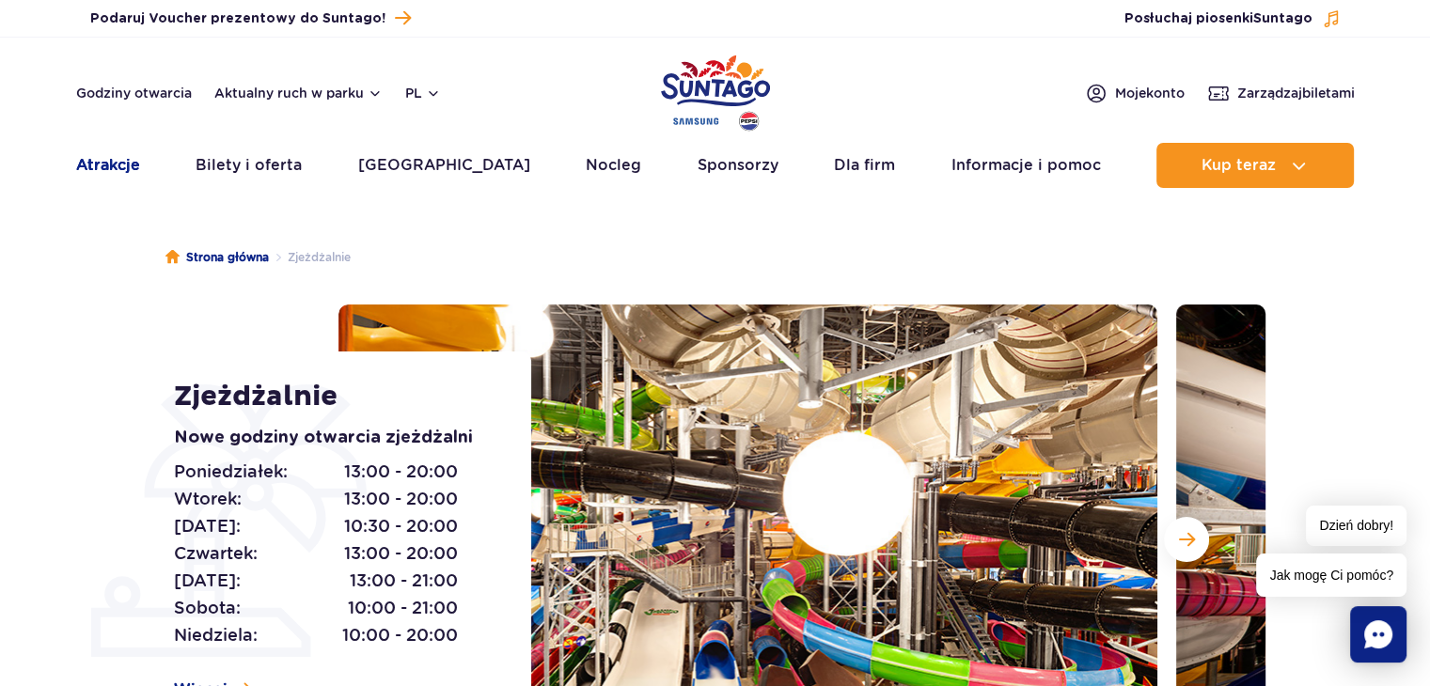
click at [122, 161] on link "Atrakcje" at bounding box center [108, 165] width 64 height 45
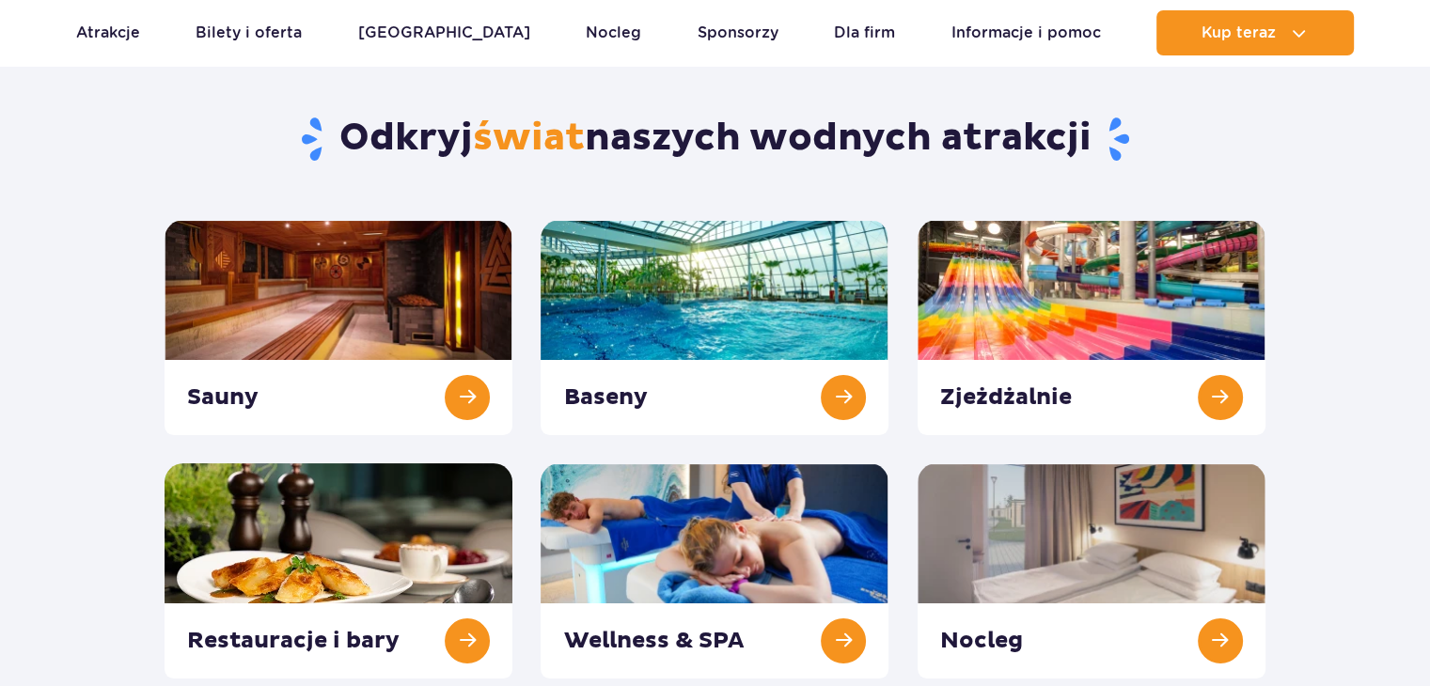
scroll to position [188, 0]
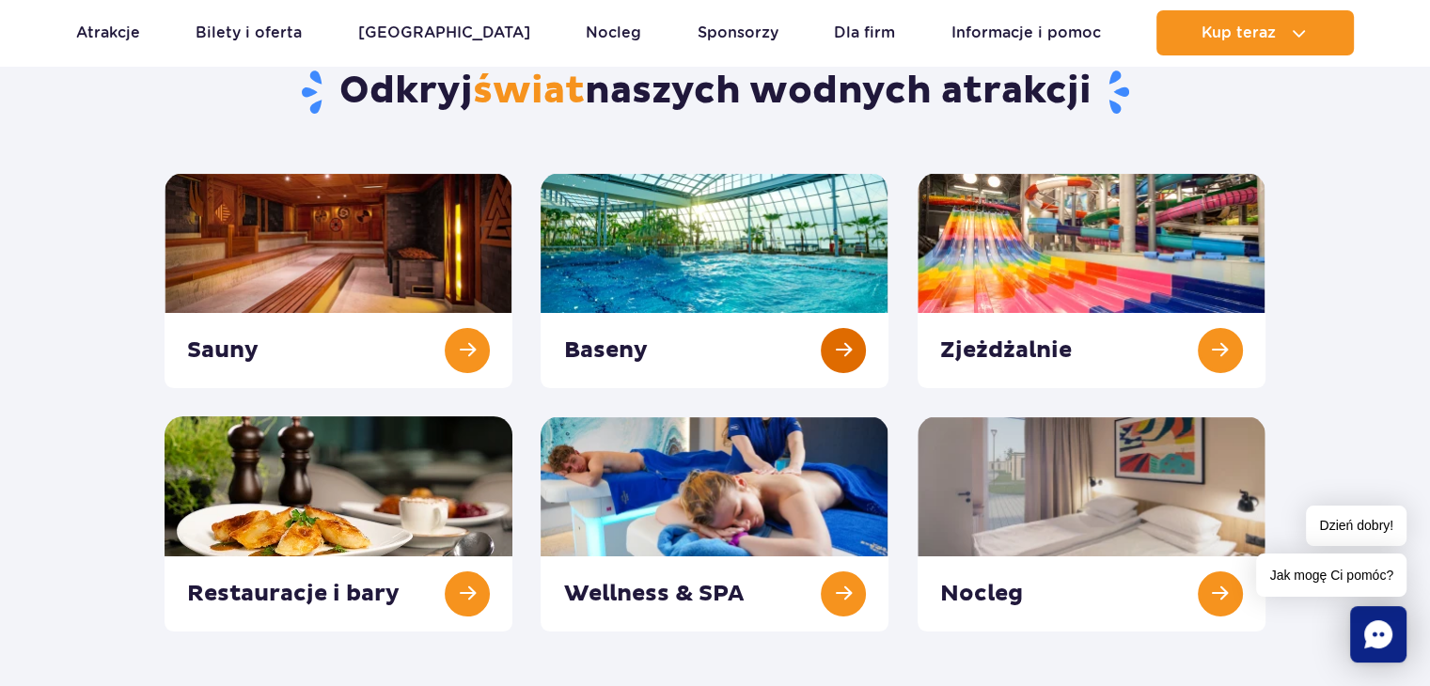
click at [675, 342] on link at bounding box center [715, 280] width 348 height 215
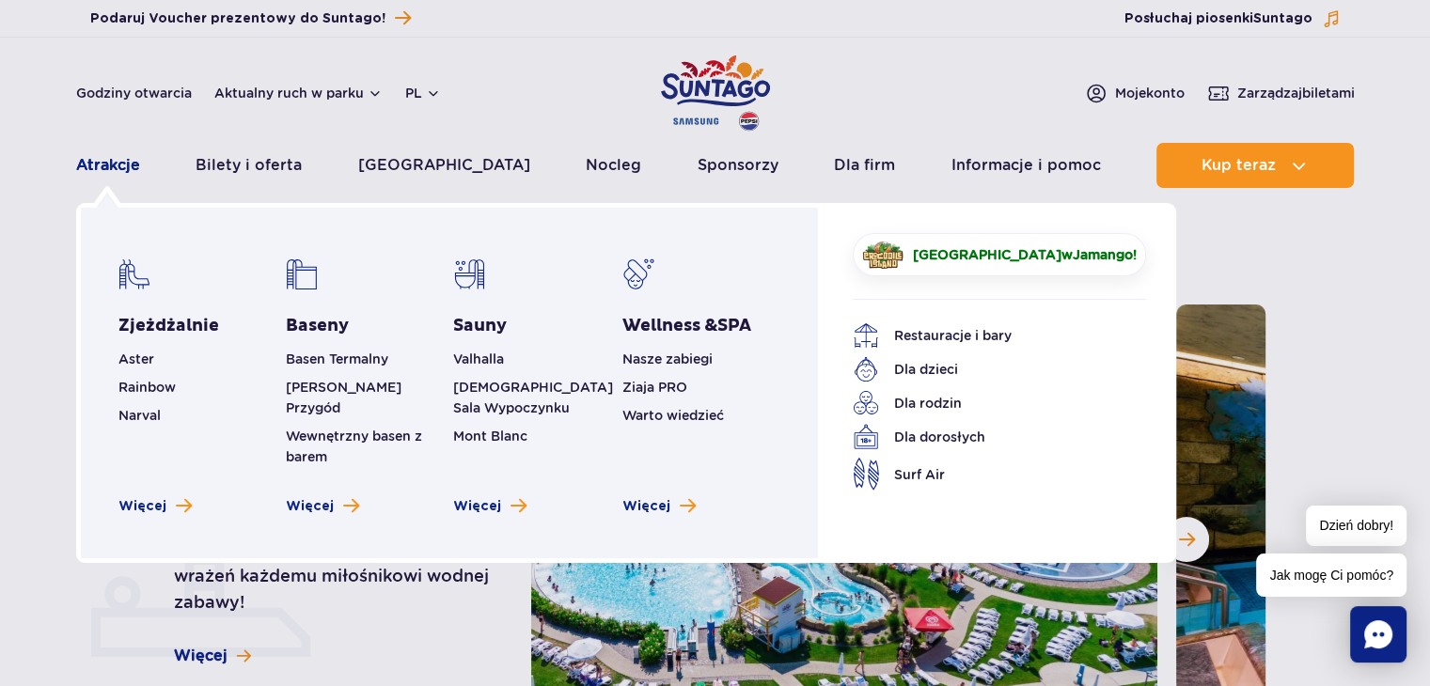
click at [87, 159] on link "Atrakcje" at bounding box center [108, 165] width 64 height 45
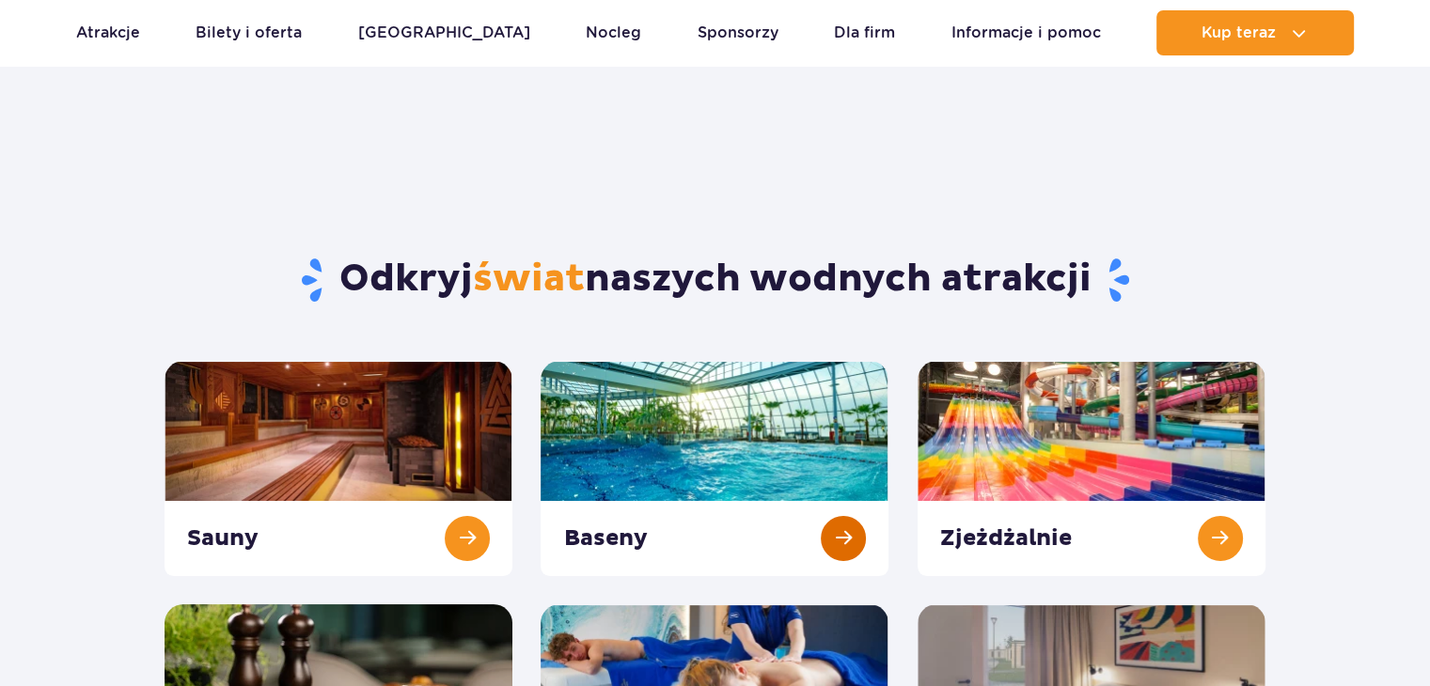
scroll to position [282, 0]
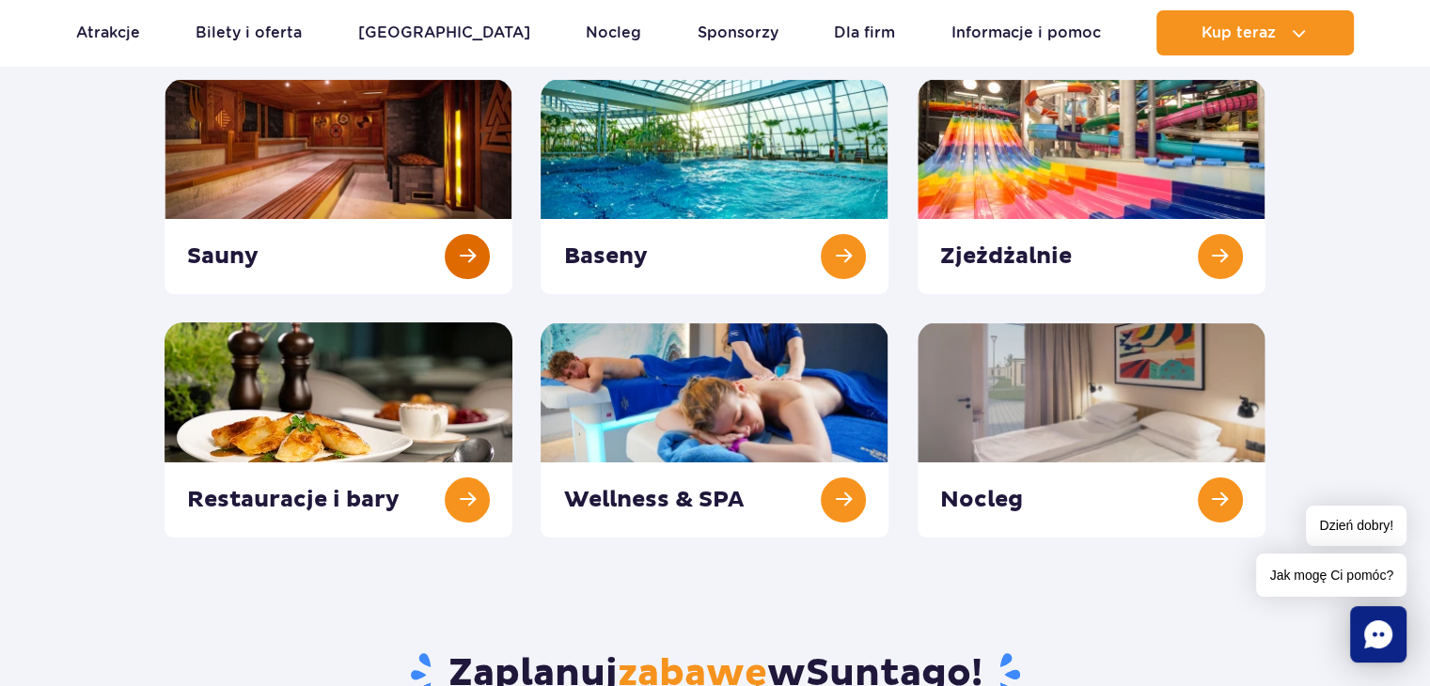
click at [297, 290] on link at bounding box center [339, 186] width 348 height 215
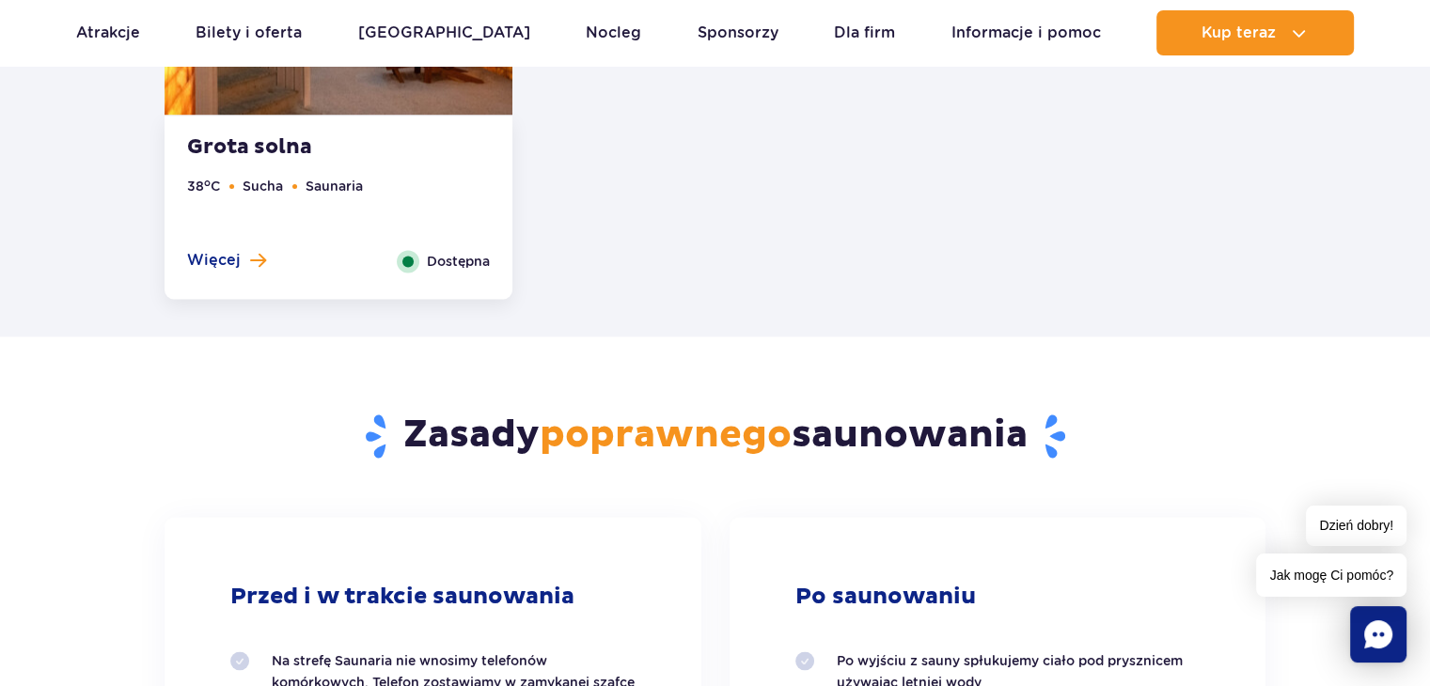
scroll to position [2914, 0]
